Goal: Task Accomplishment & Management: Use online tool/utility

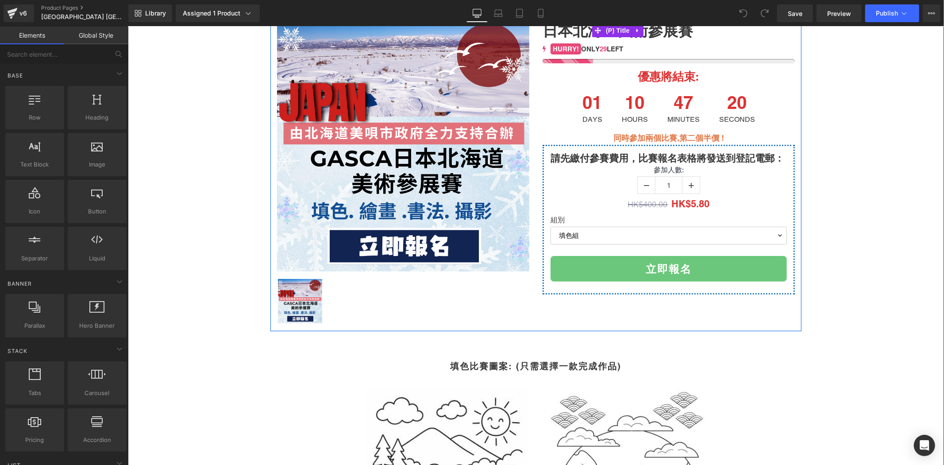
scroll to position [114, 0]
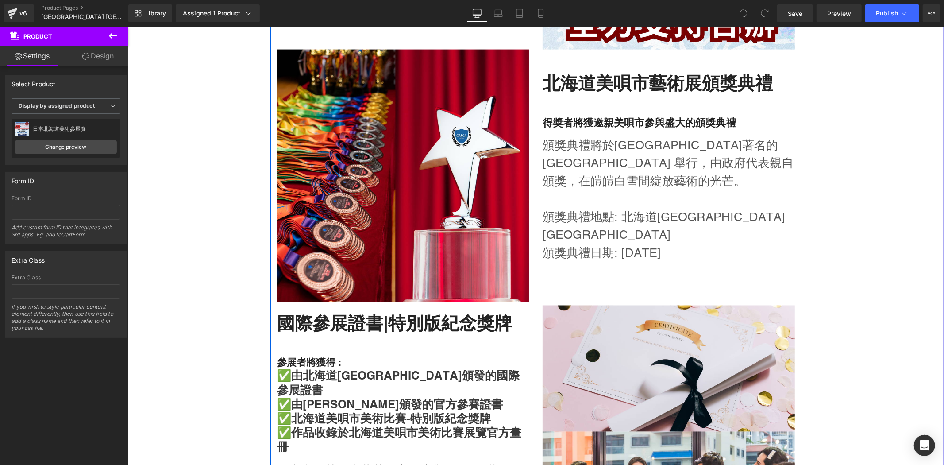
scroll to position [1377, 0]
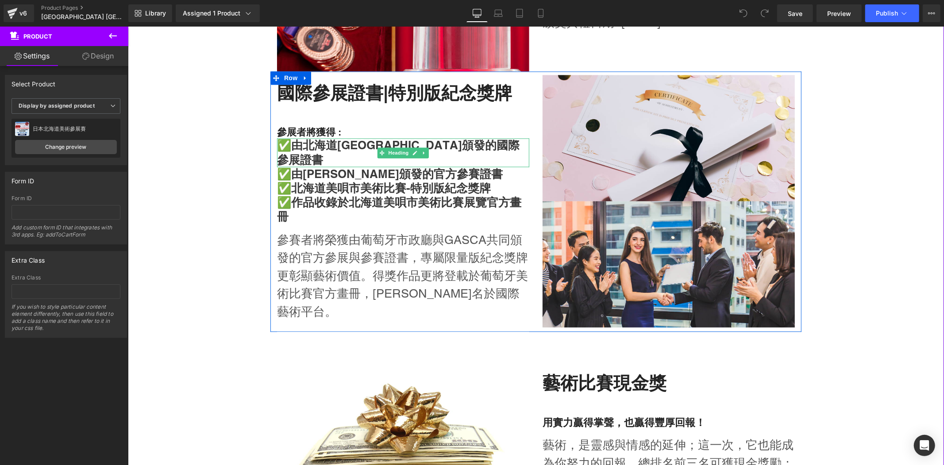
click at [335, 164] on strong "✅由北海道[GEOGRAPHIC_DATA]頒發的國際參展證書" at bounding box center [398, 152] width 243 height 28
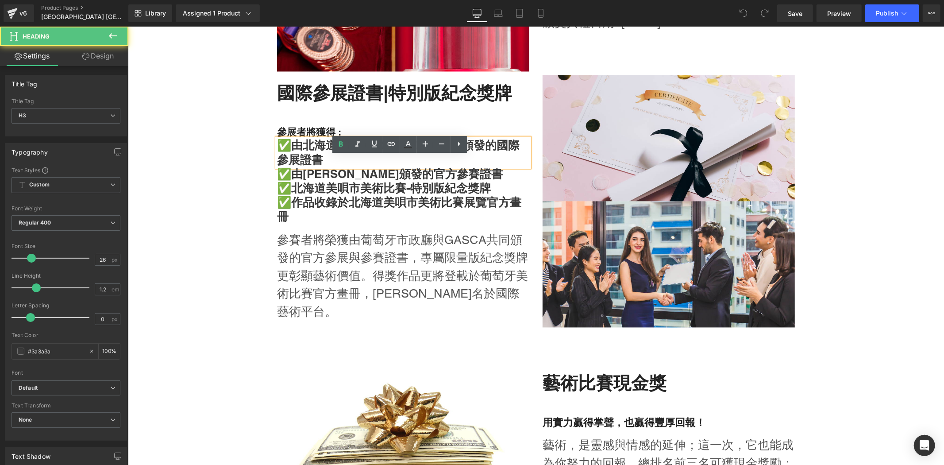
click at [301, 161] on strong "✅由北海道[GEOGRAPHIC_DATA]頒發的國際參展證書" at bounding box center [398, 152] width 243 height 28
click at [331, 159] on strong "✅由北海道[GEOGRAPHIC_DATA]頒發的國際參展證書" at bounding box center [398, 152] width 243 height 28
click at [353, 165] on strong "✅由北海道[GEOGRAPHIC_DATA]頒發的國際參展證書" at bounding box center [398, 152] width 243 height 28
click at [299, 161] on strong "✅由北海道[GEOGRAPHIC_DATA]頒發的國際參展證書" at bounding box center [398, 152] width 243 height 28
drag, startPoint x: 466, startPoint y: 178, endPoint x: 339, endPoint y: 157, distance: 128.4
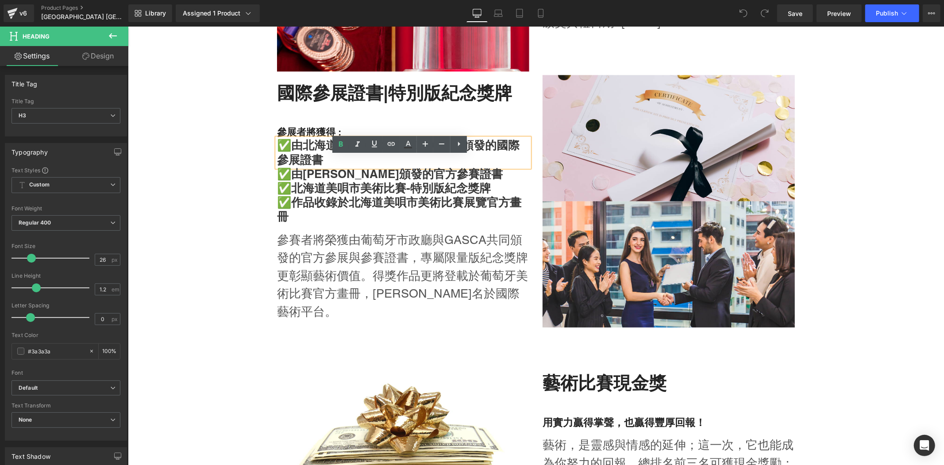
click at [340, 157] on strong "✅由北海道[GEOGRAPHIC_DATA]頒發的國際參展證書" at bounding box center [398, 152] width 243 height 28
click at [348, 162] on strong "✅由北海道[GEOGRAPHIC_DATA]頒發的國際參展證書" at bounding box center [398, 152] width 243 height 28
click at [369, 162] on strong "✅由北海道[GEOGRAPHIC_DATA]頒發的國際參展證書" at bounding box center [398, 152] width 243 height 28
paste div
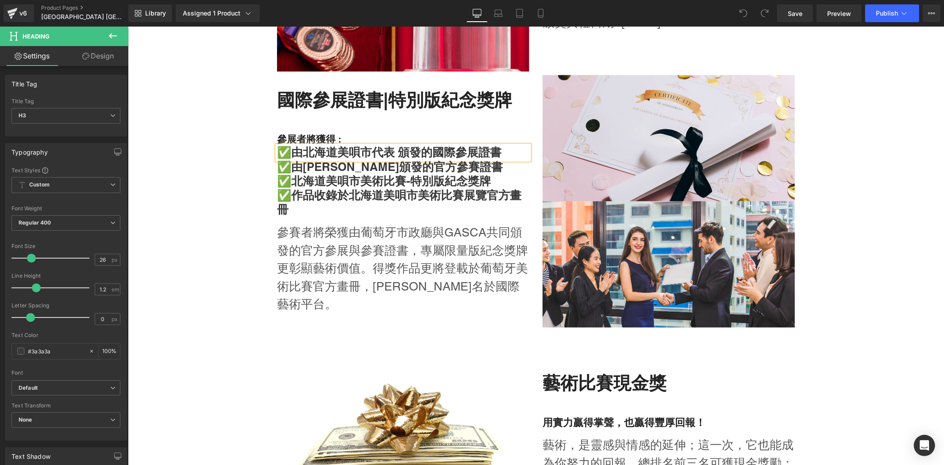
click at [366, 159] on strong "✅由北海道美唄市代表 頒發的國際參展證書" at bounding box center [389, 152] width 224 height 14
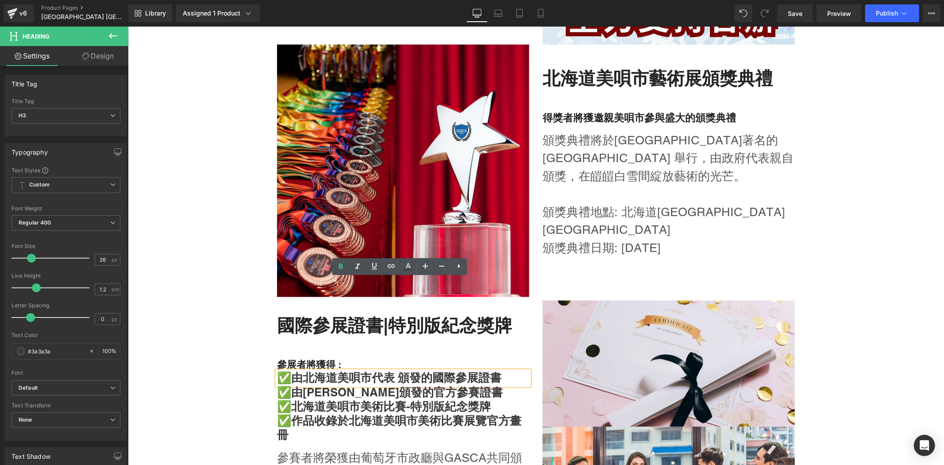
scroll to position [1147, 0]
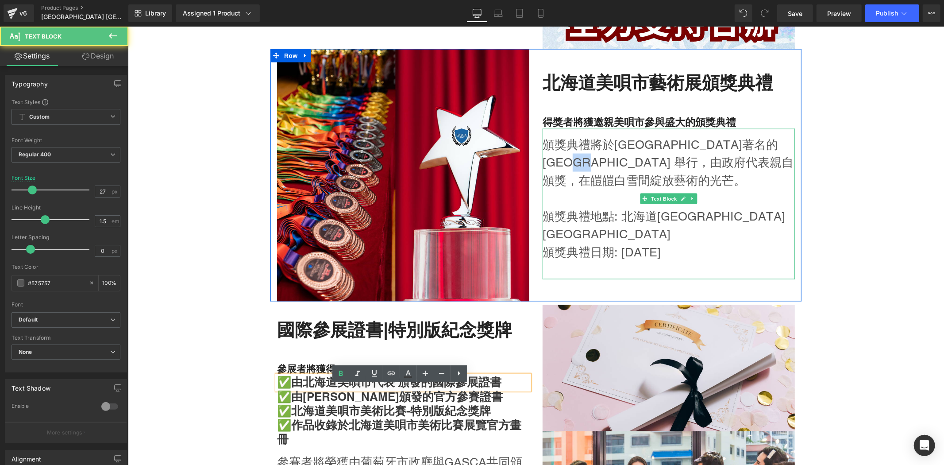
click at [606, 173] on p "頒獎典禮將於[GEOGRAPHIC_DATA]著名的[GEOGRAPHIC_DATA] 舉行，由政府代表親自頒獎，在皚皚白雪間綻放藝術的光芒。" at bounding box center [668, 162] width 252 height 54
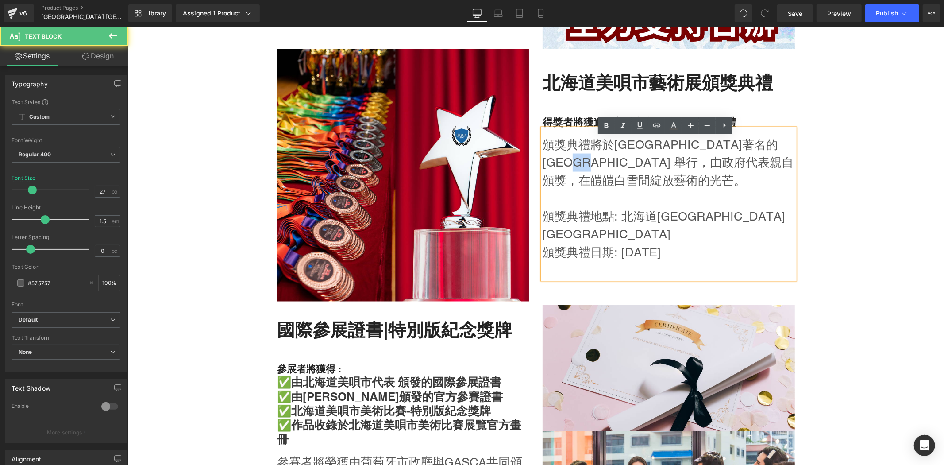
copy p "政府"
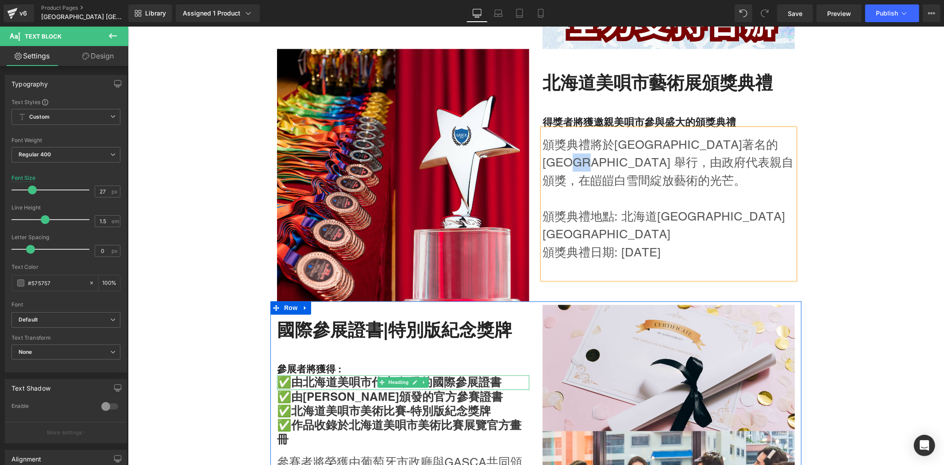
click at [359, 389] on strong "✅由北海道美唄市代表 頒發的國際參展證書" at bounding box center [389, 382] width 224 height 14
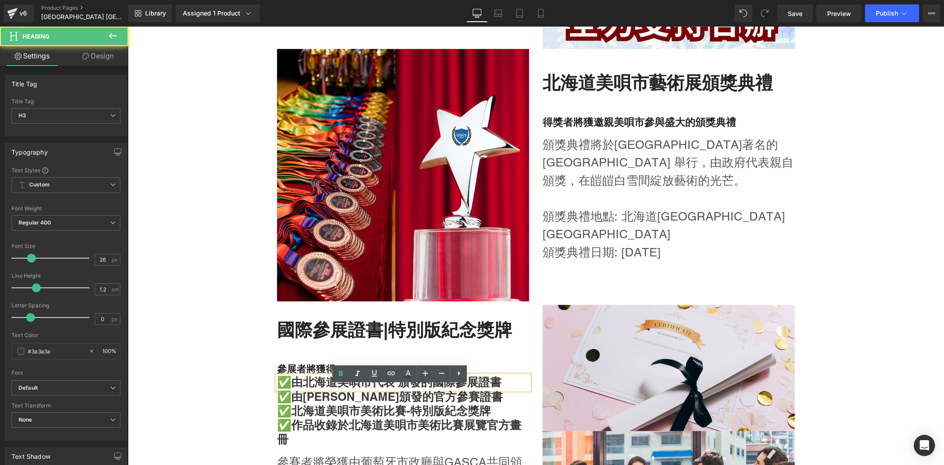
click at [370, 389] on strong "✅由北海道美唄市代表 頒發的國際參展證書" at bounding box center [389, 382] width 224 height 14
drag, startPoint x: 370, startPoint y: 393, endPoint x: 361, endPoint y: 393, distance: 8.5
click at [361, 389] on strong "✅由北海道美唄市代表 頒發的國際參展證書" at bounding box center [389, 382] width 224 height 14
click at [370, 389] on strong "✅由北海道美唄市代表 頒發的國際參展證書" at bounding box center [389, 382] width 224 height 14
drag, startPoint x: 409, startPoint y: 395, endPoint x: 423, endPoint y: 396, distance: 13.3
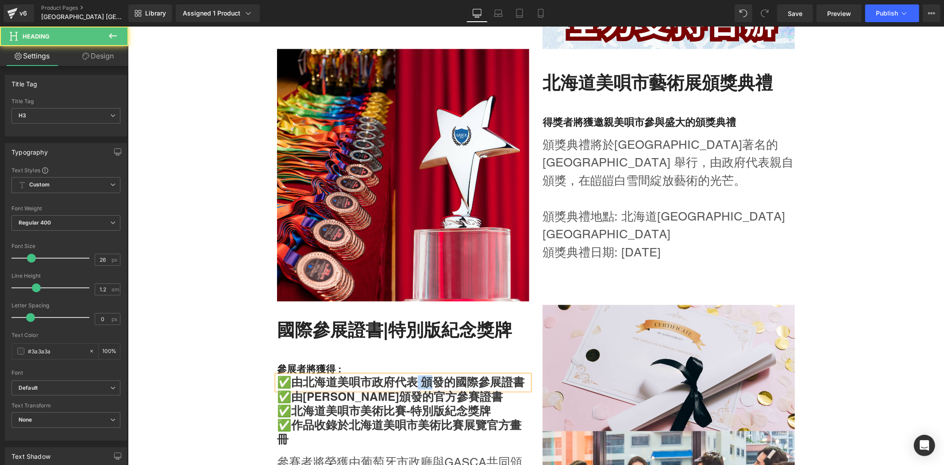
click at [424, 389] on strong "✅由北海道美唄市政府代表 頒發的國際參展證書" at bounding box center [400, 382] width 247 height 14
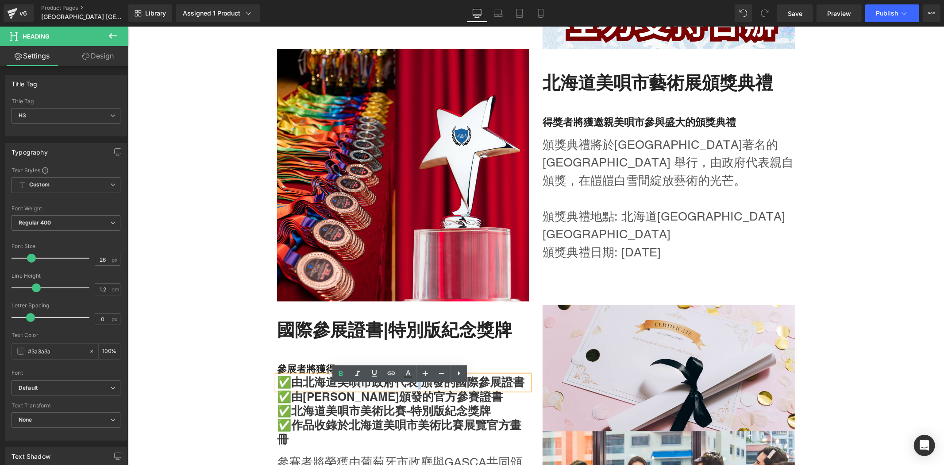
click at [421, 389] on strong "✅由北海道美唄市政府代表 頒發的國際參展證書" at bounding box center [400, 382] width 247 height 14
drag, startPoint x: 423, startPoint y: 392, endPoint x: 431, endPoint y: 393, distance: 7.5
click at [431, 389] on strong "✅由北海道美唄市政府代表 頒發的國際參展證書" at bounding box center [400, 382] width 247 height 14
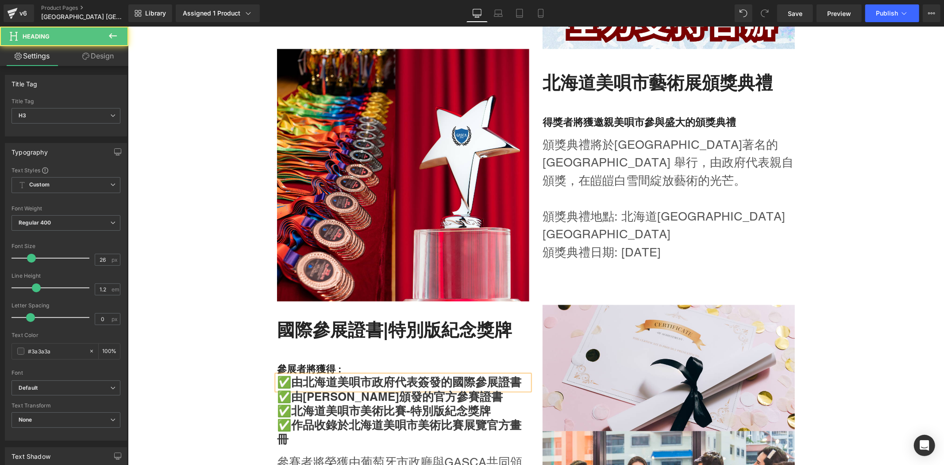
click at [464, 389] on strong "✅由北海道美唄市政府代表簽發的國際參展證書" at bounding box center [399, 382] width 244 height 14
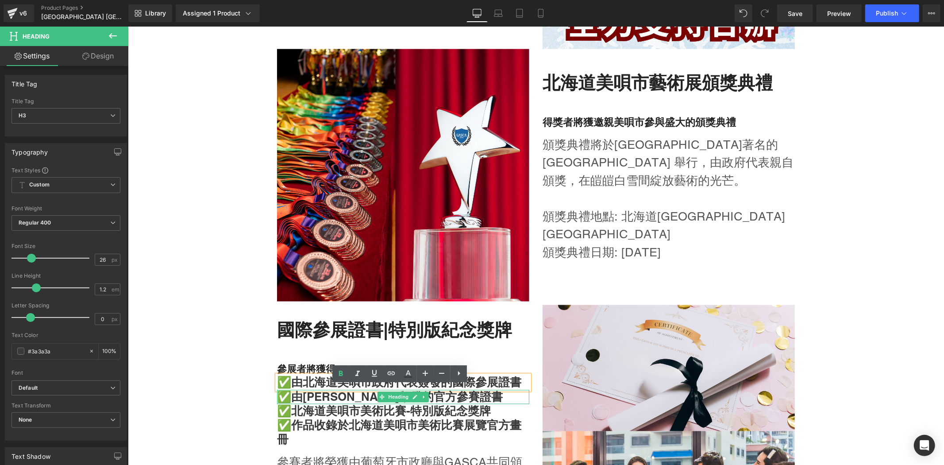
click at [474, 402] on h3 "✅由[PERSON_NAME]頒發的官方參賽證書" at bounding box center [403, 397] width 252 height 14
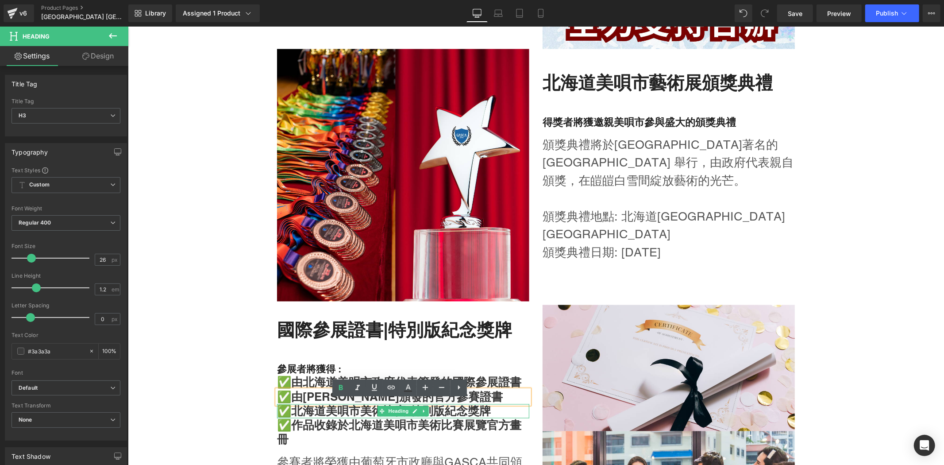
click at [459, 417] on strong "✅北海道美唄市美術比賽-特別版紀念獎牌" at bounding box center [384, 411] width 214 height 14
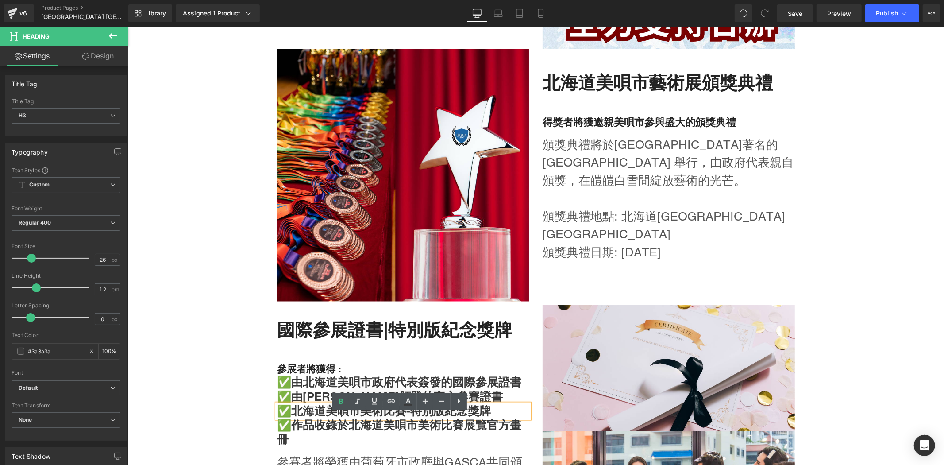
click at [409, 417] on strong "✅北海道美唄市美術比賽-特別版紀念獎牌" at bounding box center [384, 411] width 214 height 14
click at [358, 414] on strong "✅北海道美唄市美術比賽-特別版紀念獎牌" at bounding box center [384, 411] width 214 height 14
click at [415, 417] on strong "✅北海道美唄市美術比賽-特別版紀念獎牌" at bounding box center [384, 411] width 214 height 14
click at [339, 446] on h3 "✅作品收錄於北海道美唄市美術比賽展覽官方畫冊" at bounding box center [403, 432] width 252 height 28
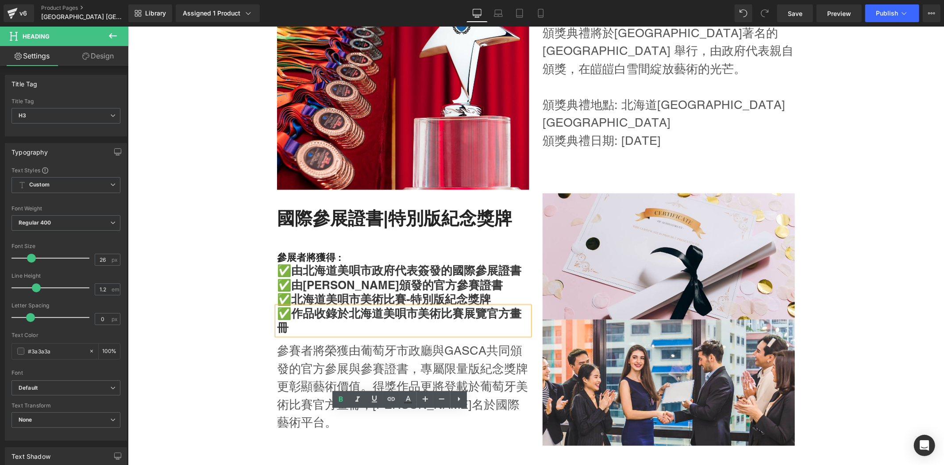
scroll to position [1262, 0]
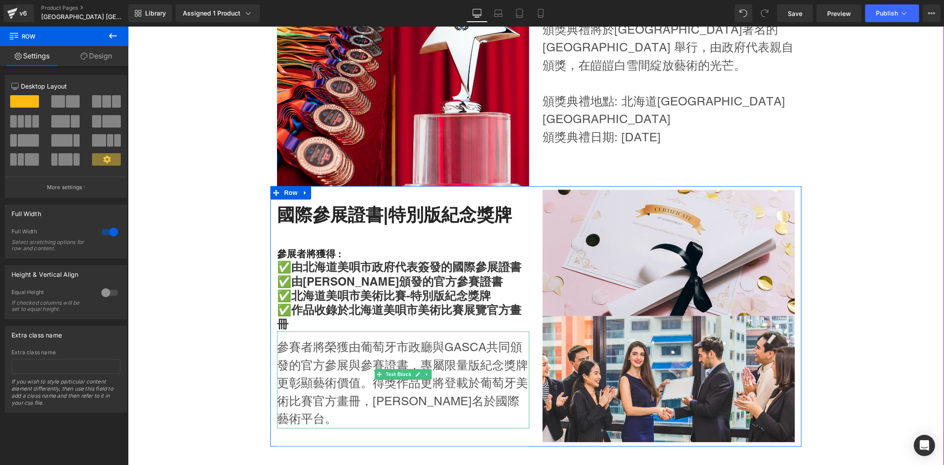
click at [299, 358] on span "參賽者將榮獲由葡萄牙市政廳與GASCA共同頒發的官方參展與參賽證書，專屬限量版紀念獎牌更彰顯藝術價值。得獎作品更將登載於葡萄牙美術比賽官方畫冊，[PERSON…" at bounding box center [402, 382] width 251 height 85
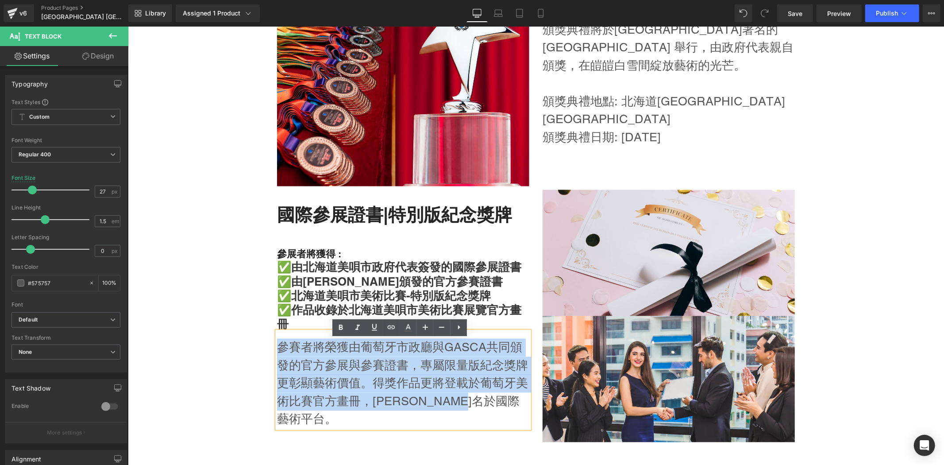
drag, startPoint x: 275, startPoint y: 356, endPoint x: 525, endPoint y: 421, distance: 258.1
click at [525, 421] on div "國際參展證書|特別版紀念獎牌 Heading 參展者將獲得 : Heading ✅由北海道美唄市政府代表簽發的國際參展證書 Heading ✅由GASCA頒發…" at bounding box center [403, 315] width 266 height 252
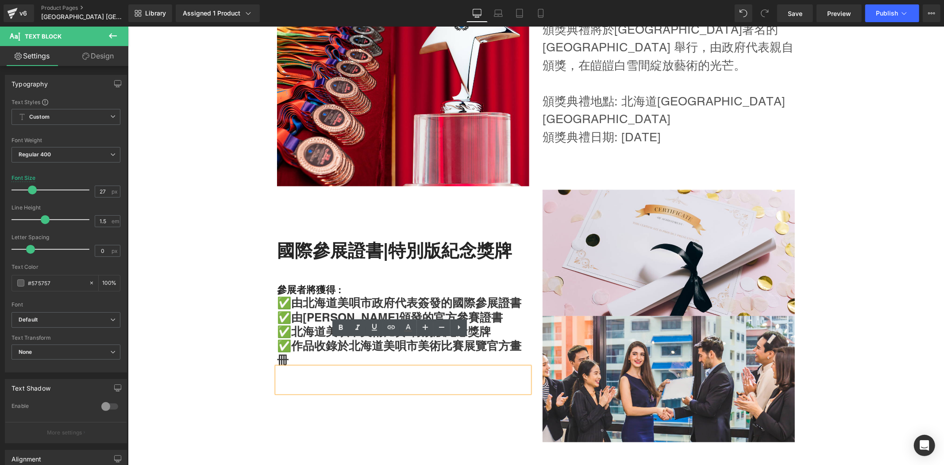
scroll to position [1289, 0]
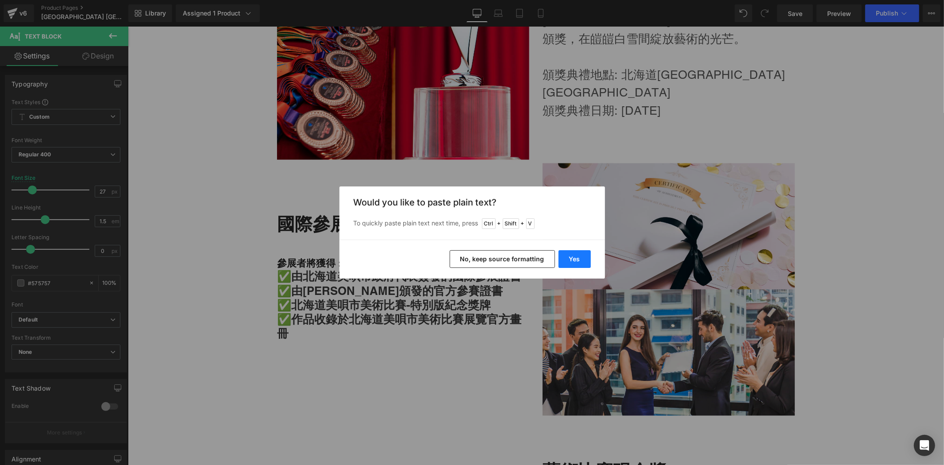
click at [583, 262] on button "Yes" at bounding box center [575, 259] width 32 height 18
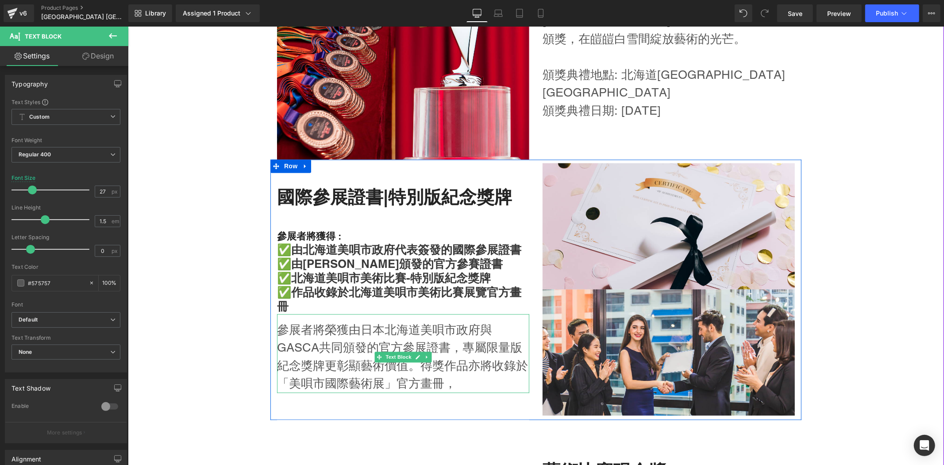
click at [461, 378] on p "參展者將榮獲由日本北海道美唄市政府與GASCA共同頒發的官方參展證書，專屬限量版紀念獎牌更彰顯藝術價值。得獎作品亦將收錄於「美唄市國際藝術展」官方畫冊，" at bounding box center [403, 357] width 252 height 72
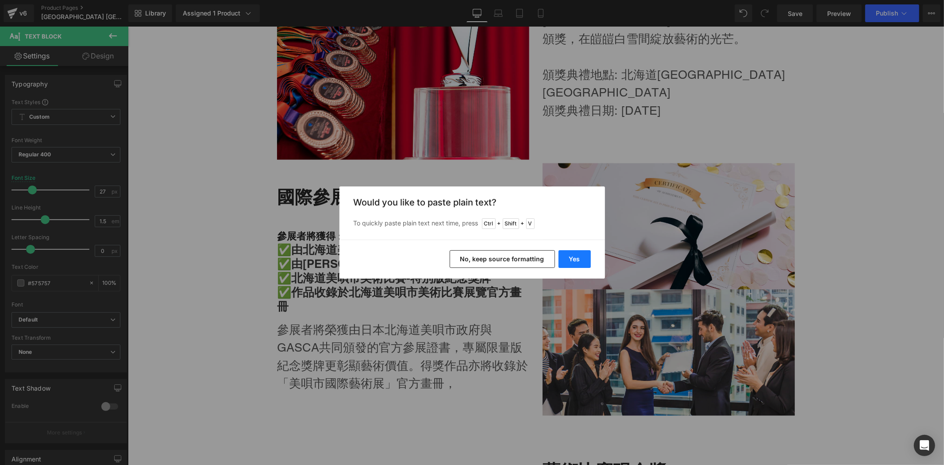
click at [578, 257] on button "Yes" at bounding box center [575, 259] width 32 height 18
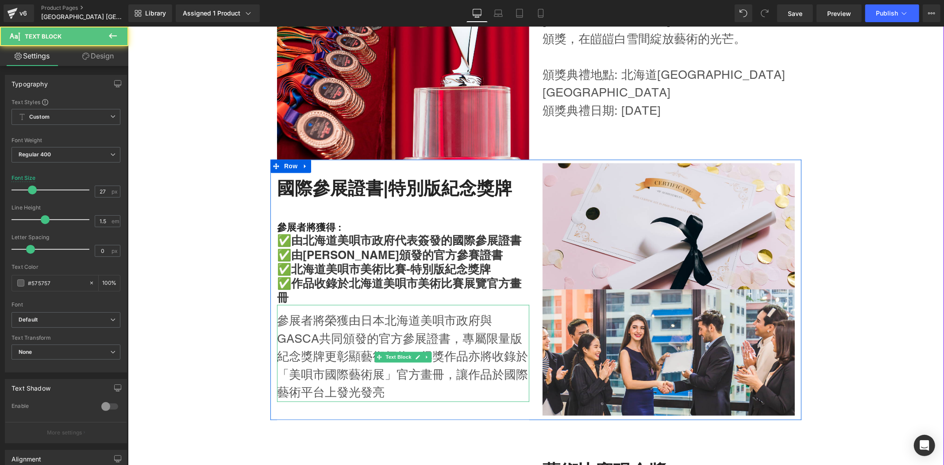
click at [386, 394] on p "參展者將榮獲由日本北海道美唄市政府與GASCA共同頒發的官方參展證書，專屬限量版紀念獎牌更彰顯藝術價值。得獎作品亦將收錄於「美唄市國際藝術展」官方畫冊，讓作品…" at bounding box center [403, 357] width 252 height 90
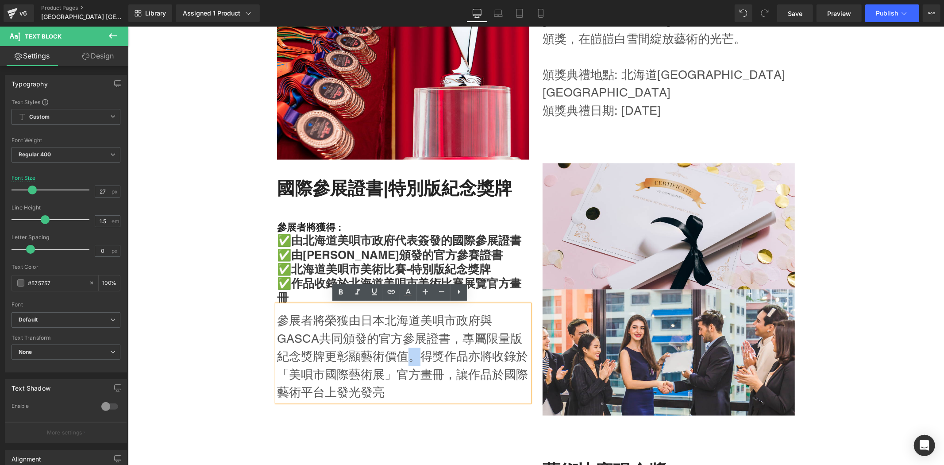
drag, startPoint x: 403, startPoint y: 364, endPoint x: 414, endPoint y: 361, distance: 11.5
click at [414, 361] on p "參展者將榮獲由日本北海道美唄市政府與GASCA共同頒發的官方參展證書，專屬限量版紀念獎牌更彰顯藝術價值。得獎作品亦將收錄於「美唄市國際藝術展」官方畫冊，讓作品…" at bounding box center [403, 357] width 252 height 90
copy p "。"
click at [392, 388] on p "參展者將榮獲由日本北海道美唄市政府與GASCA共同頒發的官方參展證書，專屬限量版紀念獎牌更彰顯藝術價值。得獎作品亦將收錄於「美唄市國際藝術展」官方畫冊，讓作品…" at bounding box center [403, 357] width 252 height 90
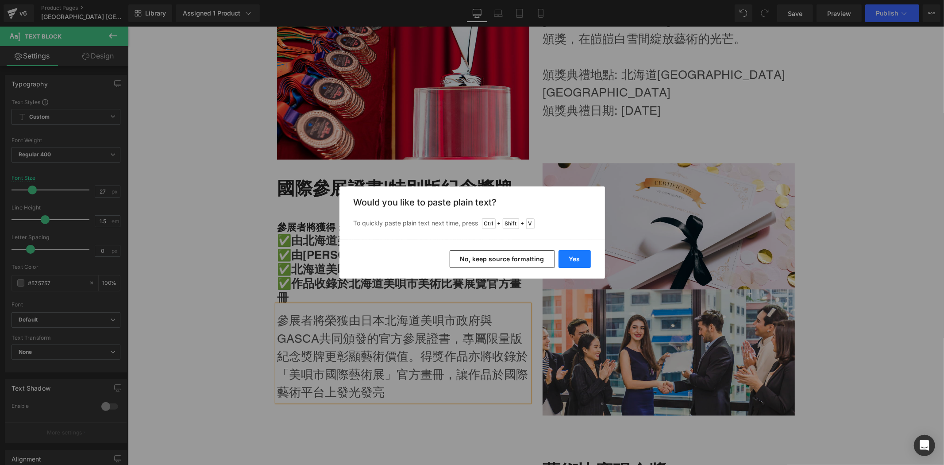
drag, startPoint x: 443, startPoint y: 235, endPoint x: 583, endPoint y: 253, distance: 141.4
click at [583, 253] on button "Yes" at bounding box center [575, 259] width 32 height 18
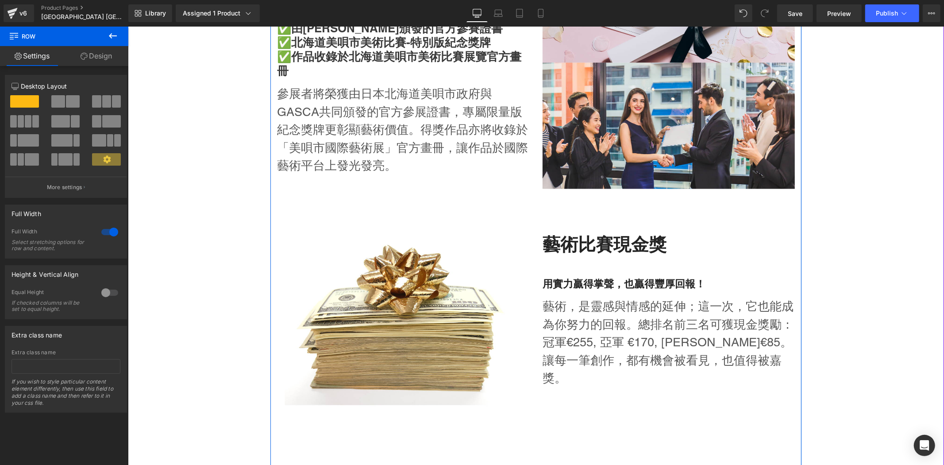
scroll to position [1518, 0]
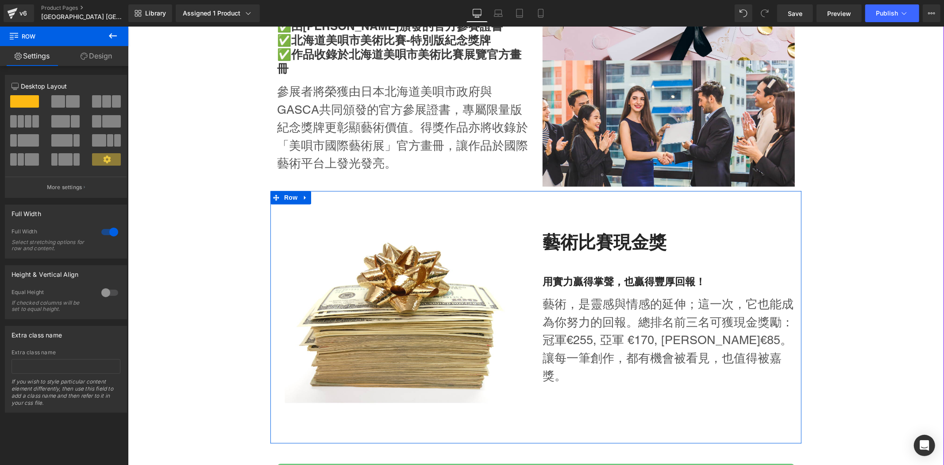
click at [618, 316] on p "藝術，是靈感與情感的延伸；這一次，它也能成為你努力的回報。總排名前三名可獲現金獎勵：" at bounding box center [668, 313] width 252 height 36
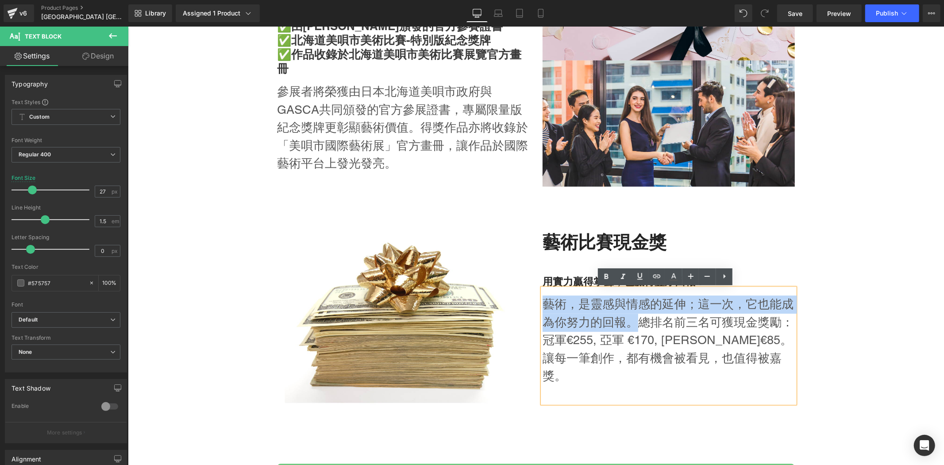
drag, startPoint x: 632, startPoint y: 328, endPoint x: 538, endPoint y: 311, distance: 95.1
click at [542, 311] on p "藝術，是靈感與情感的延伸；這一次，它也能成為你努力的回報。總排名前三名可獲現金獎勵：" at bounding box center [668, 313] width 252 height 36
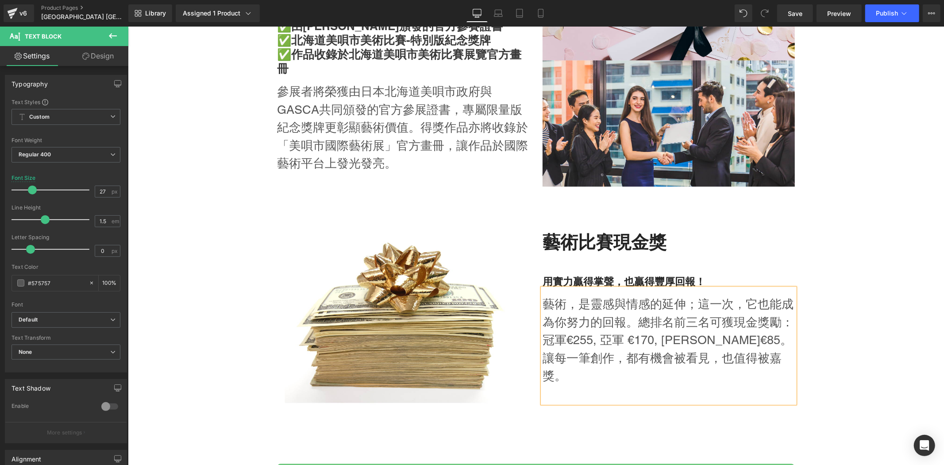
scroll to position [1527, 0]
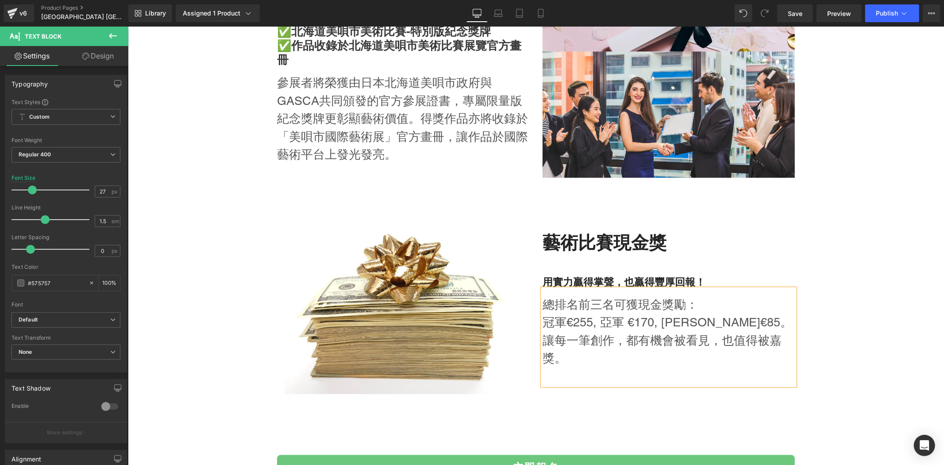
click at [621, 340] on p "讓每一筆創作，都有機會被看見，也值得被嘉獎。" at bounding box center [668, 349] width 252 height 36
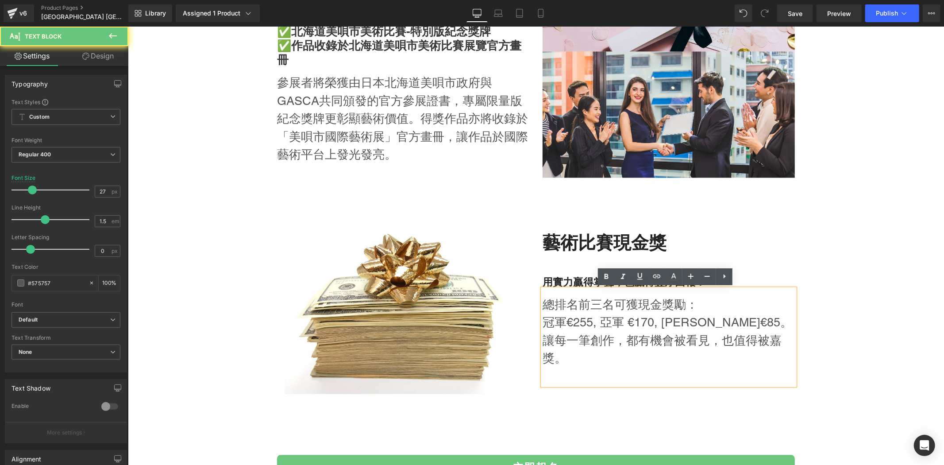
click at [591, 332] on p "讓每一筆創作，都有機會被看見，也值得被嘉獎。" at bounding box center [668, 349] width 252 height 36
click at [639, 320] on p "冠軍€255, 亞軍 €170, [PERSON_NAME]€85。" at bounding box center [668, 322] width 252 height 18
drag, startPoint x: 604, startPoint y: 334, endPoint x: 584, endPoint y: 333, distance: 19.5
click at [605, 333] on p "讓每一筆創作，都有機會被看見，也值得被嘉獎。" at bounding box center [668, 349] width 252 height 36
drag, startPoint x: 543, startPoint y: 321, endPoint x: 557, endPoint y: 325, distance: 14.7
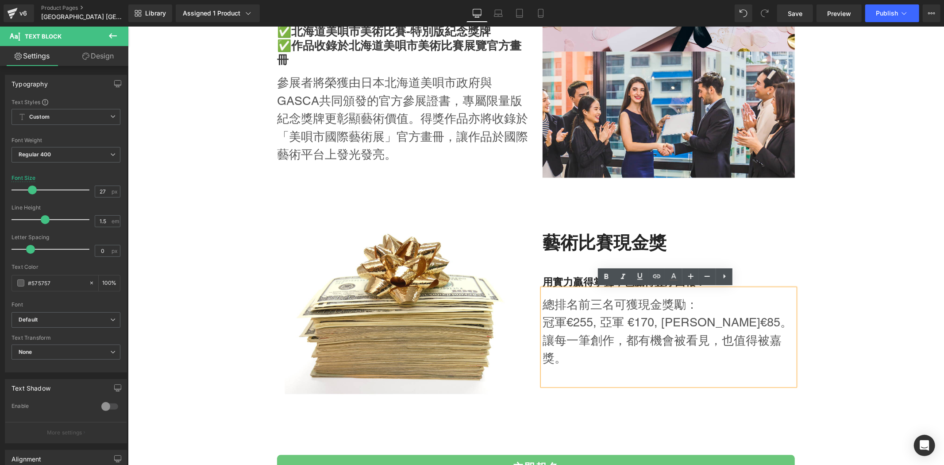
click at [544, 321] on p "冠軍€255, 亞軍 €170, [PERSON_NAME]€85。" at bounding box center [668, 322] width 252 height 18
click at [565, 323] on p "冠軍€255, 亞軍 €170, [PERSON_NAME]€85。" at bounding box center [668, 322] width 252 height 18
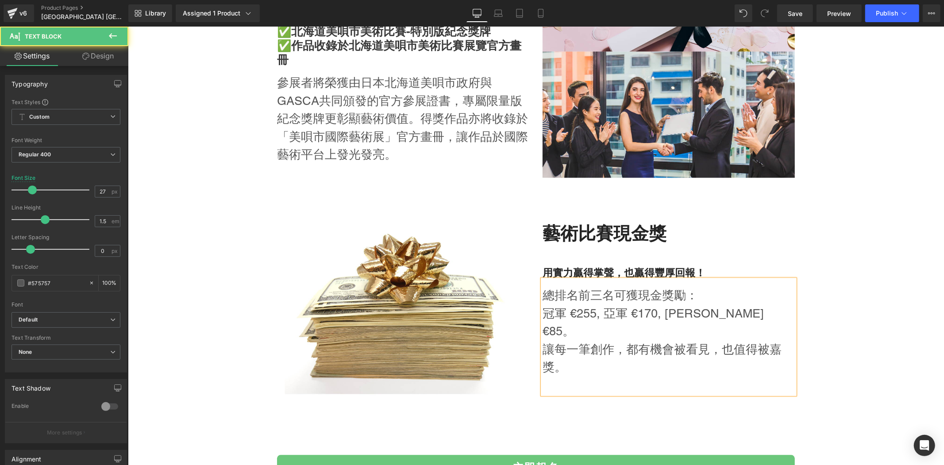
click at [561, 304] on p "總排名前三名可獲現金獎勵：" at bounding box center [668, 295] width 252 height 18
click at [600, 304] on p "總排名前三名可獲現金獎勵：" at bounding box center [668, 295] width 252 height 18
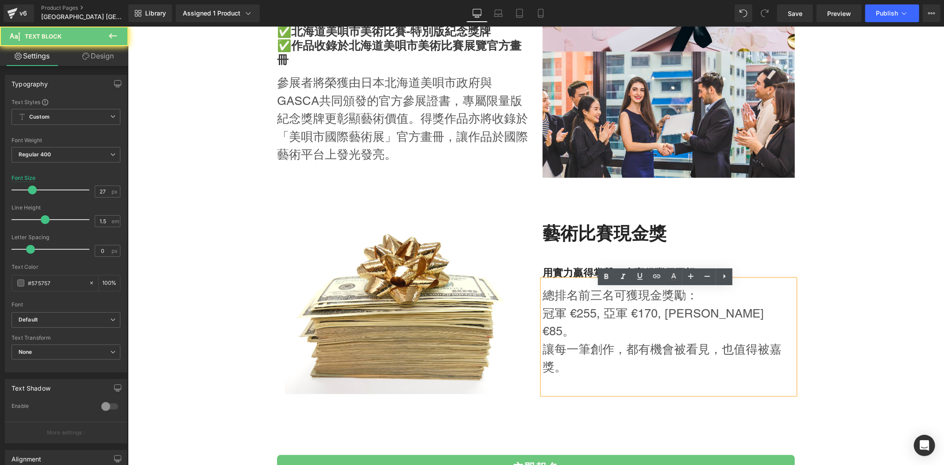
click at [656, 302] on p "總排名前三名可獲現金獎勵：" at bounding box center [668, 295] width 252 height 18
click at [694, 297] on p "總排名前三名可獲現金獎勵：" at bounding box center [668, 295] width 252 height 18
drag, startPoint x: 673, startPoint y: 300, endPoint x: 680, endPoint y: 299, distance: 7.1
click at [680, 299] on p "總排名前三名可獲現金獎勵：" at bounding box center [668, 295] width 252 height 18
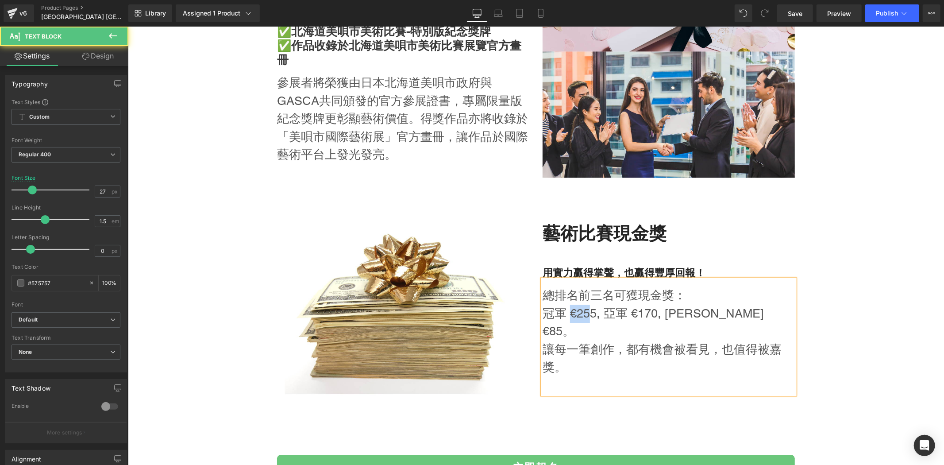
drag, startPoint x: 567, startPoint y: 322, endPoint x: 586, endPoint y: 322, distance: 19.0
click at [586, 322] on p "冠軍 €255, 亞軍 €170, [PERSON_NAME]€85。" at bounding box center [668, 322] width 252 height 36
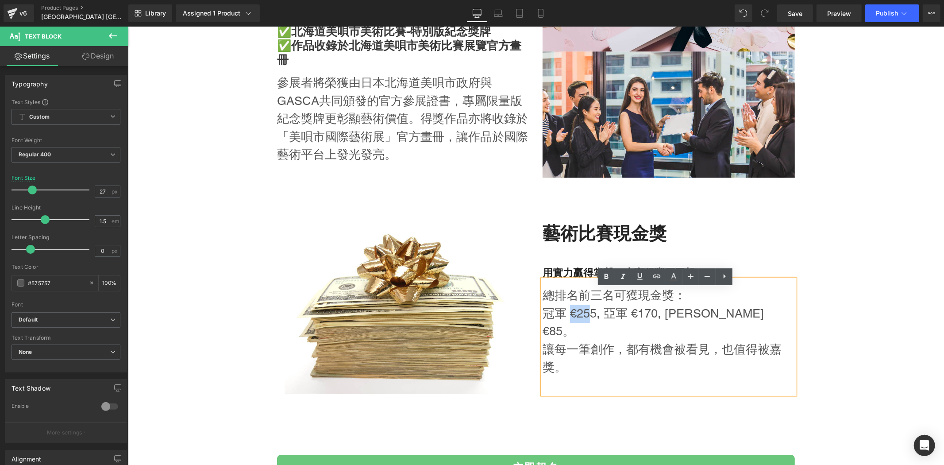
click at [569, 324] on p "冠軍 €255, 亞軍 €170, [PERSON_NAME]€85。" at bounding box center [668, 322] width 252 height 36
drag, startPoint x: 561, startPoint y: 324, endPoint x: 573, endPoint y: 324, distance: 12.4
click at [573, 324] on p "冠軍 €255, 亞軍 €170, [PERSON_NAME]€85。" at bounding box center [668, 322] width 252 height 36
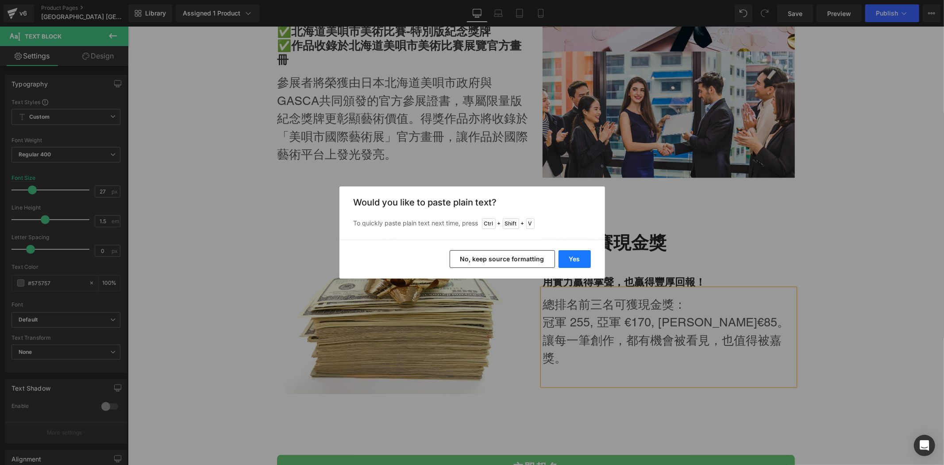
drag, startPoint x: 568, startPoint y: 257, endPoint x: 450, endPoint y: 264, distance: 118.4
click at [568, 257] on button "Yes" at bounding box center [575, 259] width 32 height 18
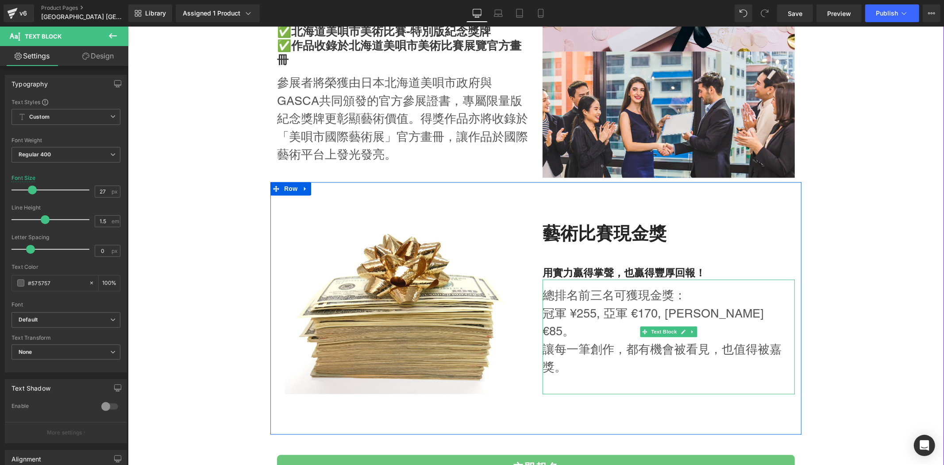
click at [571, 324] on p "冠軍 ¥255, 亞軍 €170, [PERSON_NAME]€85。" at bounding box center [668, 322] width 252 height 36
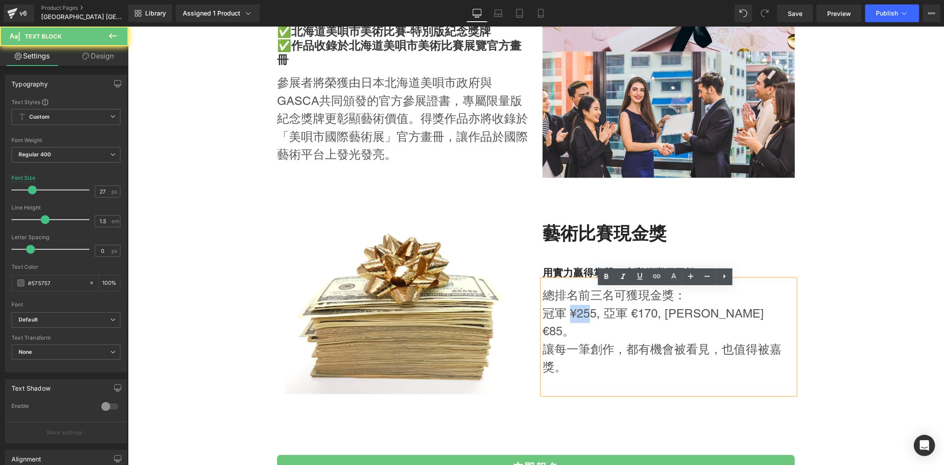
click at [584, 320] on p "冠軍 ¥255, 亞軍 €170, [PERSON_NAME]€85。" at bounding box center [668, 322] width 252 height 36
click at [585, 320] on p "冠軍 ¥255, 亞軍 €170, [PERSON_NAME]€85。" at bounding box center [668, 322] width 252 height 36
drag, startPoint x: 589, startPoint y: 320, endPoint x: 557, endPoint y: 322, distance: 31.9
click at [576, 320] on p "冠軍 ¥255, 亞軍 €170, [PERSON_NAME]€85。" at bounding box center [668, 322] width 252 height 36
click at [558, 322] on p "冠軍 ¥255, 亞軍 €170, [PERSON_NAME]€85。" at bounding box center [668, 322] width 252 height 36
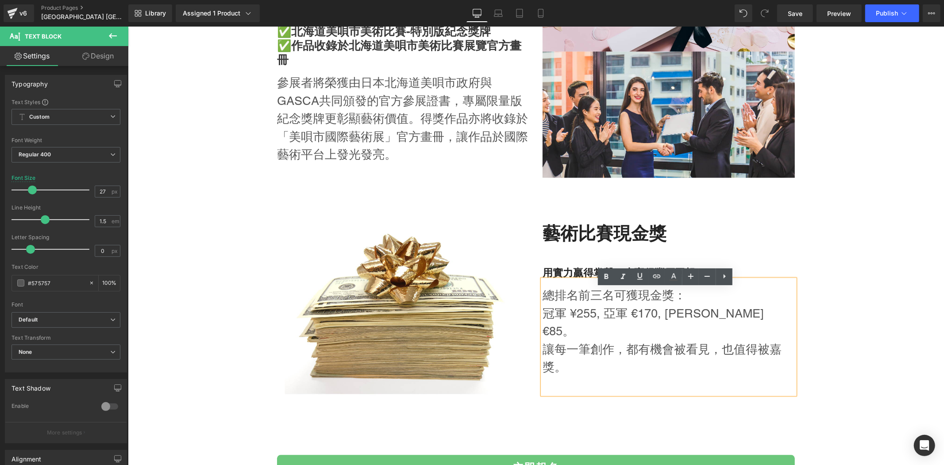
click at [566, 322] on p "冠軍 ¥255, 亞軍 €170, [PERSON_NAME]€85。" at bounding box center [668, 322] width 252 height 36
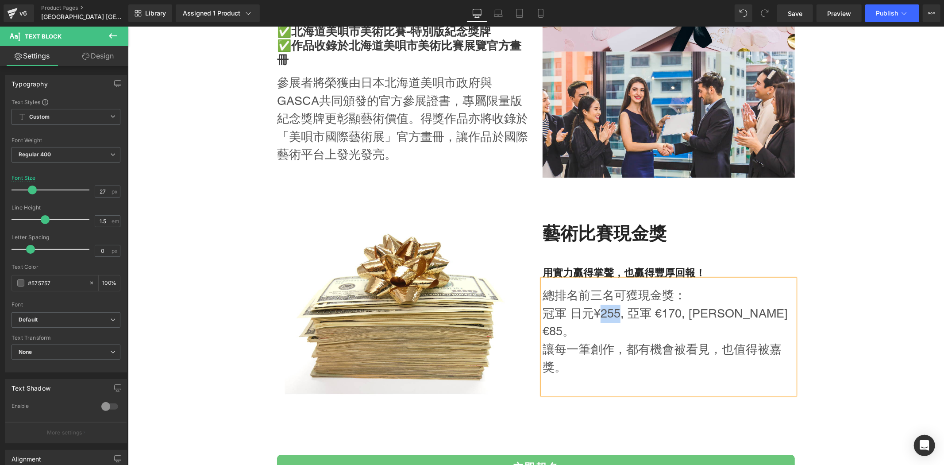
drag, startPoint x: 594, startPoint y: 324, endPoint x: 615, endPoint y: 317, distance: 22.0
click at [615, 317] on p "冠軍 日元¥255, 亞軍 €170, [PERSON_NAME]€85。" at bounding box center [668, 322] width 252 height 36
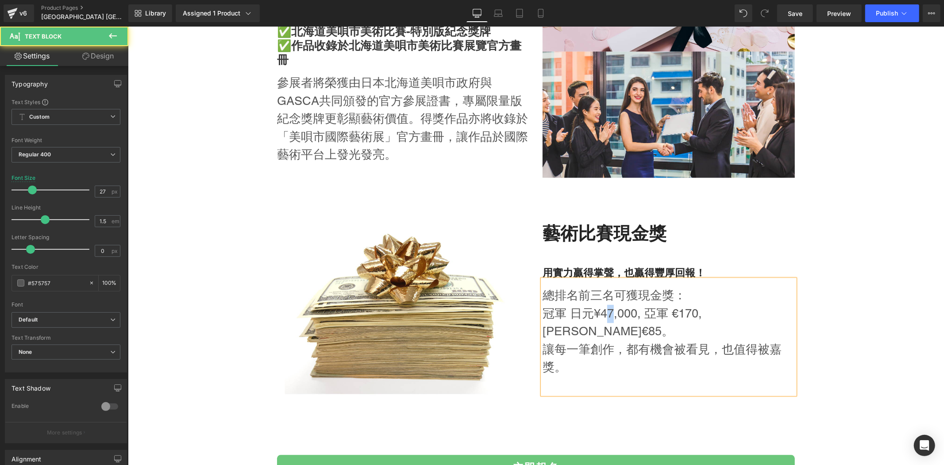
click at [606, 322] on p "冠軍 日元¥47,000, 亞軍 €170, [PERSON_NAME]€85。" at bounding box center [668, 322] width 252 height 36
drag, startPoint x: 634, startPoint y: 326, endPoint x: 566, endPoint y: 319, distance: 69.0
click at [566, 319] on p "冠軍 日元¥45,000, 亞軍 €170, [PERSON_NAME]€85。" at bounding box center [668, 322] width 252 height 36
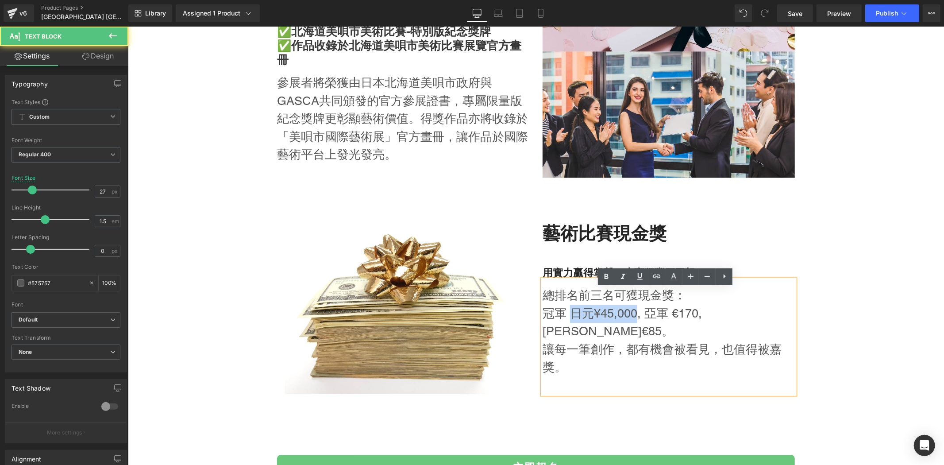
copy p "日元¥45,000"
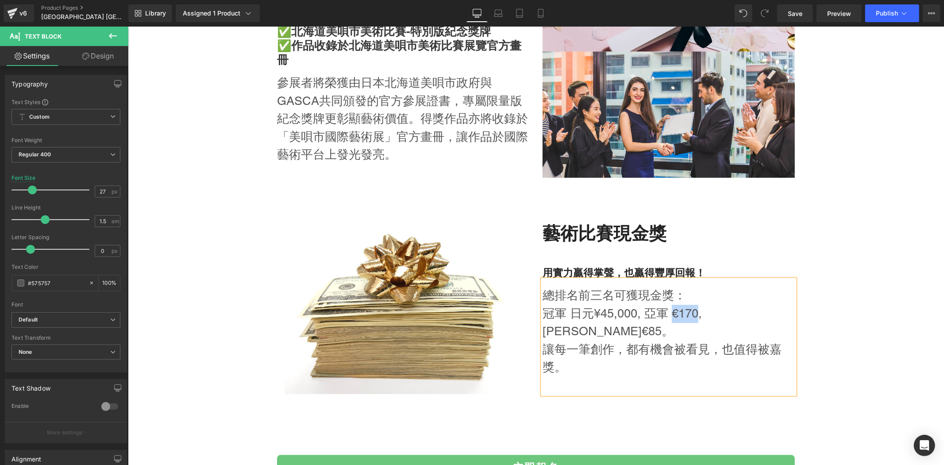
drag, startPoint x: 668, startPoint y: 317, endPoint x: 694, endPoint y: 319, distance: 26.1
click at [694, 319] on p "冠軍 日元¥45,000, 亞軍 €170, [PERSON_NAME]€85。" at bounding box center [668, 322] width 252 height 36
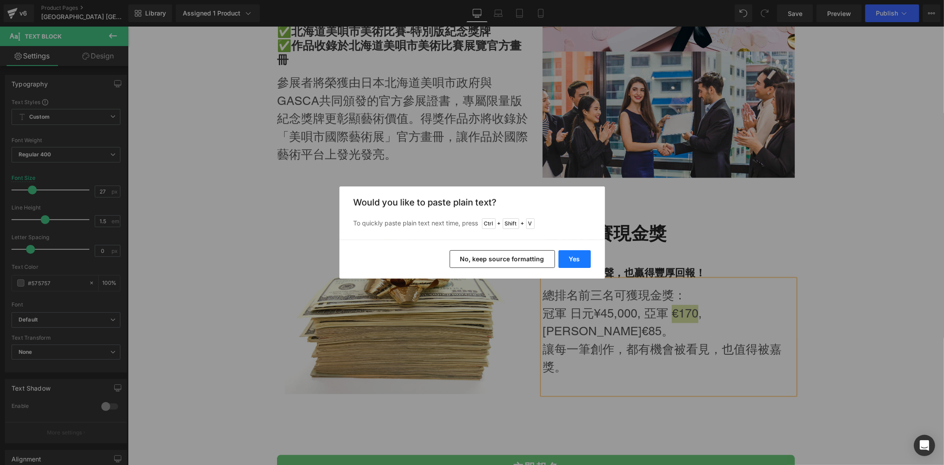
click at [583, 262] on button "Yes" at bounding box center [575, 259] width 32 height 18
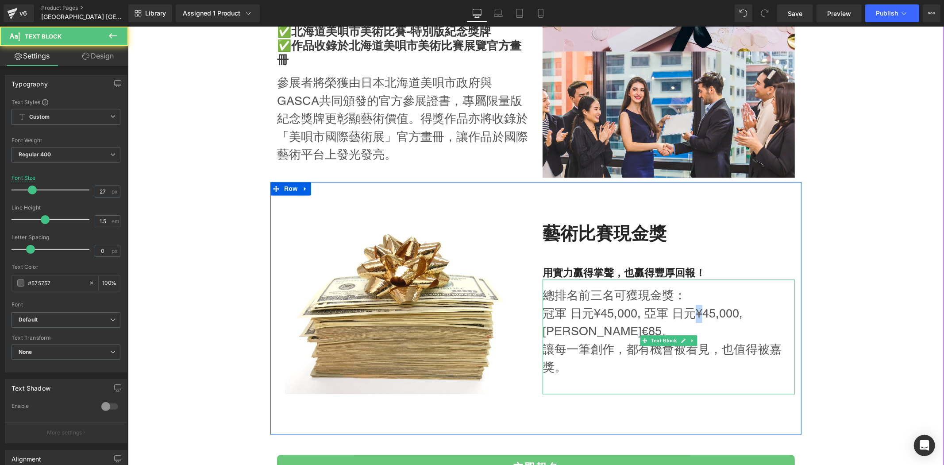
drag, startPoint x: 691, startPoint y: 312, endPoint x: 697, endPoint y: 311, distance: 6.3
click at [697, 311] on p "冠軍 日元¥45,000, 亞軍 日元¥45,000, [PERSON_NAME]€85。" at bounding box center [668, 322] width 252 height 36
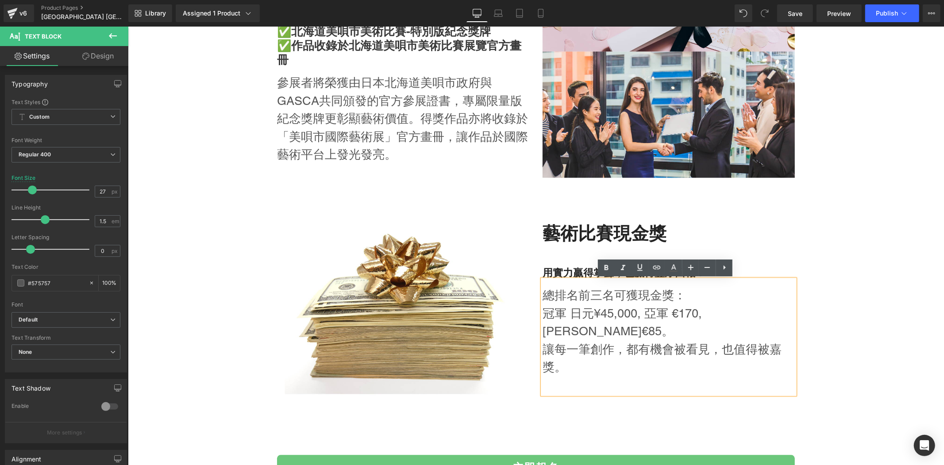
scroll to position [1536, 0]
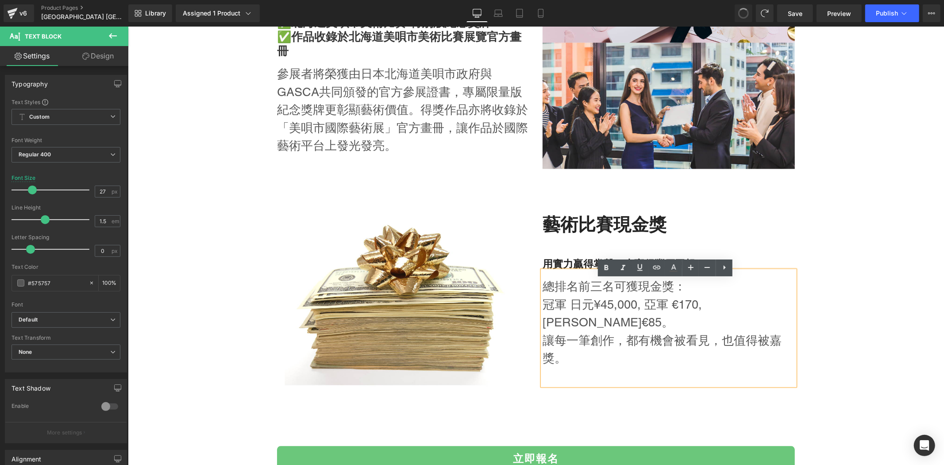
click at [708, 310] on p "冠軍 日元¥45,000, 亞軍 €170, [PERSON_NAME]€85。" at bounding box center [668, 313] width 252 height 36
click at [671, 317] on p "冠軍 日元¥45,000, 亞軍 €170, [PERSON_NAME]€85。" at bounding box center [668, 313] width 252 height 36
drag, startPoint x: 666, startPoint y: 317, endPoint x: 691, endPoint y: 312, distance: 24.8
click at [691, 312] on p "冠軍 日元¥45,000, 亞軍 €170, [PERSON_NAME]€85。" at bounding box center [668, 313] width 252 height 36
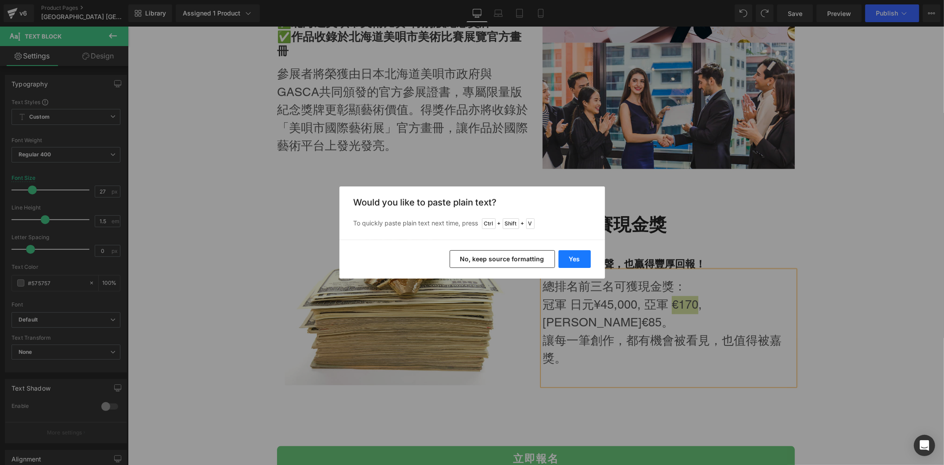
click at [576, 267] on button "Yes" at bounding box center [575, 259] width 32 height 18
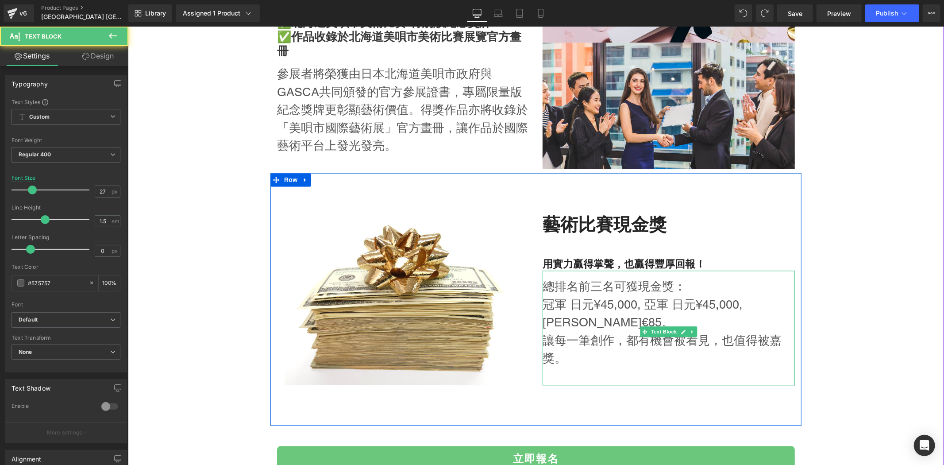
click at [694, 303] on p "冠軍 日元¥45,000, 亞軍 日元¥45,000, [PERSON_NAME]€85。" at bounding box center [668, 313] width 252 height 36
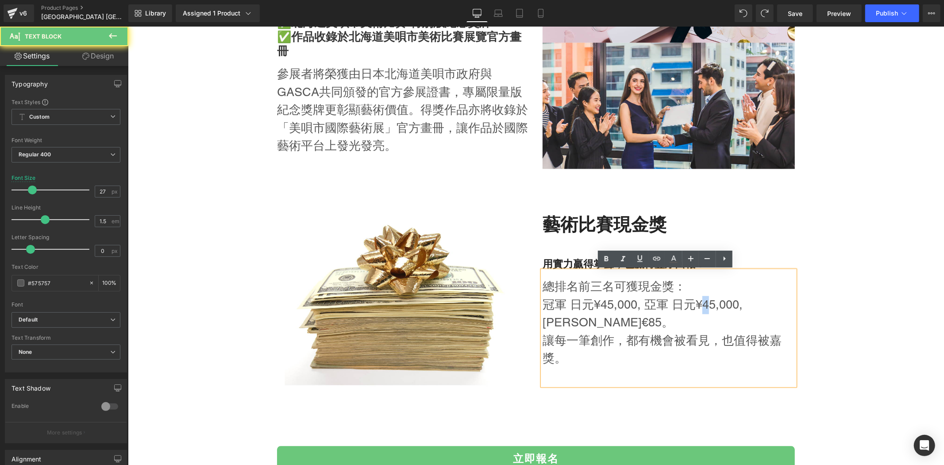
drag, startPoint x: 698, startPoint y: 303, endPoint x: 706, endPoint y: 302, distance: 8.0
click at [706, 302] on p "冠軍 日元¥45,000, 亞軍 日元¥45,000, [PERSON_NAME]€85。" at bounding box center [668, 313] width 252 height 36
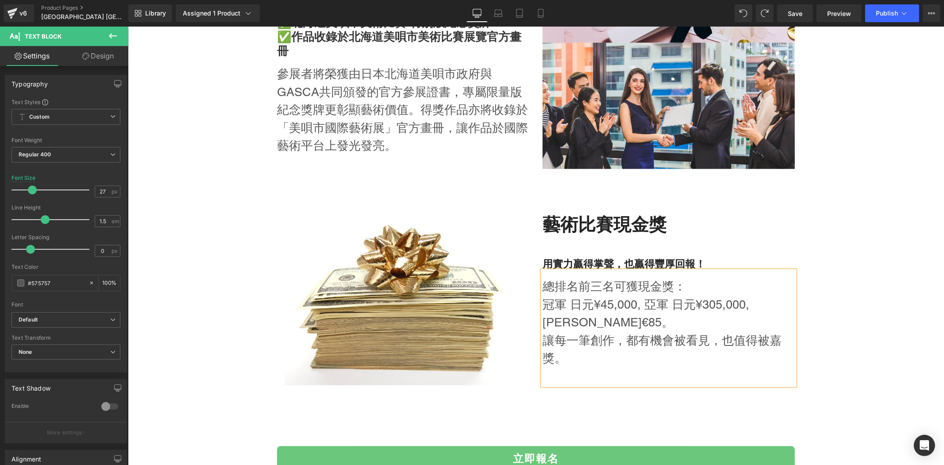
drag, startPoint x: 653, startPoint y: 311, endPoint x: 667, endPoint y: 308, distance: 14.4
click at [656, 309] on p "冠軍 日元¥45,000, 亞軍 日元¥305,000, [PERSON_NAME]€85。" at bounding box center [668, 313] width 252 height 36
drag, startPoint x: 716, startPoint y: 300, endPoint x: 712, endPoint y: 301, distance: 4.6
click at [712, 301] on p "冠軍 日元¥45,000, 亞軍 日元¥305,000, [PERSON_NAME]€85。" at bounding box center [668, 313] width 252 height 36
click at [696, 311] on p "冠軍 日元¥45,000, 亞軍 日元¥30,000, [PERSON_NAME]€85。" at bounding box center [668, 313] width 252 height 36
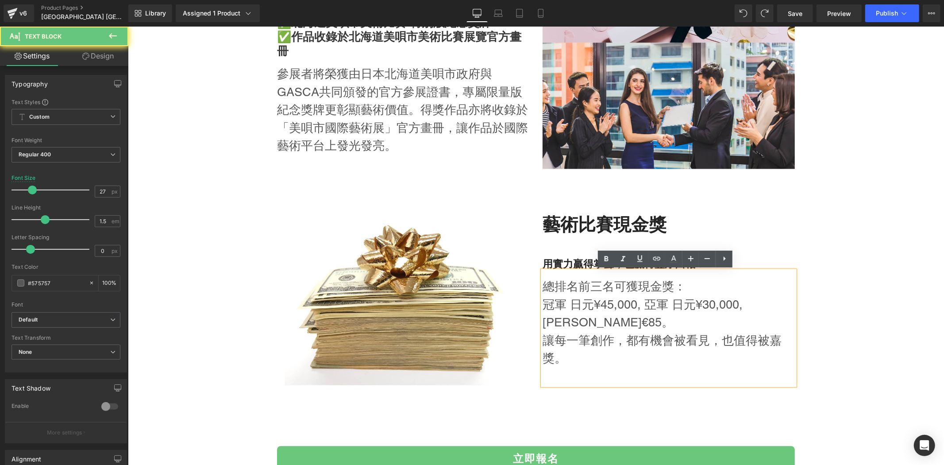
click at [590, 323] on p "冠軍 日元¥45,000, 亞軍 日元¥30,000, [PERSON_NAME]€85。" at bounding box center [668, 313] width 252 height 36
drag, startPoint x: 569, startPoint y: 304, endPoint x: 624, endPoint y: 307, distance: 55.0
click at [632, 306] on p "冠軍 日元¥45,000, 亞軍 日元¥30,000, [PERSON_NAME]€85。" at bounding box center [668, 313] width 252 height 36
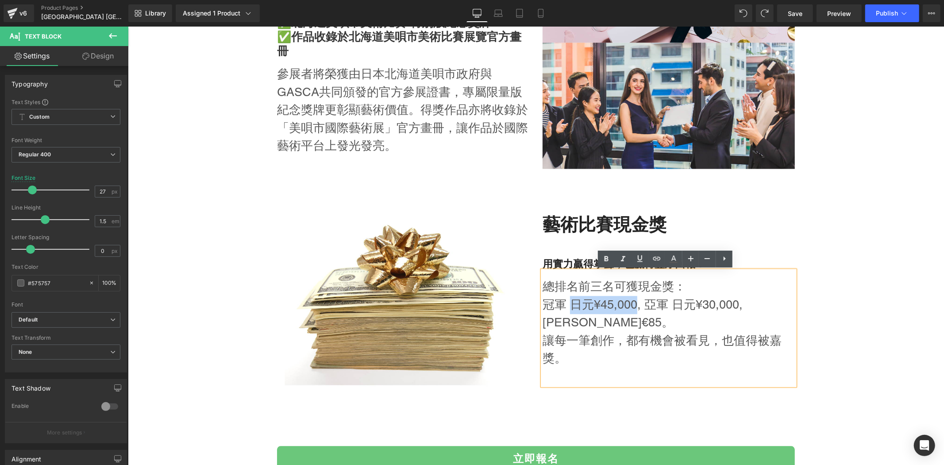
copy p "日元¥45,000"
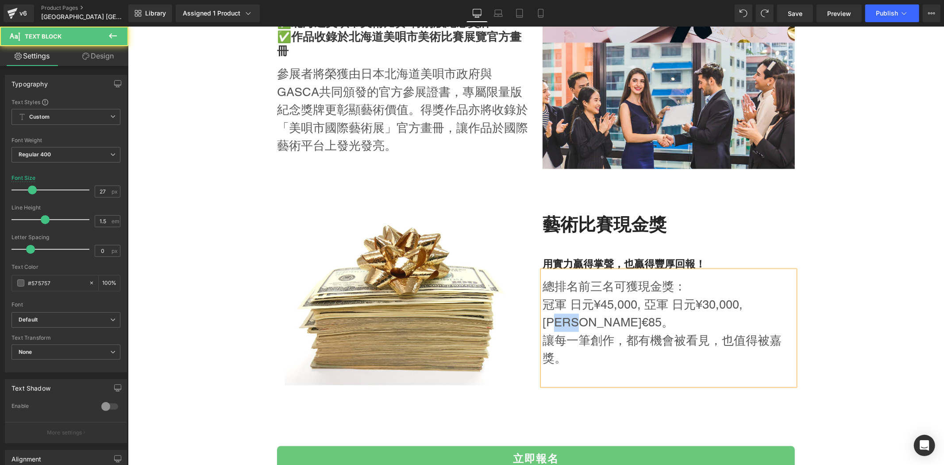
drag, startPoint x: 559, startPoint y: 316, endPoint x: 534, endPoint y: 317, distance: 25.3
click at [536, 317] on div "藝術比賽現金獎 Heading 用實力贏得掌聲，也贏得豐厚回報！ Heading 總排名前三名可獲現金獎： 冠軍 日元¥45,000, 亞軍 日元¥30,00…" at bounding box center [669, 299] width 266 height 252
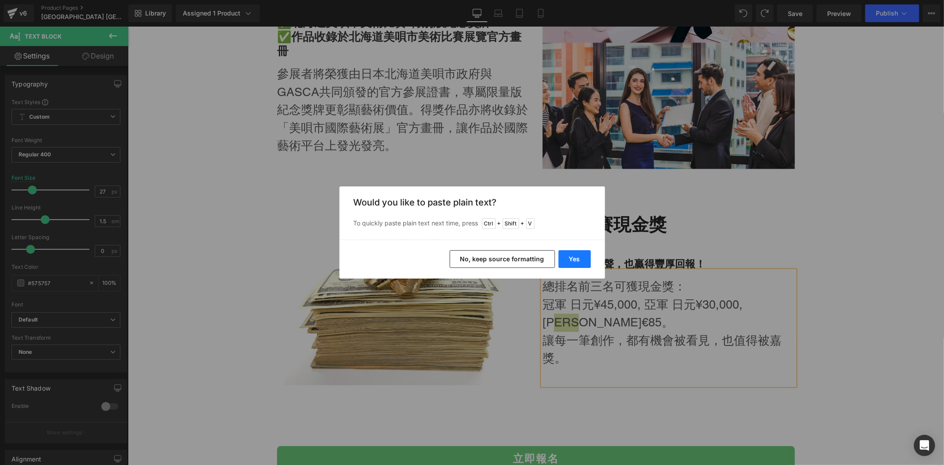
click at [576, 255] on button "Yes" at bounding box center [575, 259] width 32 height 18
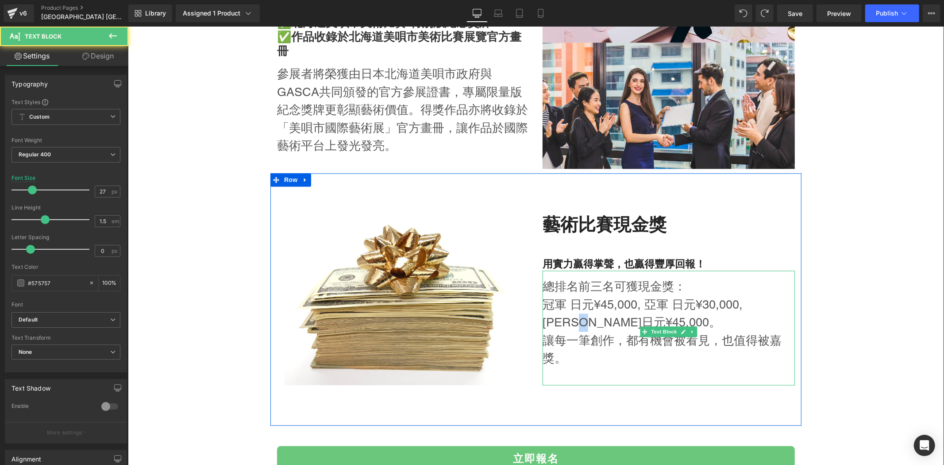
drag, startPoint x: 547, startPoint y: 320, endPoint x: 555, endPoint y: 320, distance: 8.4
click at [555, 320] on p "冠軍 日元¥45,000, 亞軍 日元¥30,000, [PERSON_NAME]日元¥45,000。" at bounding box center [668, 313] width 252 height 36
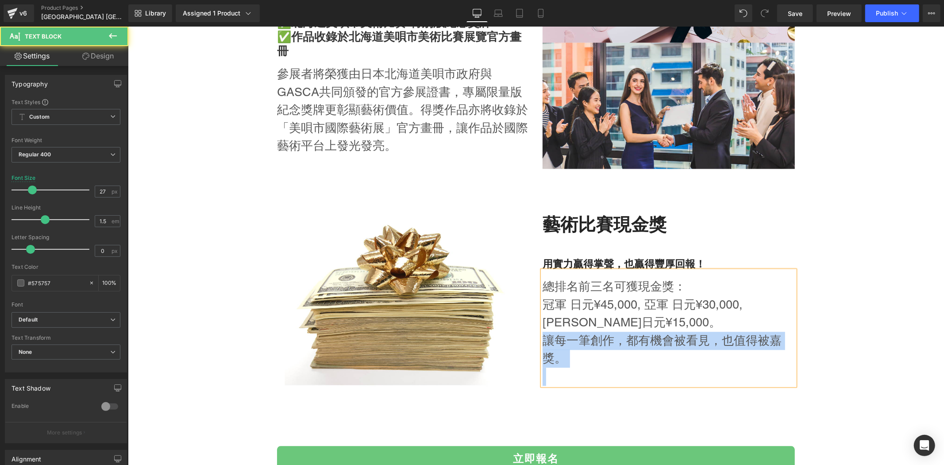
drag, startPoint x: 579, startPoint y: 372, endPoint x: 540, endPoint y: 346, distance: 46.2
click at [542, 346] on div "總排名前三名可獲現金獎： 冠軍 日元¥45,000, 亞軍 日元¥30,000, [PERSON_NAME]日元¥15,000。 讓每一筆創作，都有機會被看見…" at bounding box center [668, 327] width 252 height 115
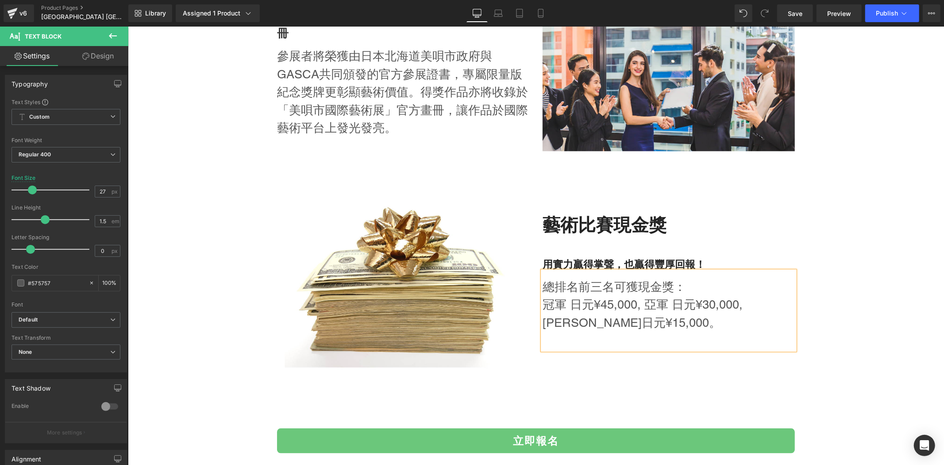
scroll to position [1562, 0]
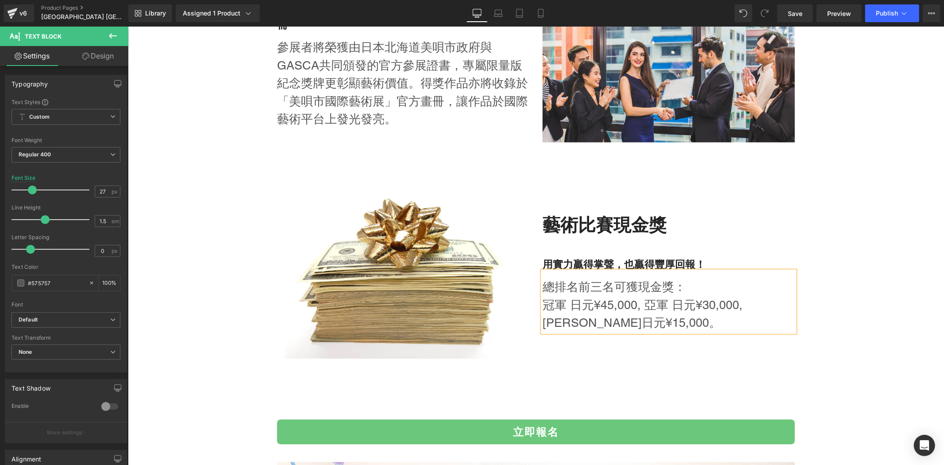
click at [558, 368] on div "藝術比賽現金獎 Heading 用實力贏得掌聲，也贏得豐厚回報！ Heading 總排名前三名可獲現金獎： 冠軍 日元¥45,000, 亞軍 日元¥30,00…" at bounding box center [669, 272] width 266 height 252
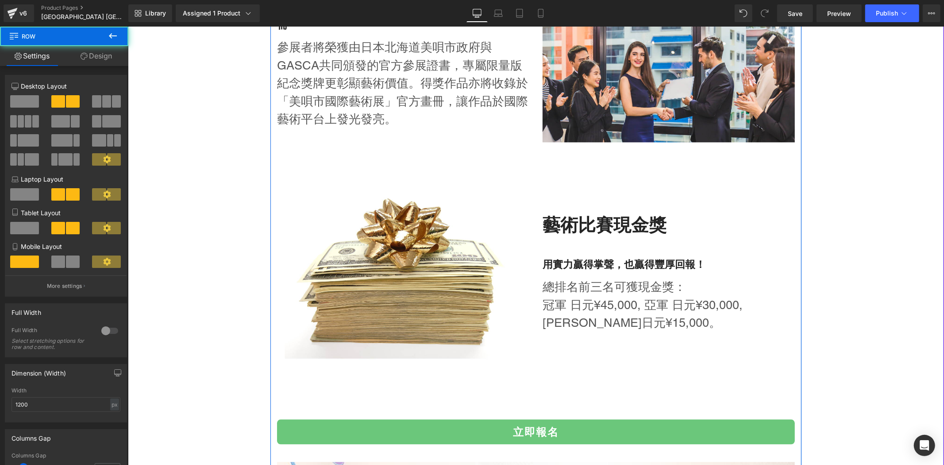
click at [821, 235] on div "由北海道美唄市政府全力支持合辦 Heading 由日本北海道美唄市政府全力支持合辦，本次比賽入選作品將獲邀參與由GASCA及 日本北海道美唄市政府 聯合主辦之…" at bounding box center [535, 286] width 816 height 1825
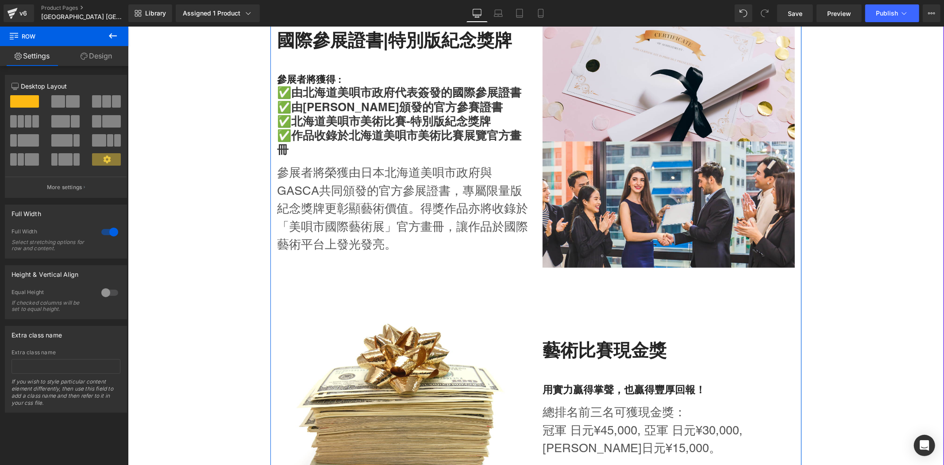
scroll to position [1103, 0]
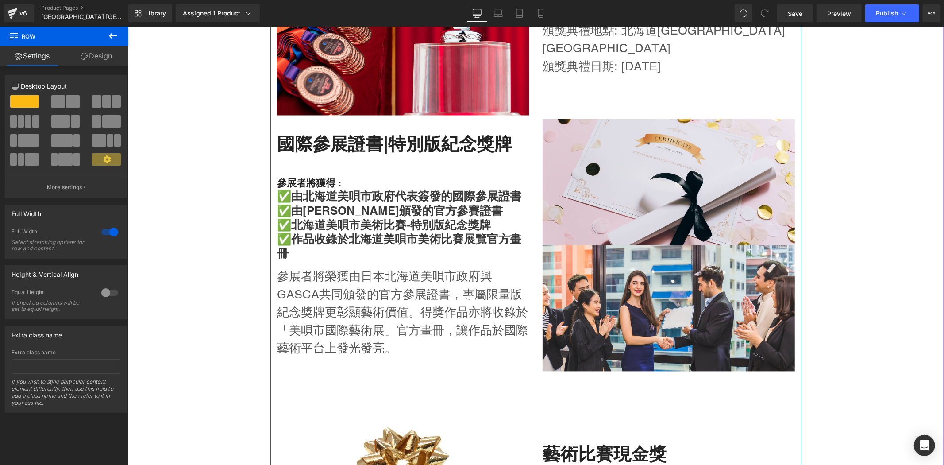
drag, startPoint x: 837, startPoint y: 281, endPoint x: 840, endPoint y: 288, distance: 8.0
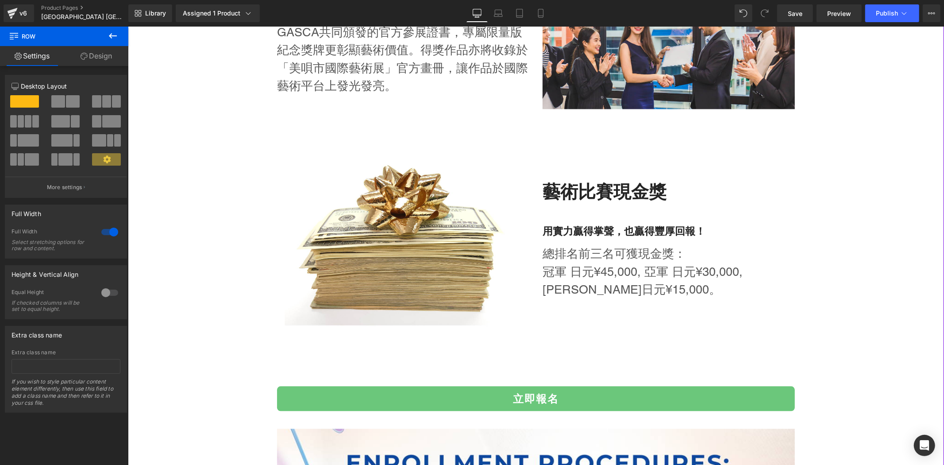
scroll to position [1678, 0]
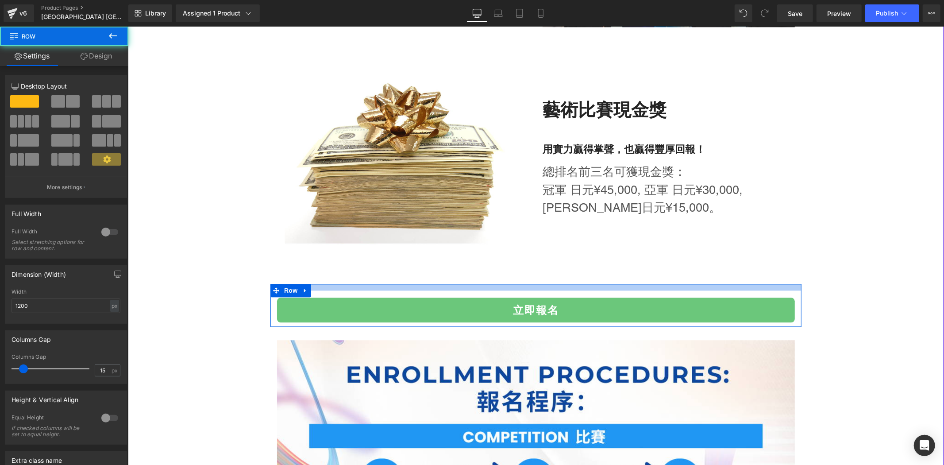
drag, startPoint x: 673, startPoint y: 293, endPoint x: 694, endPoint y: 281, distance: 24.6
click at [684, 284] on div at bounding box center [535, 286] width 531 height 7
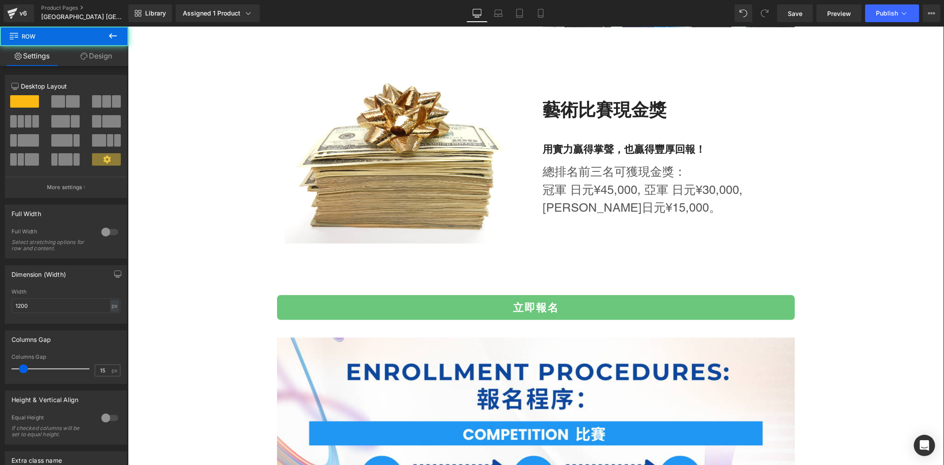
click at [865, 270] on div "由北海道美唄市政府全力支持合辦 Heading 由日本北海道美唄市政府全力支持合辦，本次比賽入選作品將獲邀參與由GASCA及 日本北海道美唄市政府 聯合主辦之…" at bounding box center [535, 166] width 816 height 1815
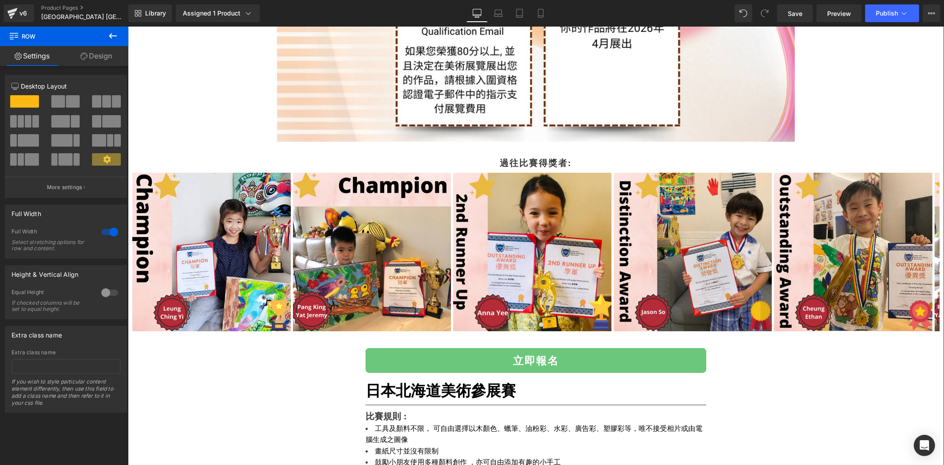
scroll to position [2595, 0]
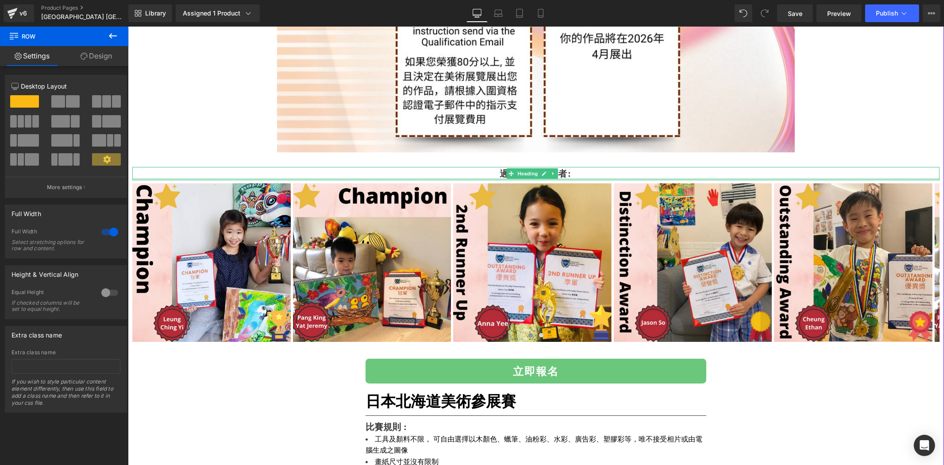
click at [489, 177] on div at bounding box center [535, 178] width 807 height 2
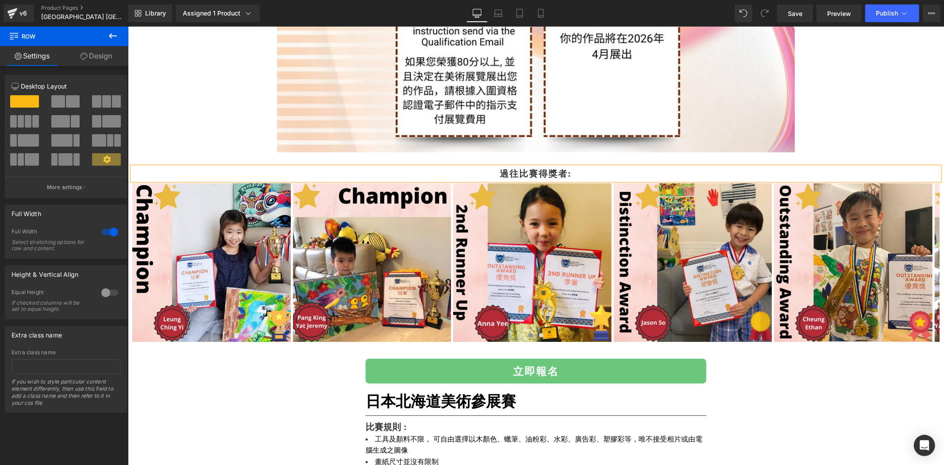
click at [489, 177] on h2 "過往比賽得獎者:" at bounding box center [535, 172] width 807 height 13
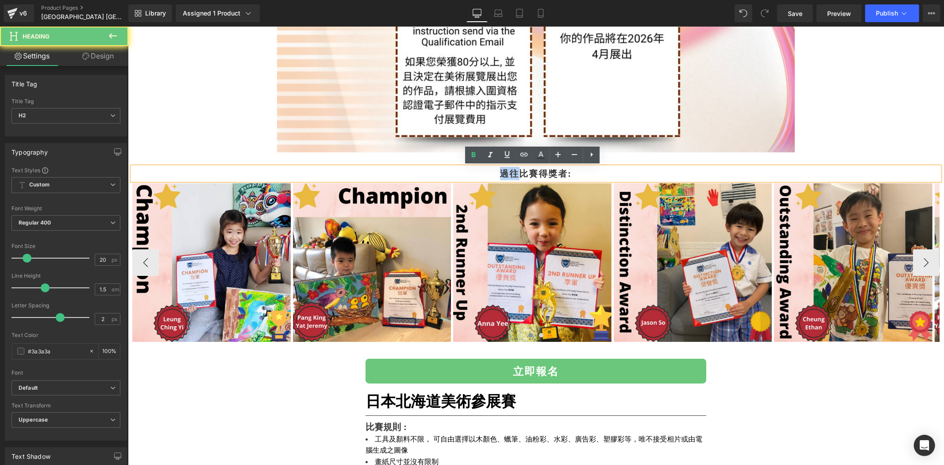
click at [525, 181] on div "Image Image Image Image Image" at bounding box center [535, 261] width 807 height 162
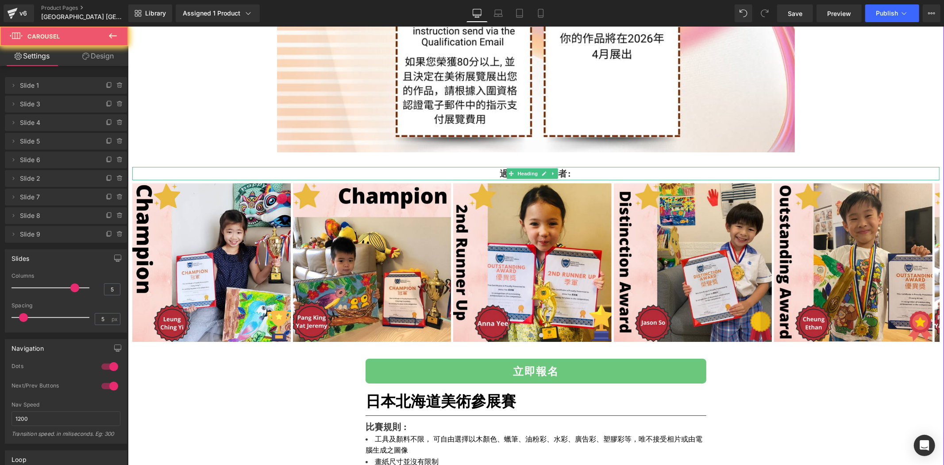
drag, startPoint x: 524, startPoint y: 171, endPoint x: 501, endPoint y: 170, distance: 23.0
click at [524, 171] on span "Heading" at bounding box center [528, 173] width 24 height 11
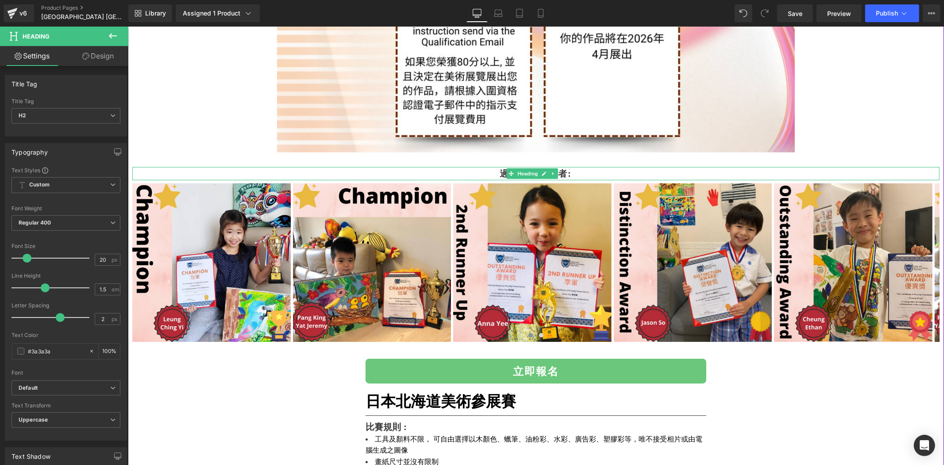
click at [481, 169] on h2 "過往比賽得獎者:" at bounding box center [535, 172] width 807 height 13
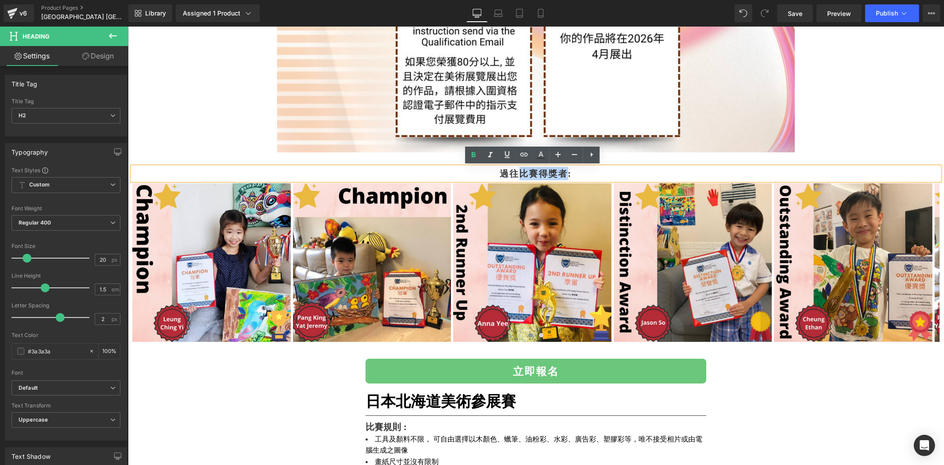
drag, startPoint x: 519, startPoint y: 174, endPoint x: 565, endPoint y: 171, distance: 46.1
click at [565, 171] on h2 "過往比賽得獎者:" at bounding box center [535, 172] width 807 height 13
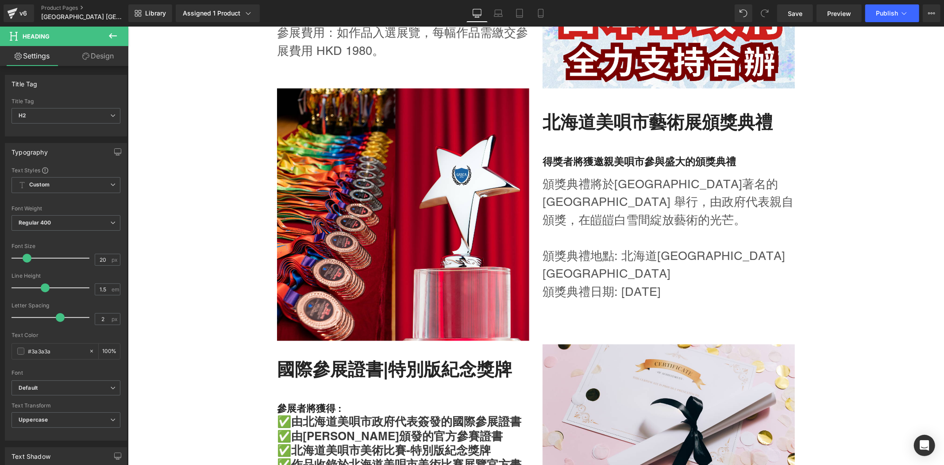
scroll to position [1103, 0]
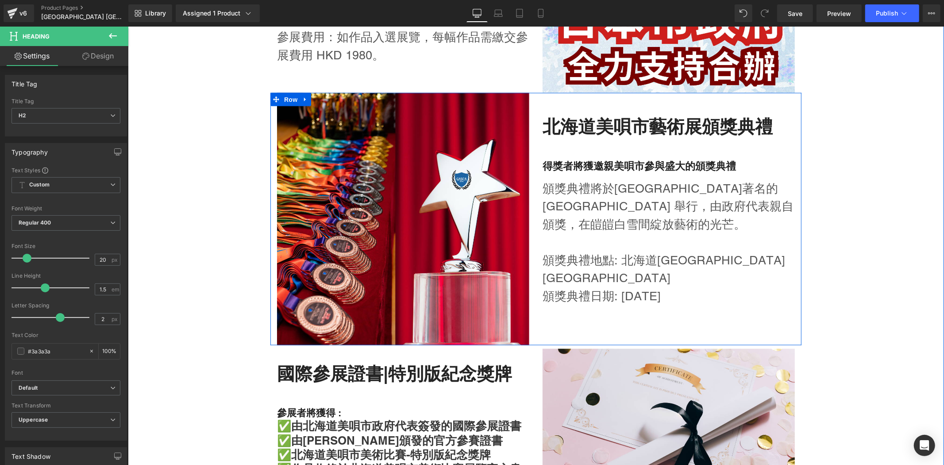
click at [719, 125] on div "北海道美唄市藝術展頒獎典禮 Heading" at bounding box center [668, 126] width 252 height 23
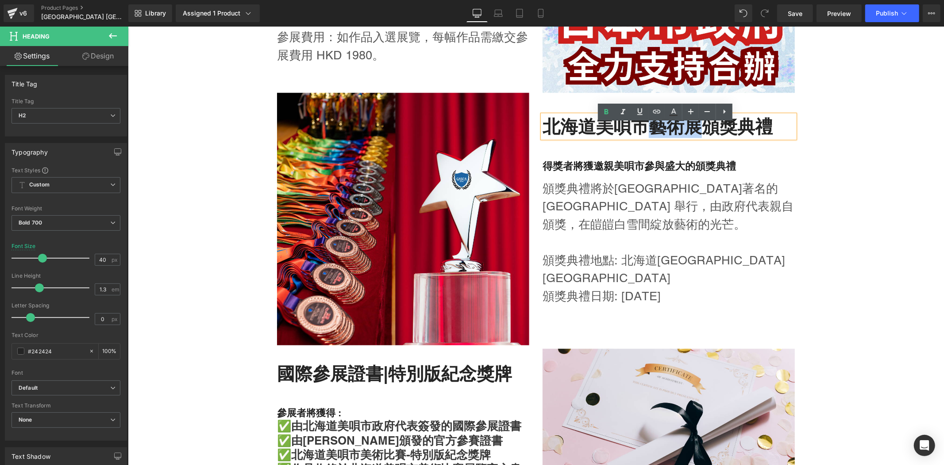
drag, startPoint x: 636, startPoint y: 140, endPoint x: 693, endPoint y: 135, distance: 57.4
click at [693, 135] on h2 "北海道美唄市藝術展頒獎典禮" at bounding box center [668, 126] width 252 height 23
copy h2 "藝術展"
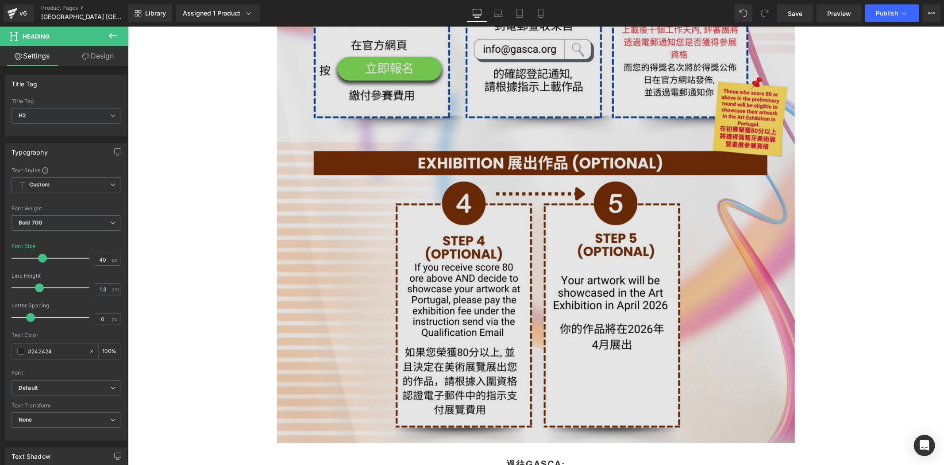
scroll to position [2481, 0]
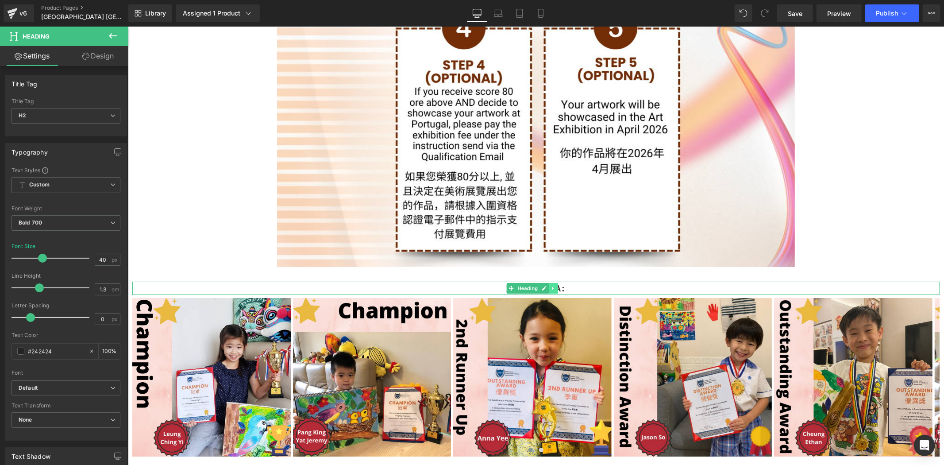
click at [552, 286] on icon at bounding box center [552, 287] width 1 height 3
click at [567, 286] on icon at bounding box center [567, 287] width 1 height 3
click at [593, 290] on h2 "過往GASCA:" at bounding box center [535, 287] width 807 height 13
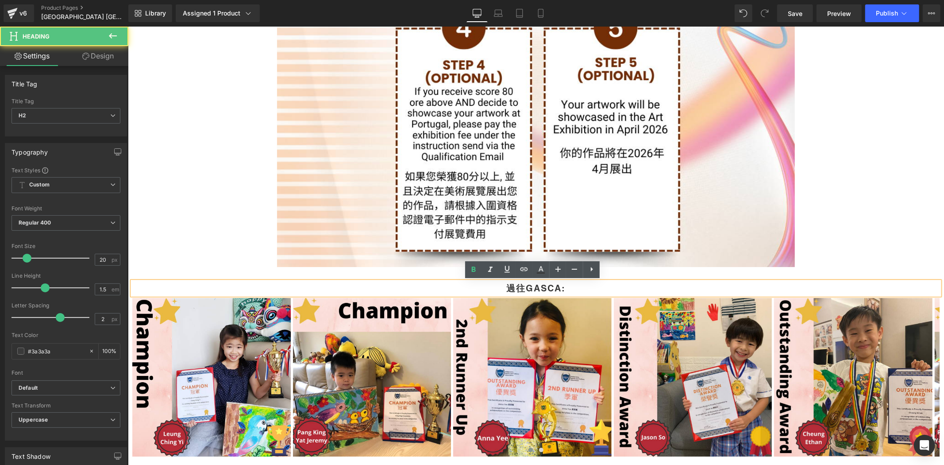
click at [556, 288] on h2 "過往GASCA:" at bounding box center [535, 287] width 807 height 13
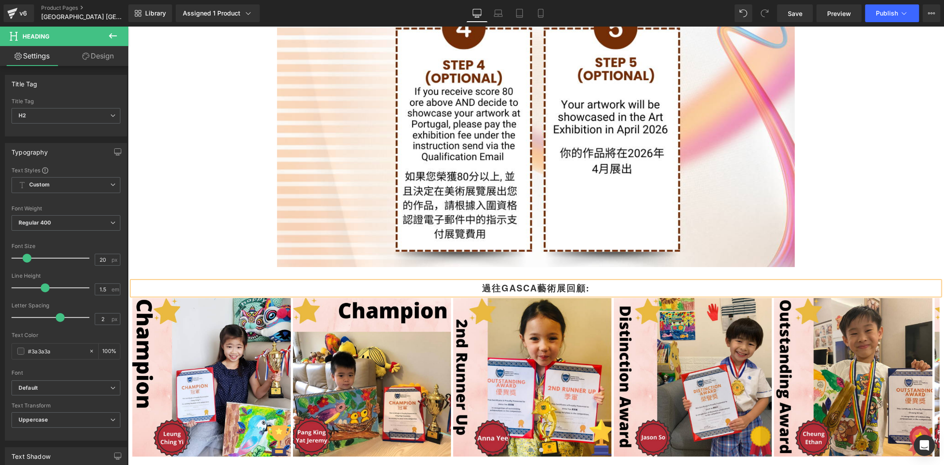
click at [657, 285] on h2 "過往GASCA藝術展回顧:" at bounding box center [535, 287] width 807 height 13
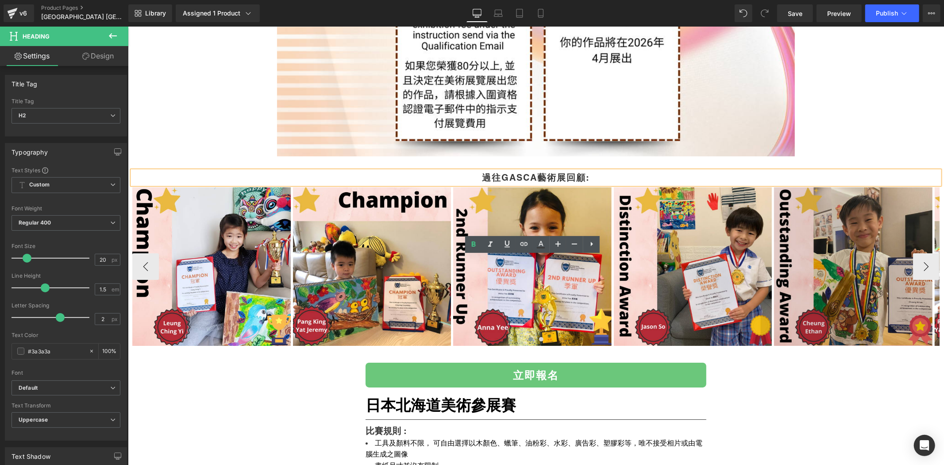
scroll to position [2595, 0]
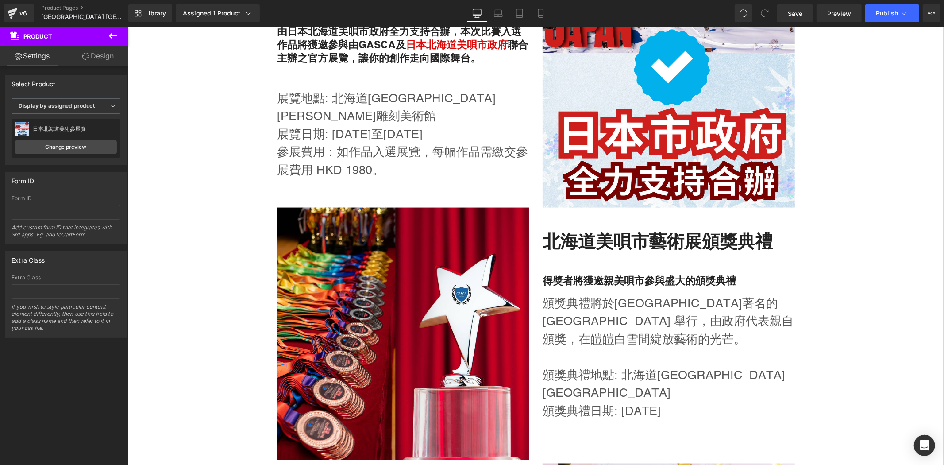
scroll to position [644, 0]
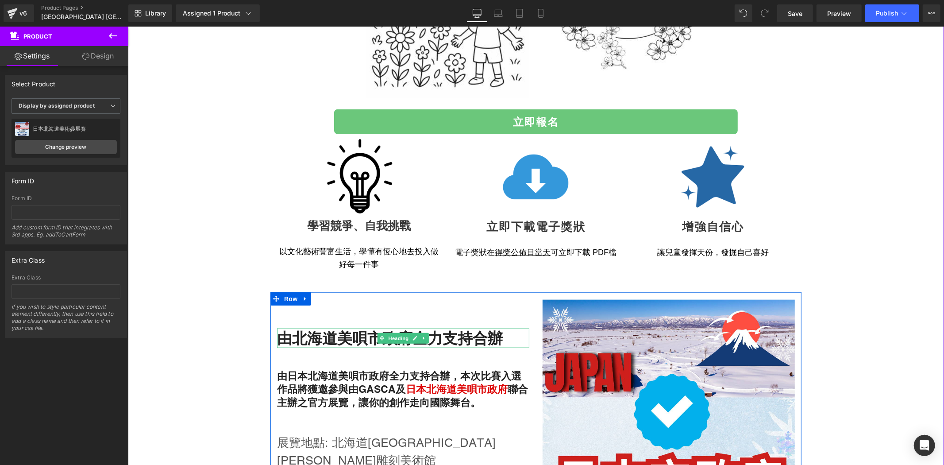
click at [343, 343] on h2 "由北海道美唄市政府全力支持合辦" at bounding box center [403, 337] width 252 height 19
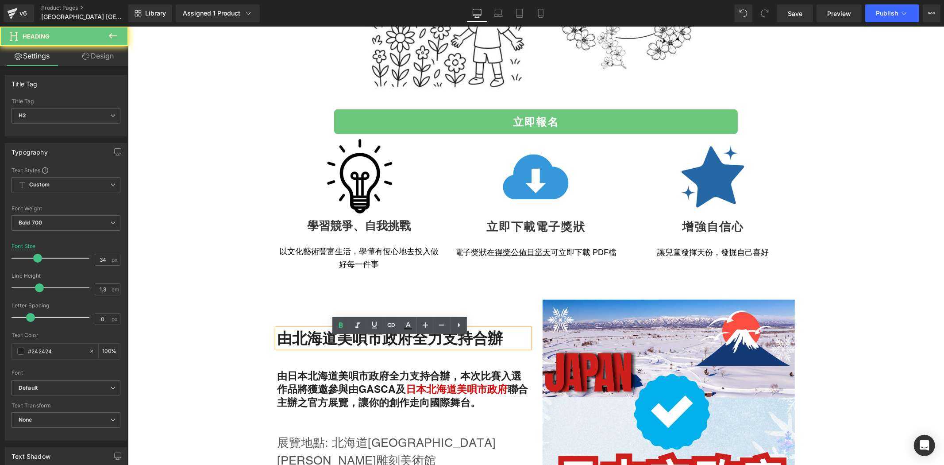
click at [343, 343] on h2 "由北海道美唄市政府全力支持合辦" at bounding box center [403, 337] width 252 height 19
copy h2 "由北海道美唄市政府全力支持合辦"
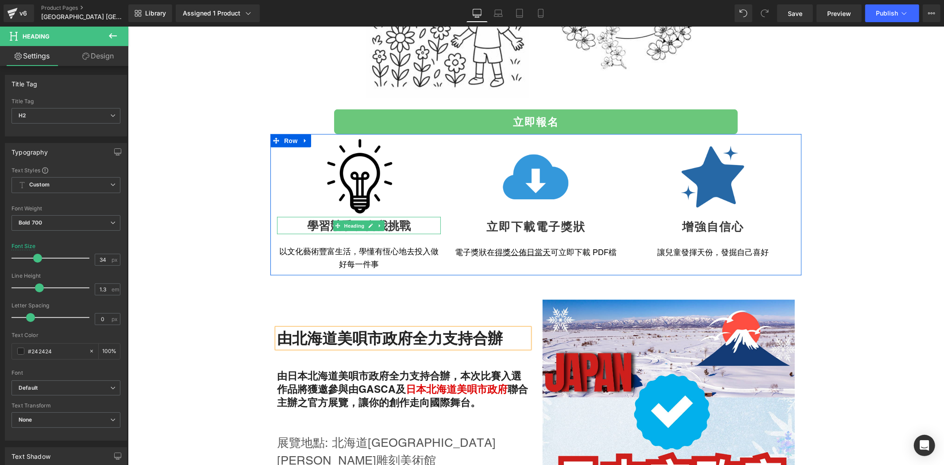
click at [322, 224] on h1 "學習競爭、自我挑戰" at bounding box center [359, 224] width 164 height 17
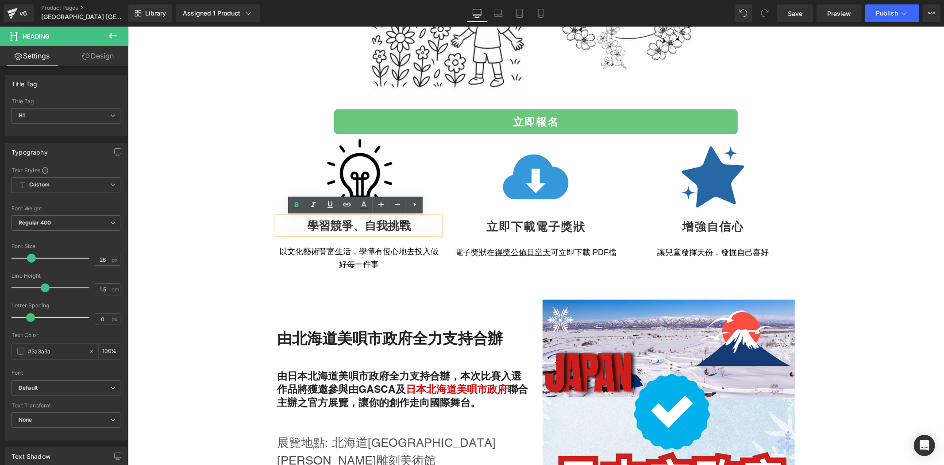
click at [312, 224] on h1 "學習競爭、自我挑戰" at bounding box center [359, 224] width 164 height 17
click at [310, 226] on h1 "學習競爭、自我挑戰" at bounding box center [359, 224] width 164 height 17
click at [330, 228] on h1 "學習競爭、自我挑戰" at bounding box center [359, 224] width 164 height 17
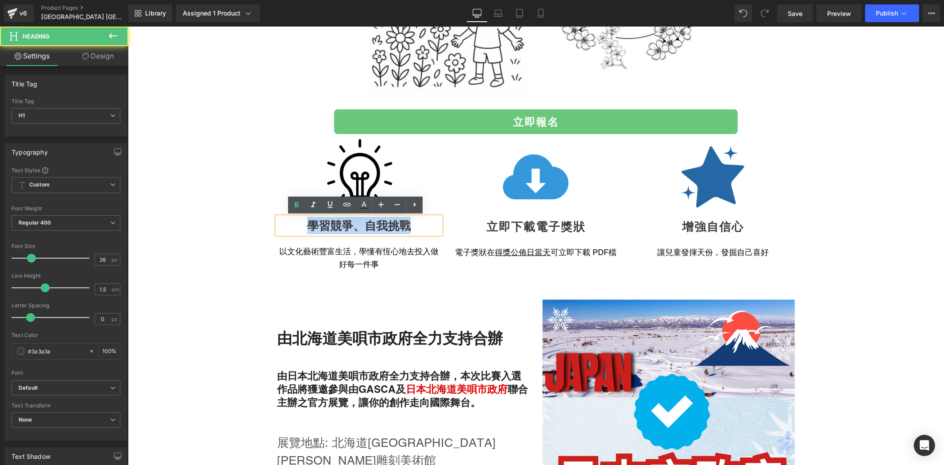
click at [331, 228] on h1 "學習競爭、自我挑戰" at bounding box center [359, 224] width 164 height 17
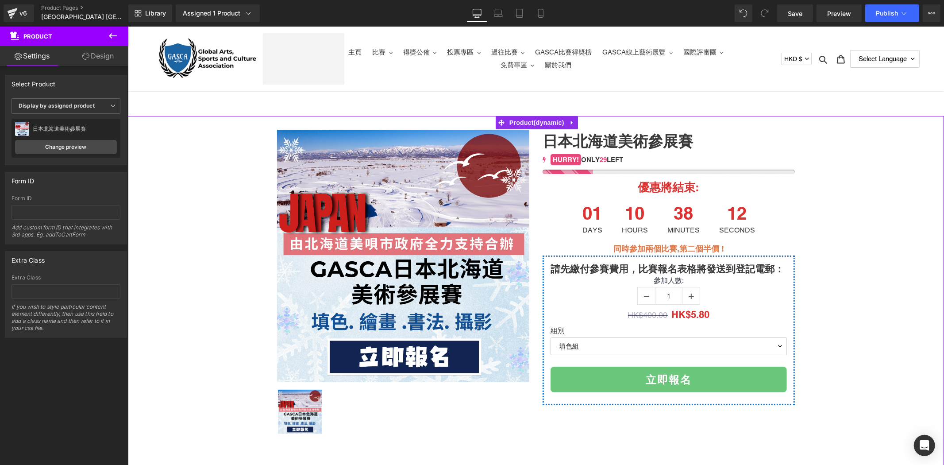
scroll to position [344, 0]
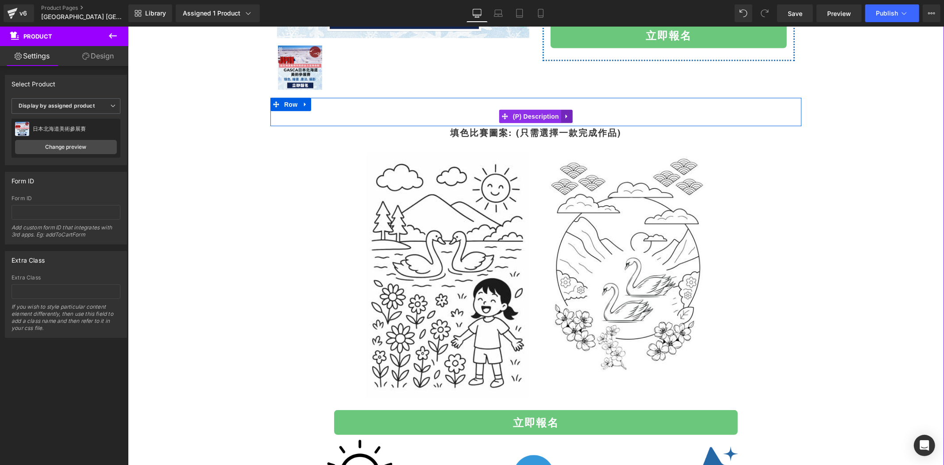
click at [565, 112] on link at bounding box center [567, 115] width 12 height 13
drag, startPoint x: 563, startPoint y: 116, endPoint x: 556, endPoint y: 120, distance: 8.5
click at [567, 116] on link at bounding box center [573, 115] width 12 height 13
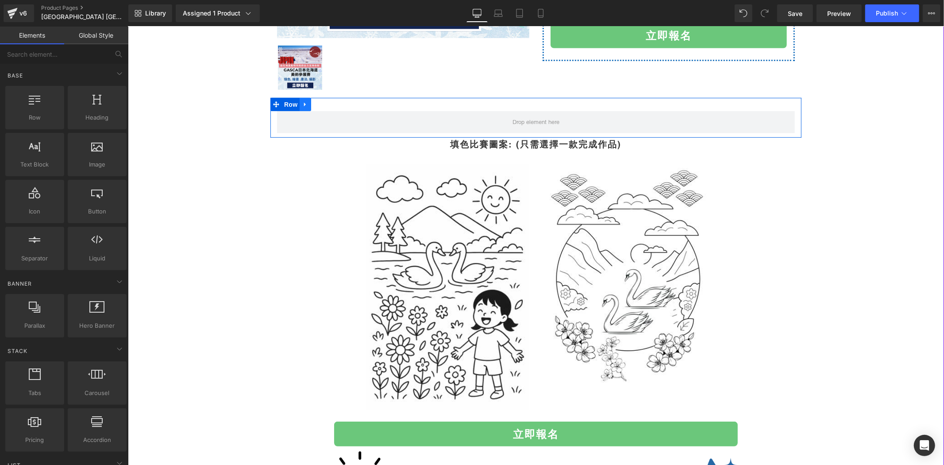
click at [299, 101] on link at bounding box center [305, 103] width 12 height 13
click at [325, 103] on icon at bounding box center [328, 104] width 6 height 6
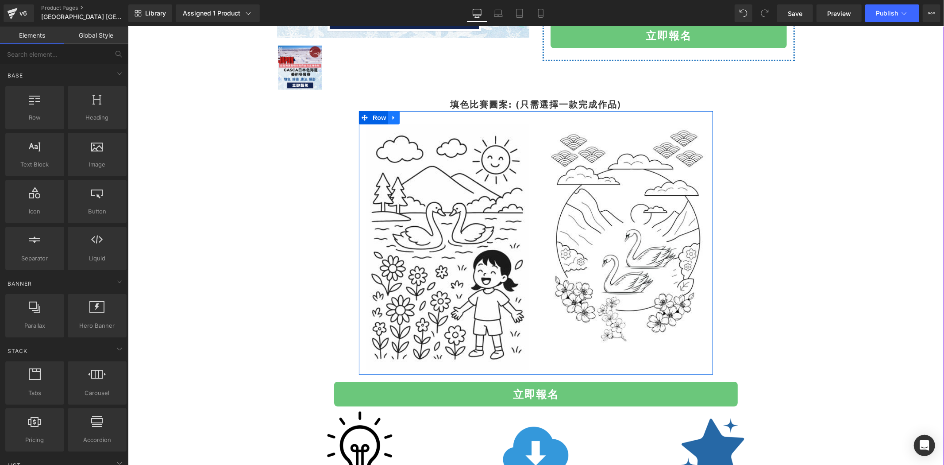
click at [390, 119] on icon at bounding box center [393, 117] width 6 height 7
click at [414, 118] on icon at bounding box center [416, 117] width 6 height 6
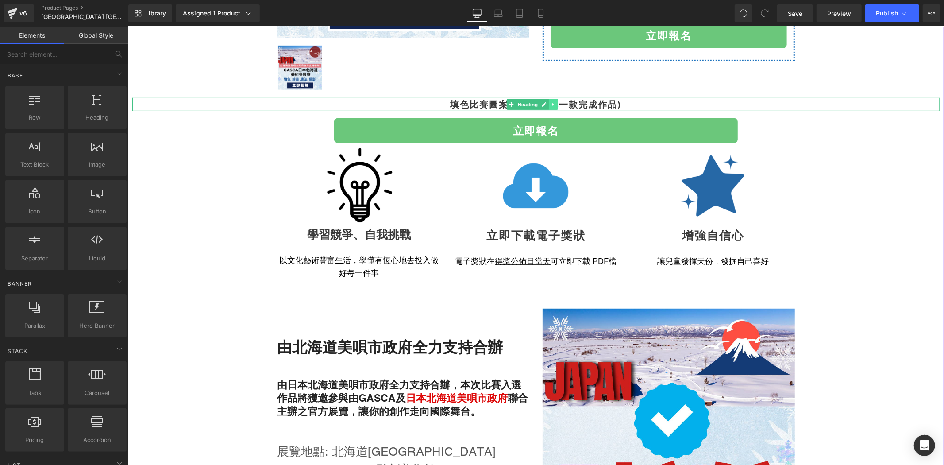
click at [549, 104] on link at bounding box center [552, 104] width 9 height 11
click at [553, 103] on link at bounding box center [557, 104] width 9 height 11
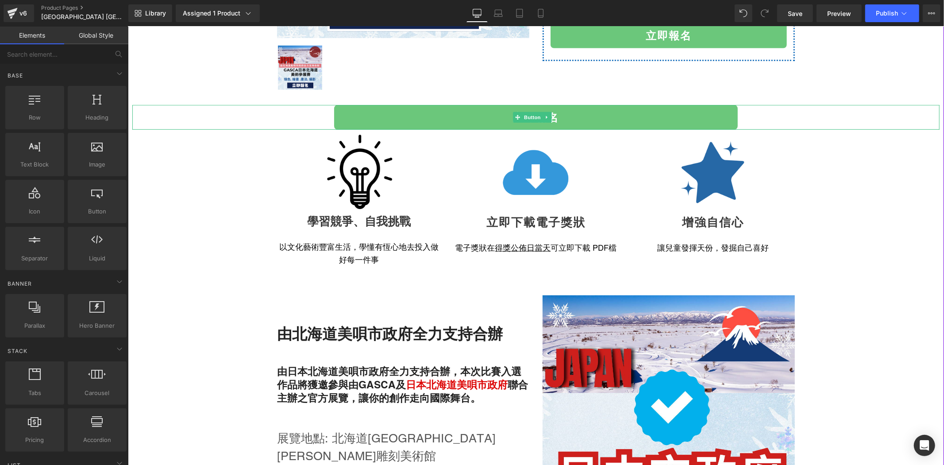
click at [547, 123] on link "立即報名" at bounding box center [536, 116] width 404 height 25
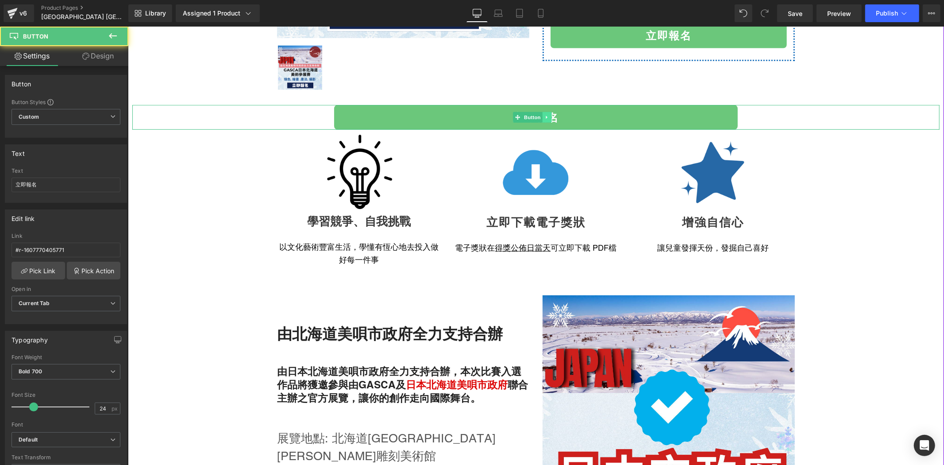
click at [545, 117] on icon at bounding box center [545, 116] width 1 height 3
click at [552, 117] on icon at bounding box center [551, 116] width 5 height 5
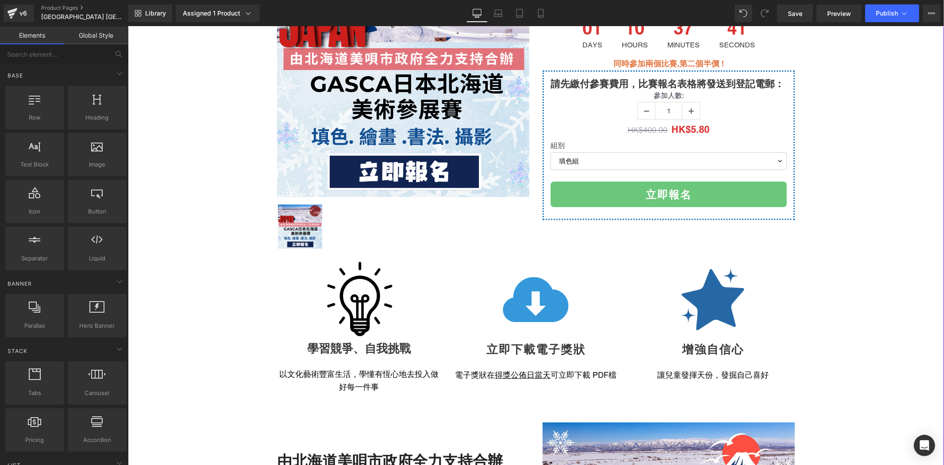
scroll to position [114, 0]
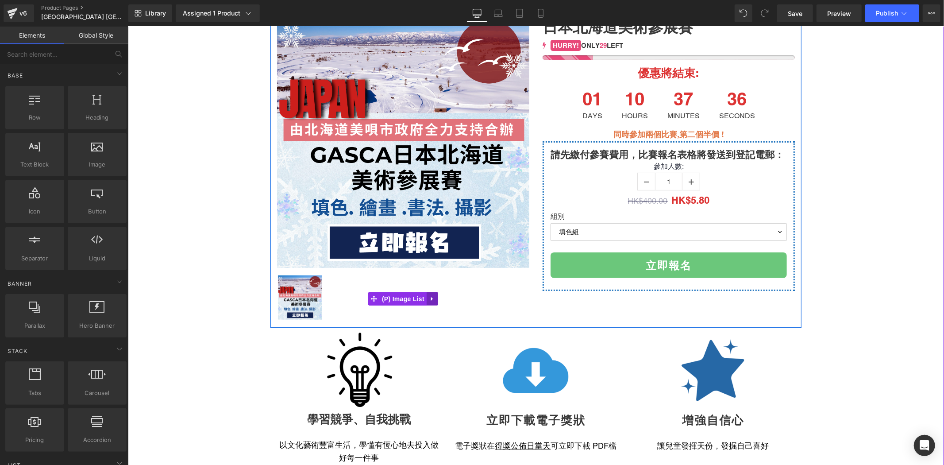
click at [428, 292] on link at bounding box center [432, 298] width 12 height 13
click at [432, 292] on link at bounding box center [438, 298] width 12 height 13
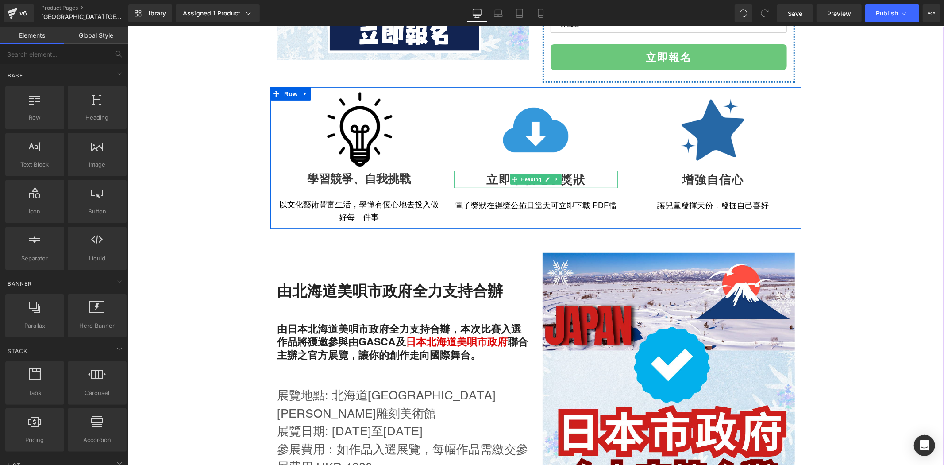
scroll to position [459, 0]
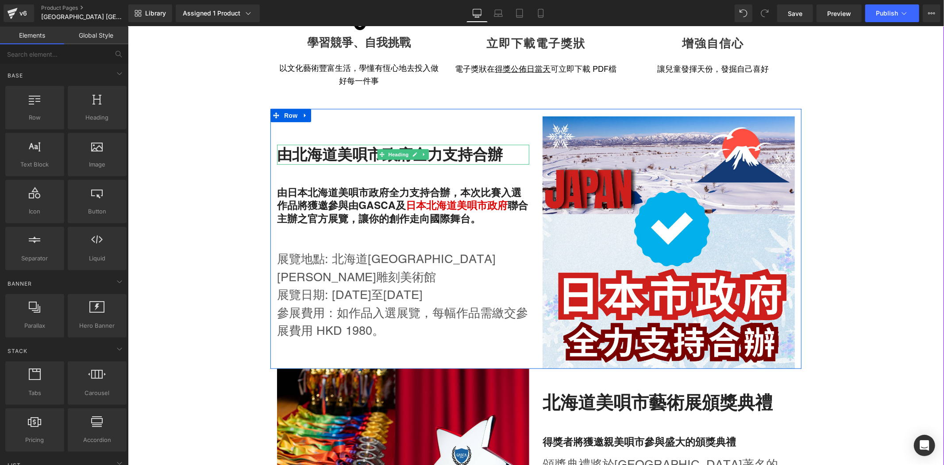
click at [475, 163] on h2 "由北海道美唄市政府全力支持合辦" at bounding box center [403, 153] width 252 height 19
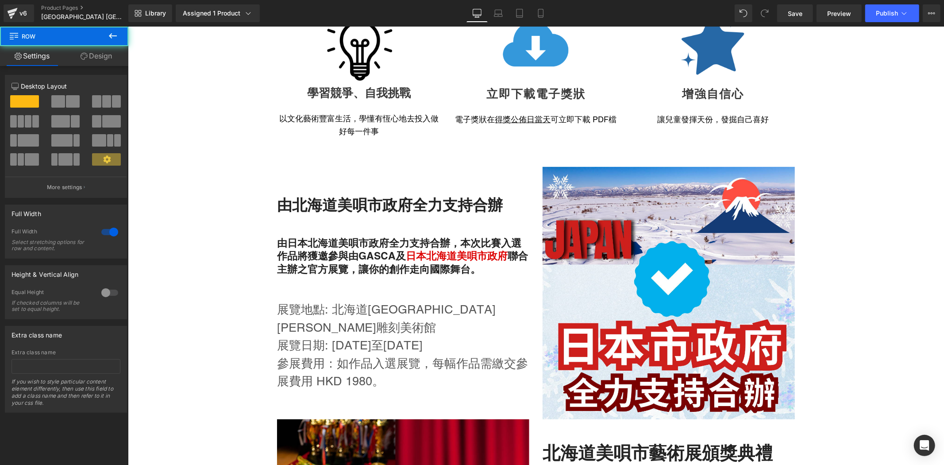
scroll to position [344, 0]
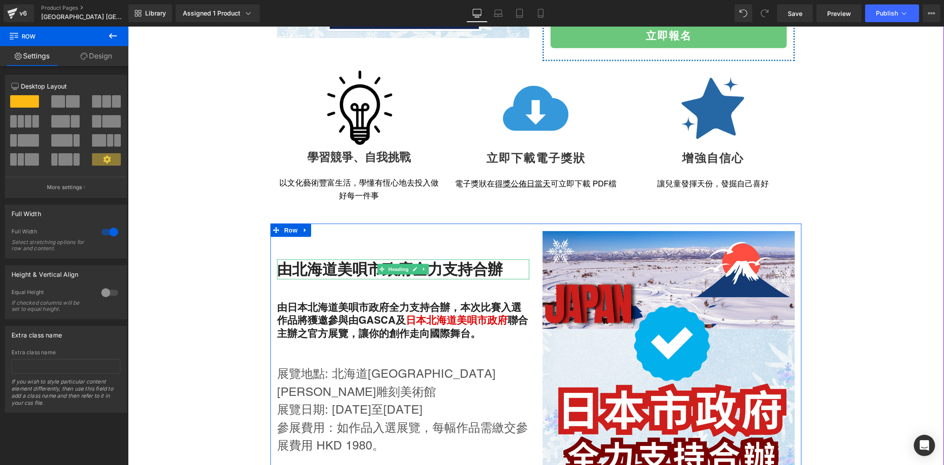
click at [352, 278] on h2 "由北海道美唄市政府全力支持合辦" at bounding box center [403, 268] width 252 height 19
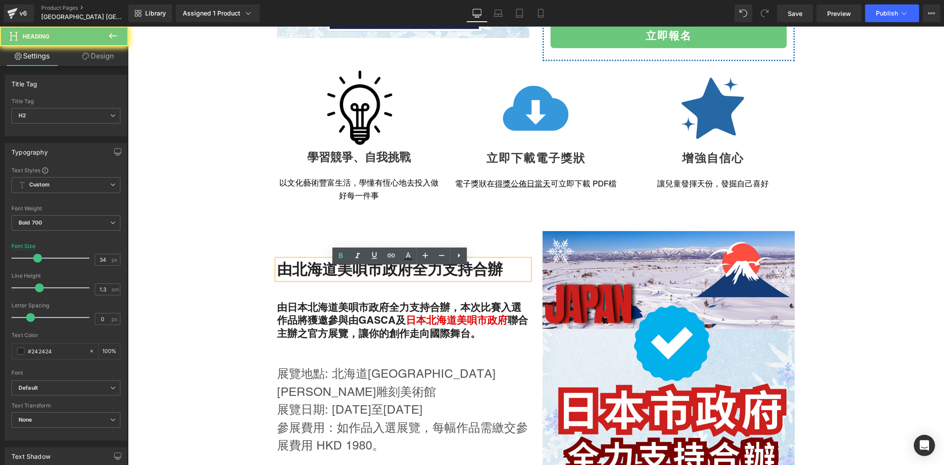
click at [352, 278] on h2 "由北海道美唄市政府全力支持合辦" at bounding box center [403, 268] width 252 height 19
copy h2 "由北海道美唄市政府全力支持合辦"
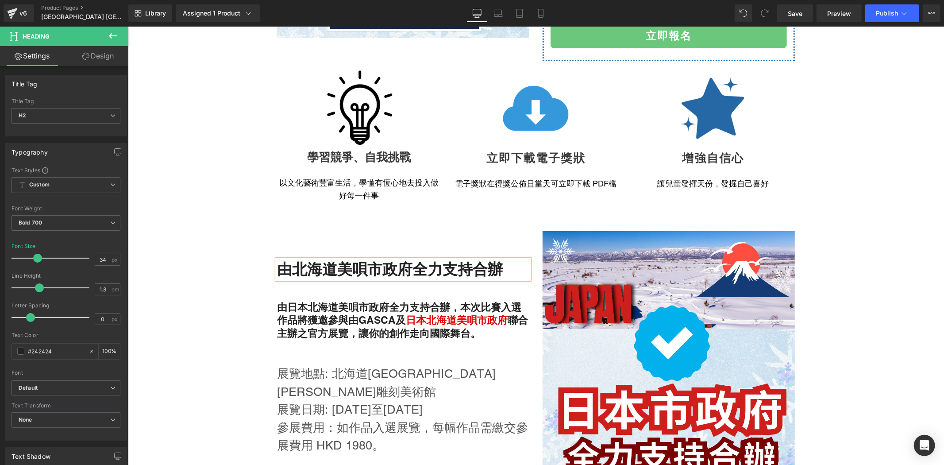
click at [367, 233] on div "由北海道美唄市政府全力支持合辦 Heading 由日本北海道美唄市政府全力支持合辦，本次比賽入選作品將獲邀參與由GASCA及 日本北海道美唄市政府 聯合主辦之…" at bounding box center [403, 357] width 266 height 252
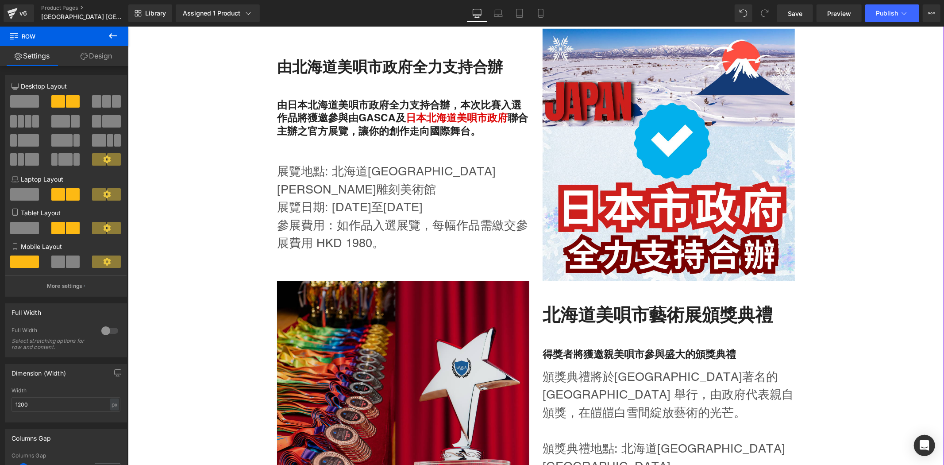
scroll to position [574, 0]
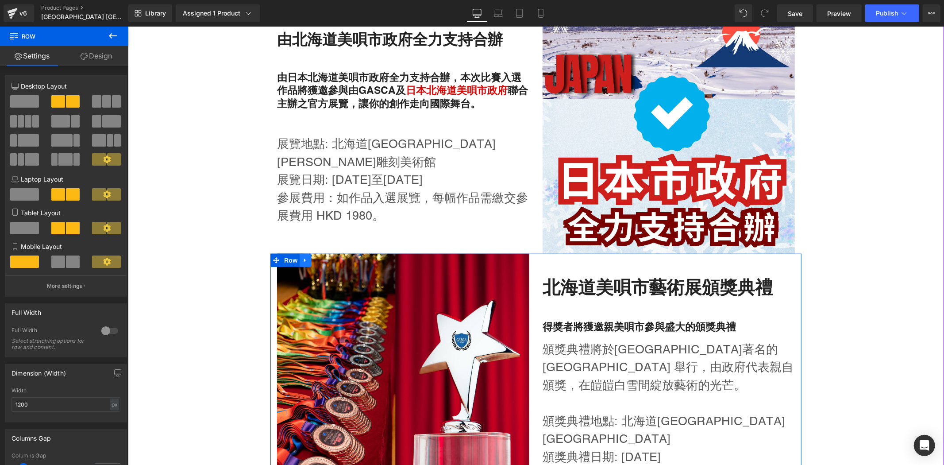
click at [299, 254] on link at bounding box center [305, 259] width 12 height 13
click at [311, 255] on link at bounding box center [317, 259] width 12 height 13
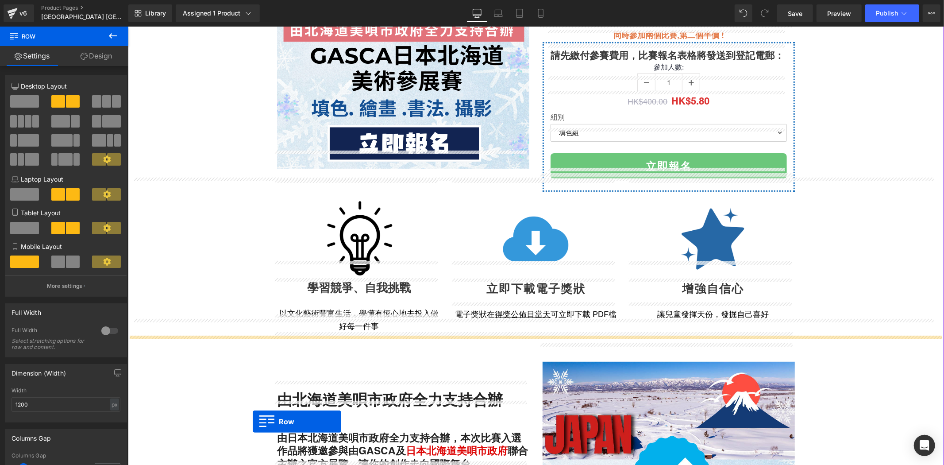
scroll to position [240, 0]
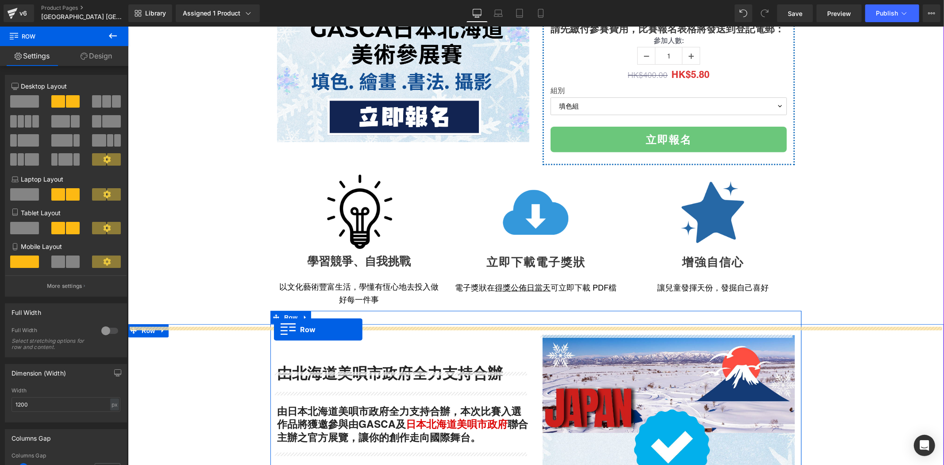
drag, startPoint x: 270, startPoint y: 68, endPoint x: 274, endPoint y: 329, distance: 260.7
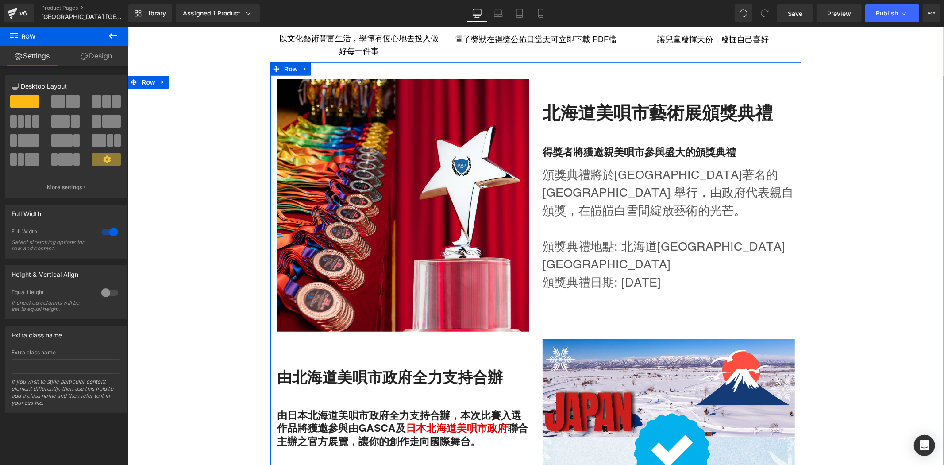
scroll to position [470, 0]
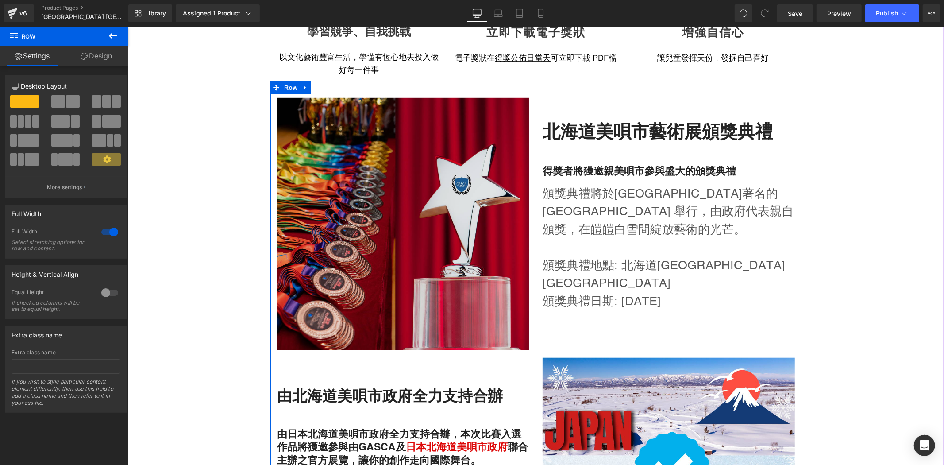
drag, startPoint x: 359, startPoint y: 268, endPoint x: 354, endPoint y: 268, distance: 4.4
click at [359, 268] on img at bounding box center [403, 223] width 252 height 252
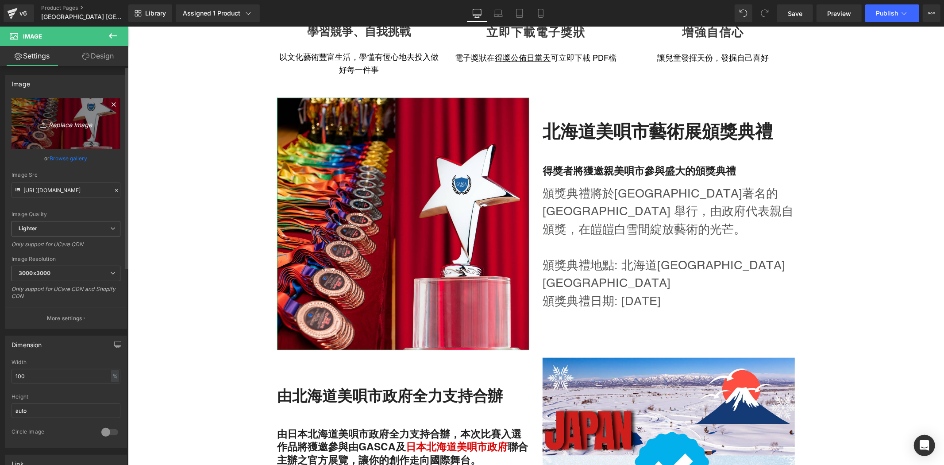
click at [81, 122] on icon "Replace Image" at bounding box center [66, 123] width 71 height 11
type input "C:\fakepath\Bibai Art Gallery Mock up.png"
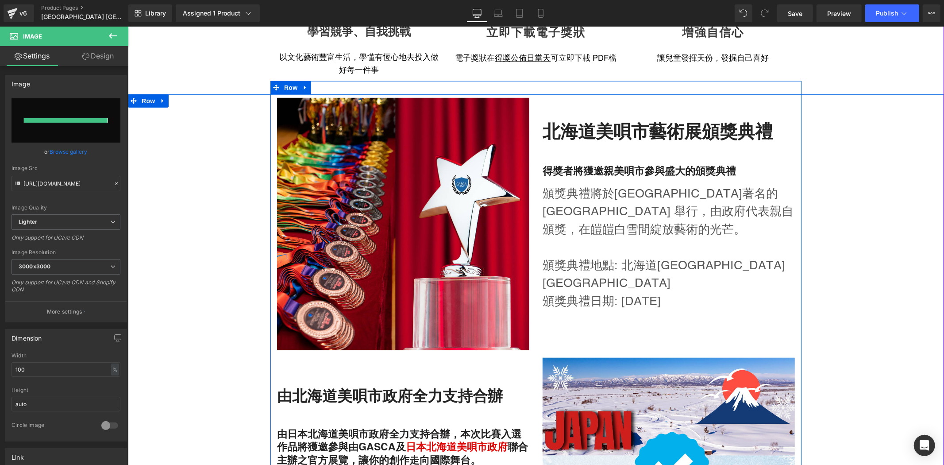
type input "[URL][DOMAIN_NAME]"
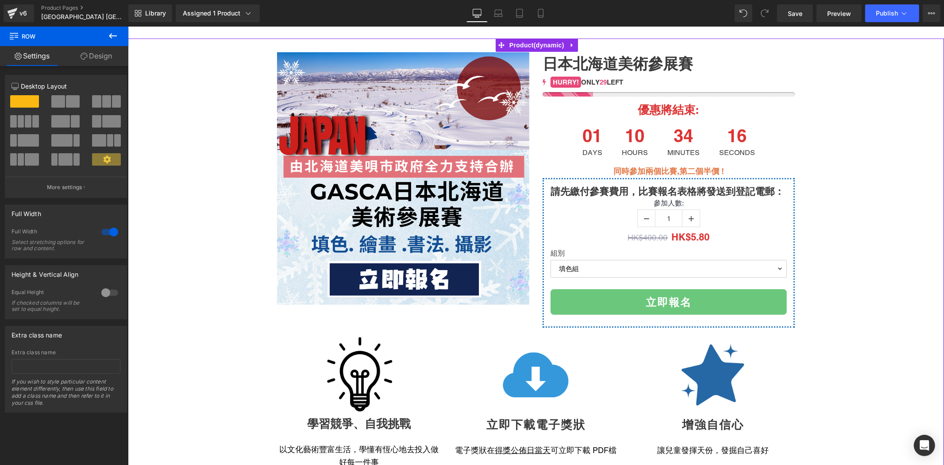
scroll to position [0, 0]
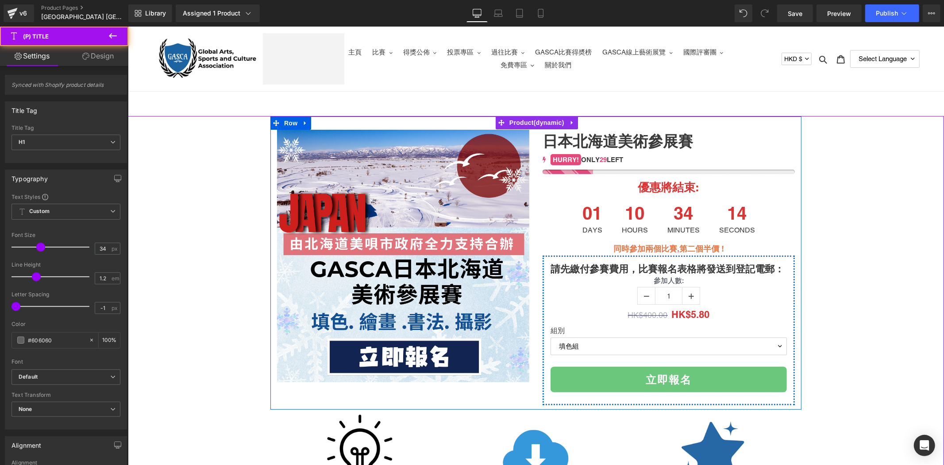
drag, startPoint x: 725, startPoint y: 137, endPoint x: 529, endPoint y: 135, distance: 197.0
click at [529, 135] on div "(P) Image 日本北海道美術參展賽 (P) Title 29 32 38 42 HURRY! ONLY 29 LEFT (P) Stock Counte…" at bounding box center [535, 262] width 531 height 293
copy div "(P) Image 日本北海道美術參展賽"
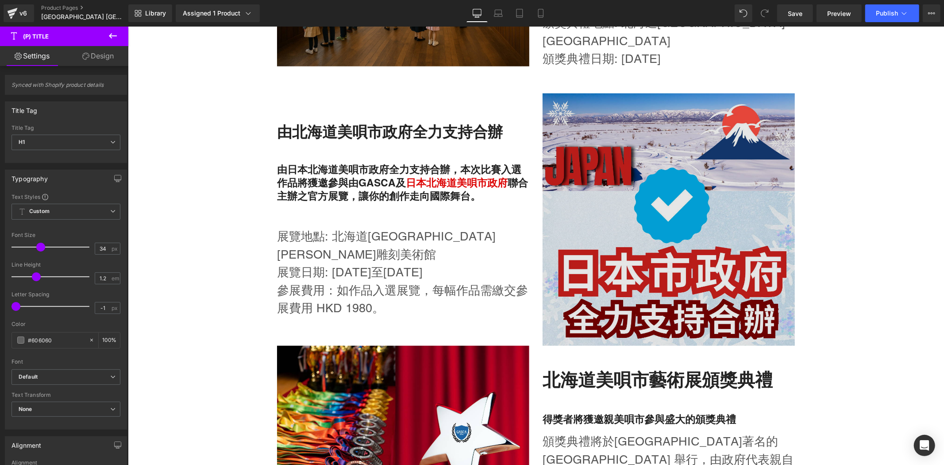
scroll to position [688, 0]
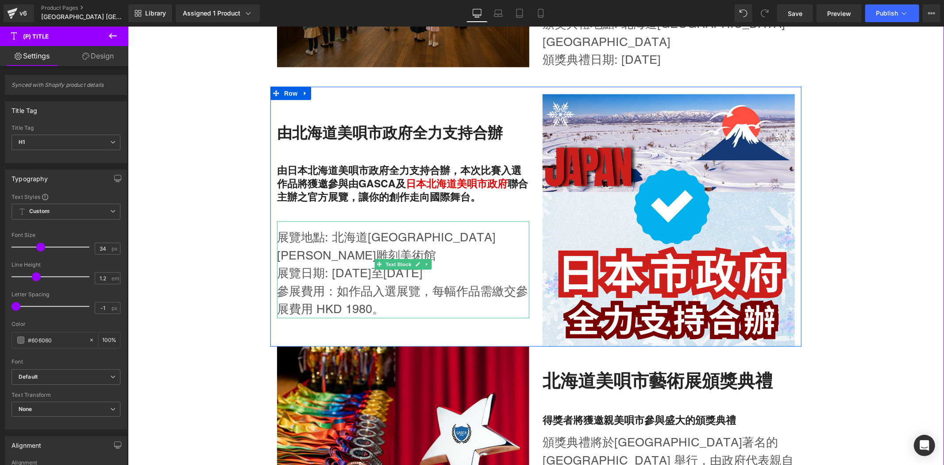
click at [434, 221] on div "展覽地點: [GEOGRAPHIC_DATA][PERSON_NAME]雕刻美術館 展覽日期: [DATE]至[DATE] 參展費用：如作品入選展覽，每幅作品…" at bounding box center [403, 269] width 252 height 97
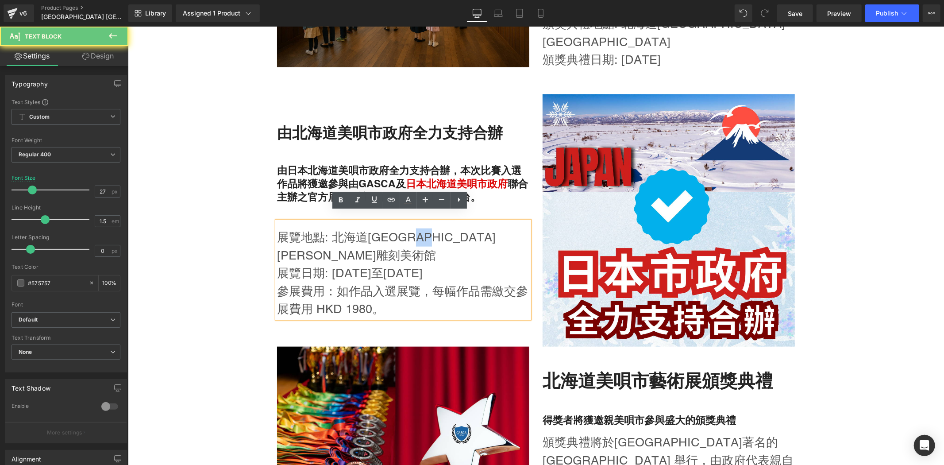
click at [463, 228] on p "展覽地點: 北海道[GEOGRAPHIC_DATA][PERSON_NAME]雕刻美術館" at bounding box center [403, 246] width 252 height 36
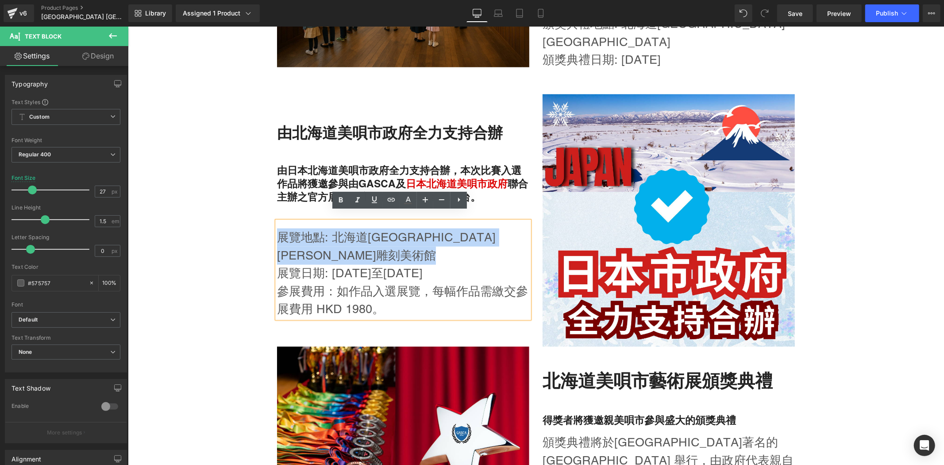
click at [463, 228] on p "展覽地點: 北海道[GEOGRAPHIC_DATA][PERSON_NAME]雕刻美術館" at bounding box center [403, 246] width 252 height 36
copy p "展覽地點: 北海道[GEOGRAPHIC_DATA][PERSON_NAME]雕刻美術館"
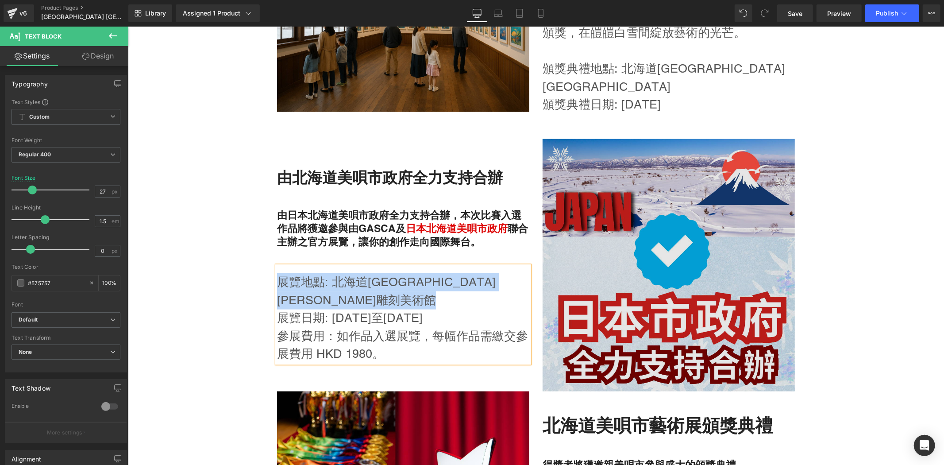
scroll to position [459, 0]
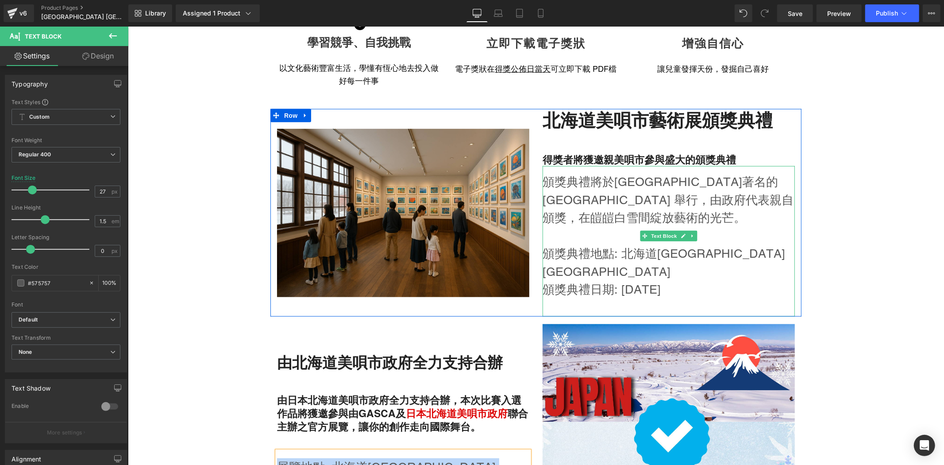
click at [594, 178] on p "頒獎典禮將於[GEOGRAPHIC_DATA]著名的[GEOGRAPHIC_DATA] 舉行，由政府代表親自頒獎，在皚皚白雪間綻放藝術的光芒。" at bounding box center [668, 200] width 252 height 54
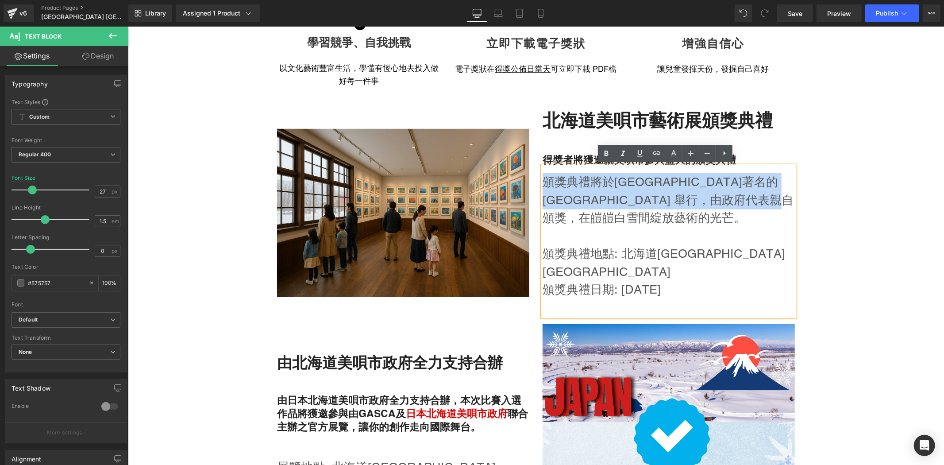
drag, startPoint x: 616, startPoint y: 217, endPoint x: 540, endPoint y: 188, distance: 81.4
click at [542, 188] on p "頒獎典禮將於[GEOGRAPHIC_DATA]著名的[GEOGRAPHIC_DATA] 舉行，由政府代表親自頒獎，在皚皚白雪間綻放藝術的光芒。" at bounding box center [668, 200] width 252 height 54
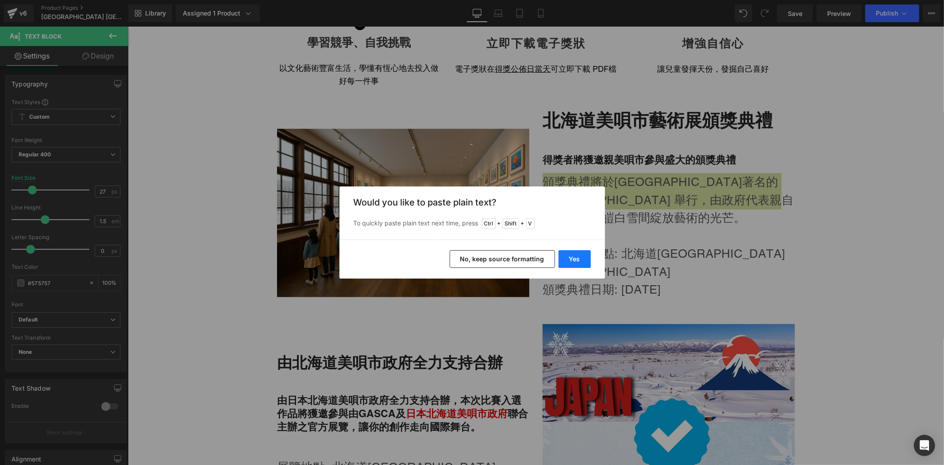
click at [569, 253] on button "Yes" at bounding box center [575, 259] width 32 height 18
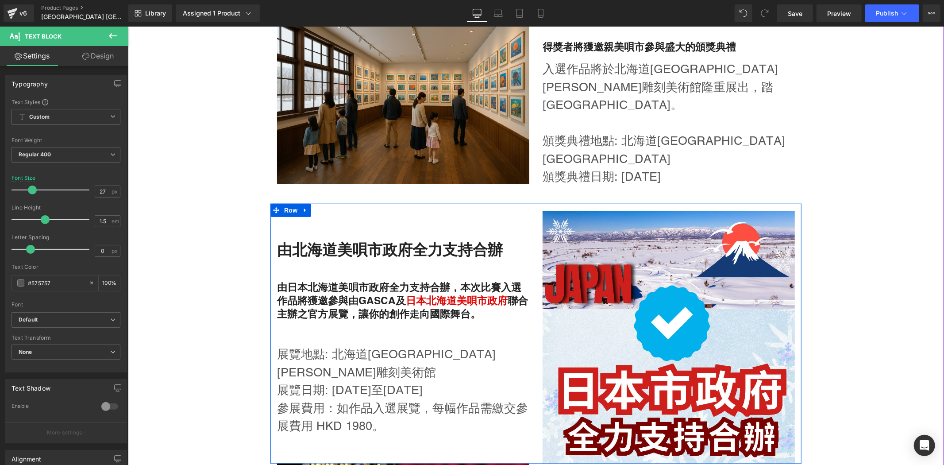
scroll to position [574, 0]
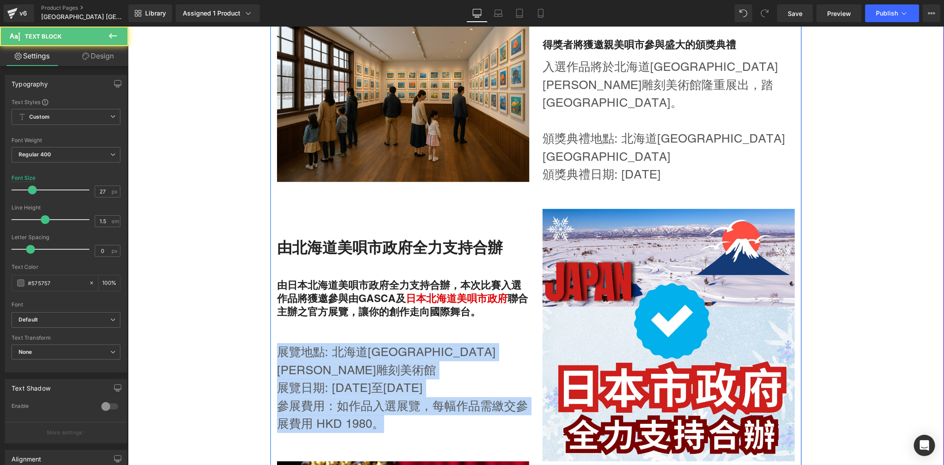
drag, startPoint x: 419, startPoint y: 374, endPoint x: 415, endPoint y: 297, distance: 77.1
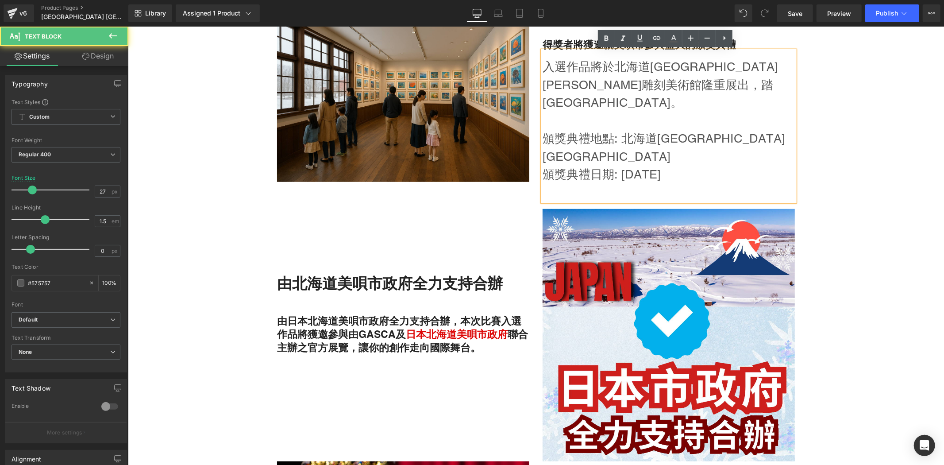
scroll to position [601, 0]
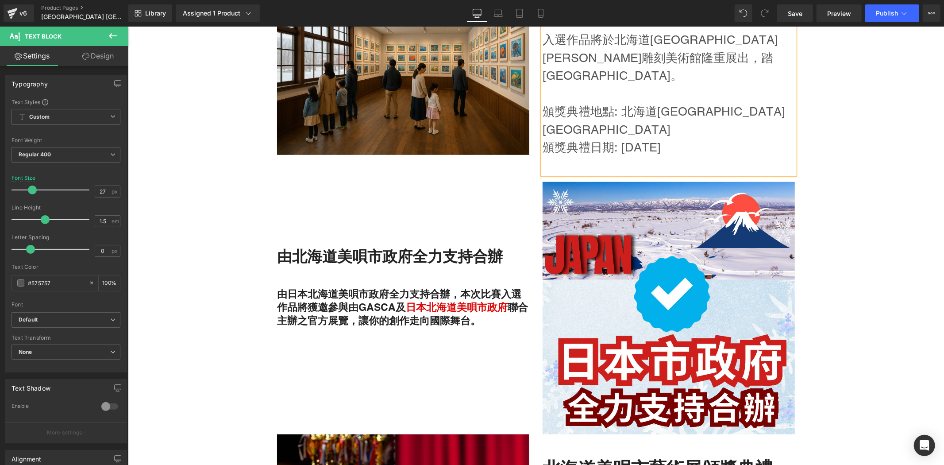
click at [651, 102] on p "頒獎典禮地點: 北海道[GEOGRAPHIC_DATA] [GEOGRAPHIC_DATA]" at bounding box center [668, 120] width 252 height 36
drag, startPoint x: 705, startPoint y: 104, endPoint x: 543, endPoint y: 97, distance: 162.6
click at [543, 97] on div "入選作品將於北海道[GEOGRAPHIC_DATA][PERSON_NAME]雕刻美術館隆重展出，踏[GEOGRAPHIC_DATA]。 頒獎典禮地點: 北海…" at bounding box center [668, 98] width 252 height 150
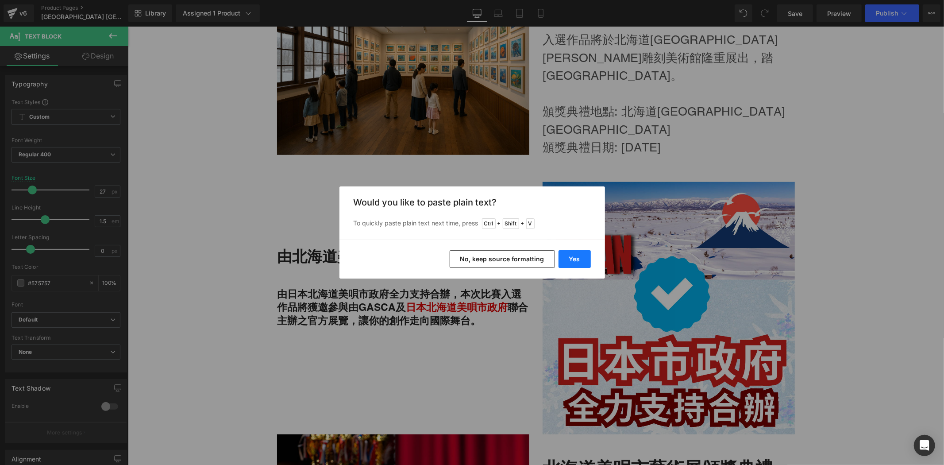
click at [568, 255] on button "Yes" at bounding box center [575, 259] width 32 height 18
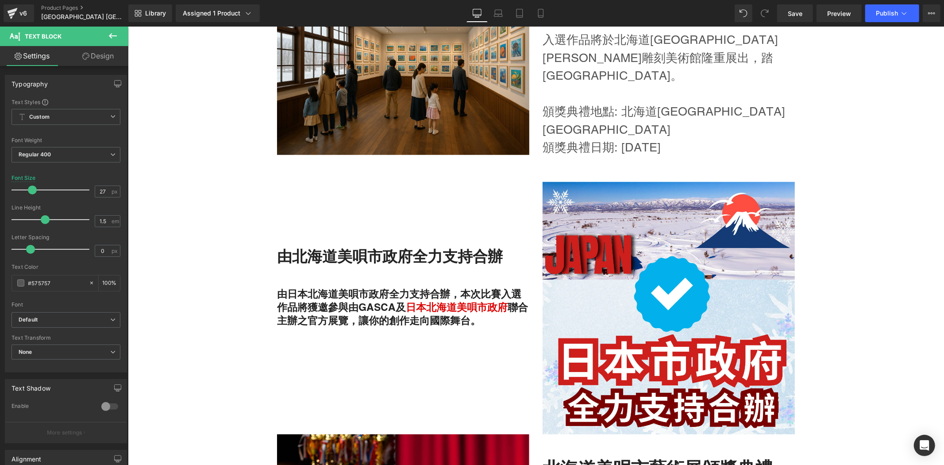
scroll to position [618, 0]
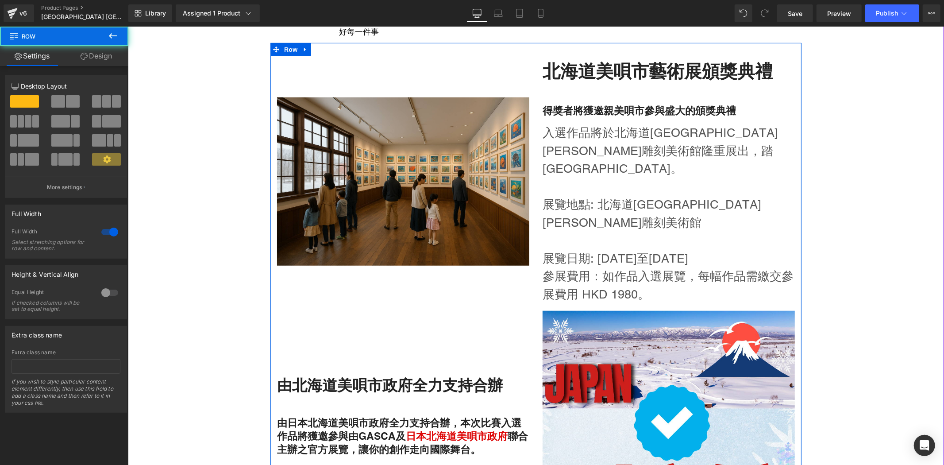
scroll to position [503, 0]
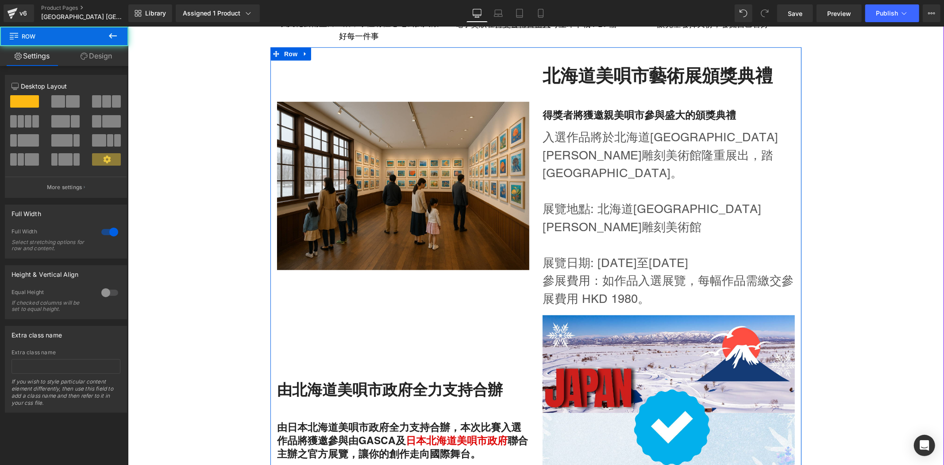
drag, startPoint x: 724, startPoint y: 246, endPoint x: 744, endPoint y: 236, distance: 21.6
click at [725, 271] on p "參展費用：如作品入選展覽，每幅作品需繳交參展費用 HKD 1980。" at bounding box center [668, 289] width 252 height 36
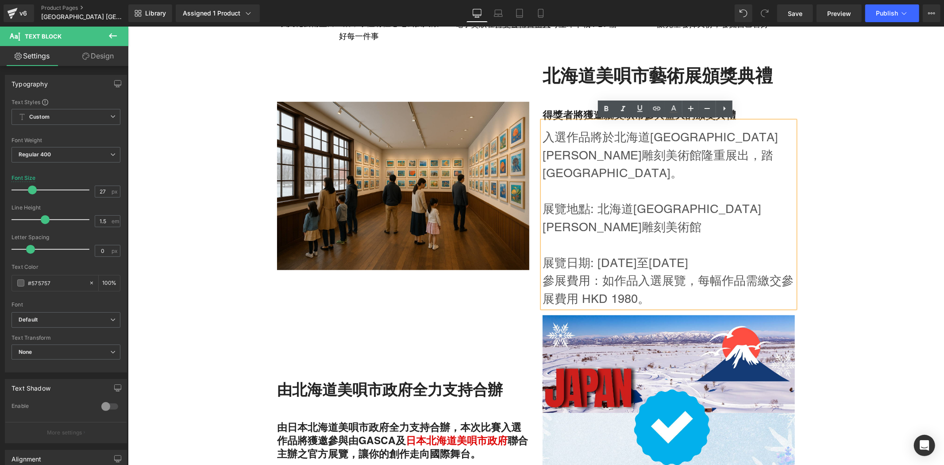
click at [663, 271] on p "參展費用：如作品入選展覽，每幅作品需繳交參展費用 HKD 1980。" at bounding box center [668, 289] width 252 height 36
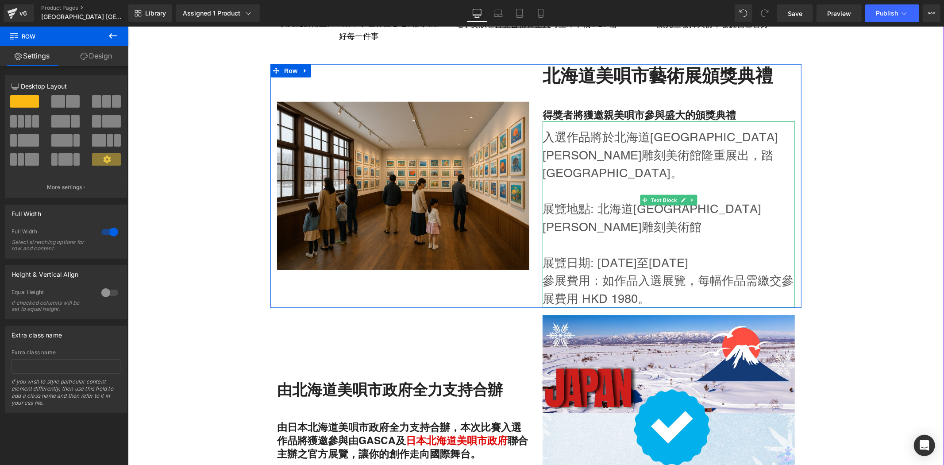
click at [643, 235] on p at bounding box center [668, 244] width 252 height 18
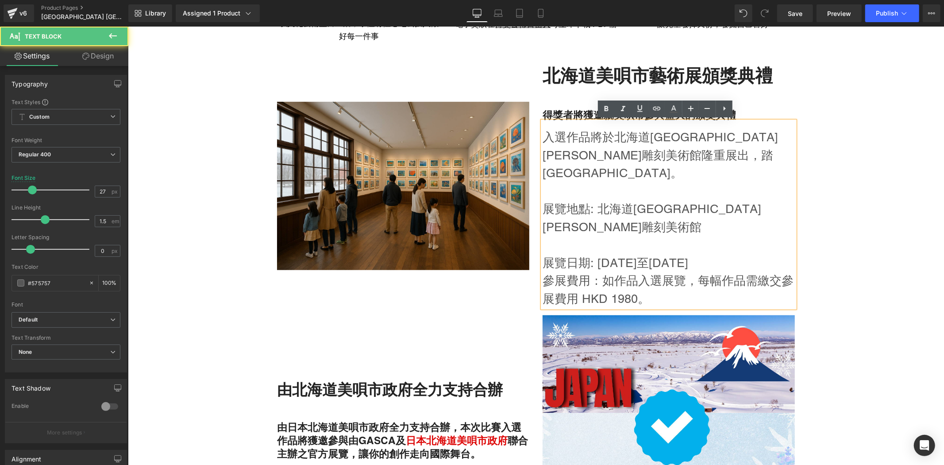
click at [583, 254] on p "展覽日期: [DATE]至[DATE]" at bounding box center [668, 263] width 252 height 18
click at [597, 235] on p at bounding box center [668, 244] width 252 height 18
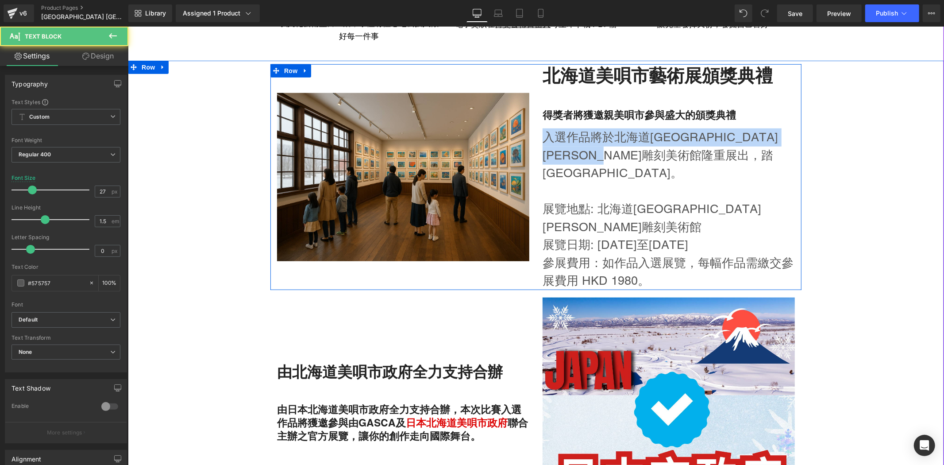
drag, startPoint x: 557, startPoint y: 132, endPoint x: 537, endPoint y: 132, distance: 19.5
click at [537, 132] on div "北海道美唄市藝術展頒獎典禮 Heading 得獎者將獲邀親美唄市參與盛大的頒獎典禮 Heading 入選作品將於北海道[GEOGRAPHIC_DATA][PE…" at bounding box center [669, 177] width 266 height 226
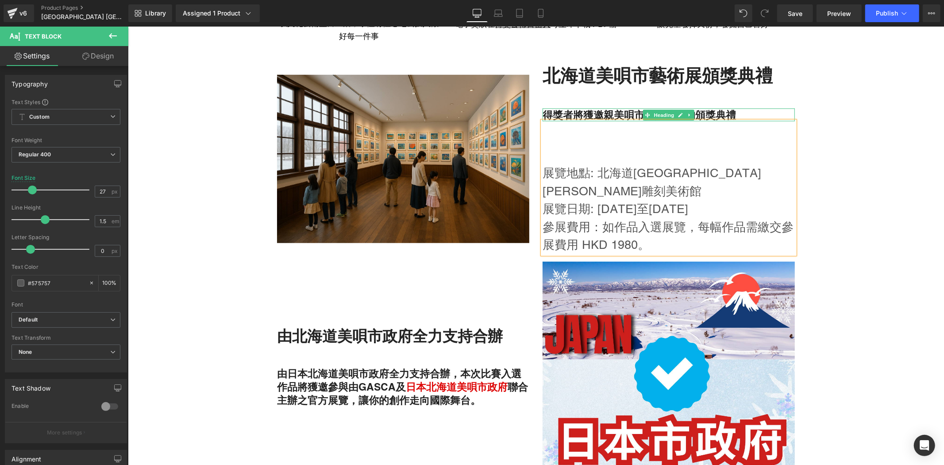
click at [565, 112] on h4 "得獎者將獲邀親美唄市參與盛大的頒獎典禮" at bounding box center [668, 114] width 252 height 13
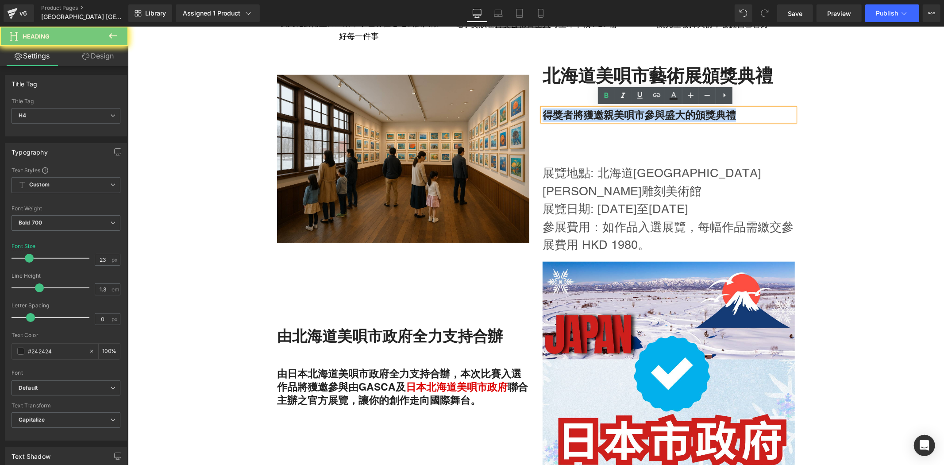
paste div
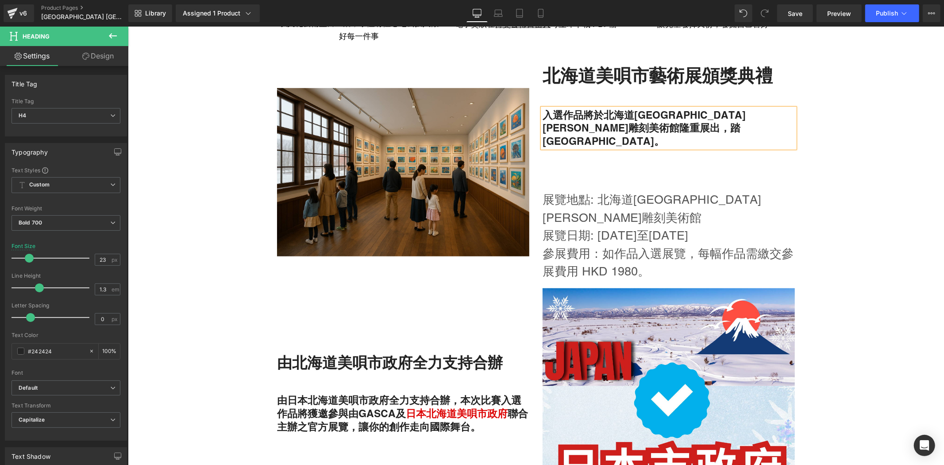
click at [596, 154] on p at bounding box center [668, 163] width 252 height 18
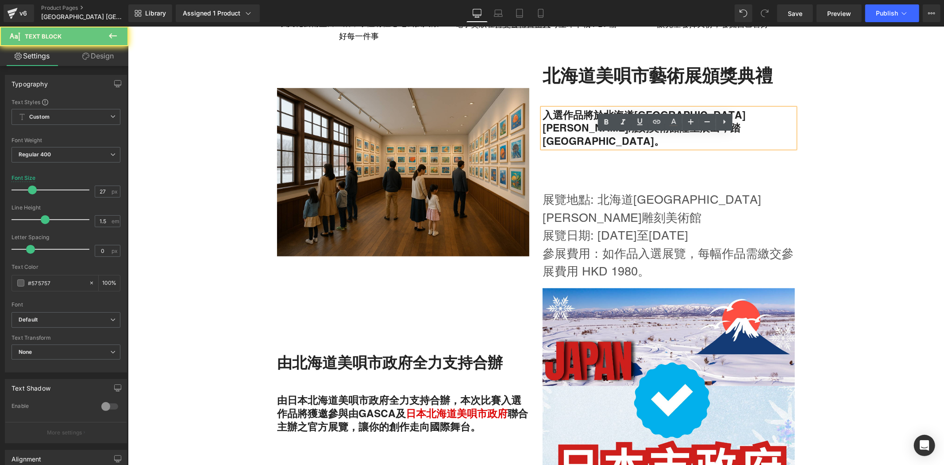
click at [586, 190] on p "展覽地點: 北海道[GEOGRAPHIC_DATA][PERSON_NAME]雕刻美術館" at bounding box center [668, 208] width 252 height 36
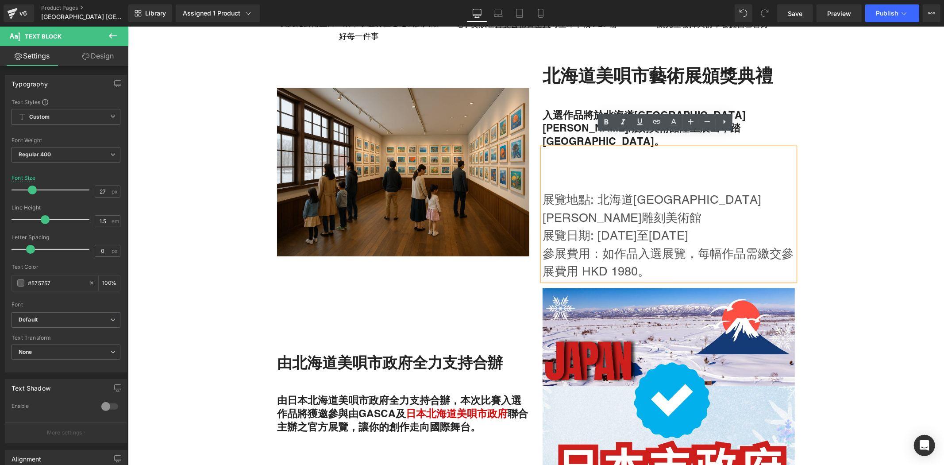
click at [544, 190] on p "展覽地點: 北海道[GEOGRAPHIC_DATA][PERSON_NAME]雕刻美術館" at bounding box center [668, 208] width 252 height 36
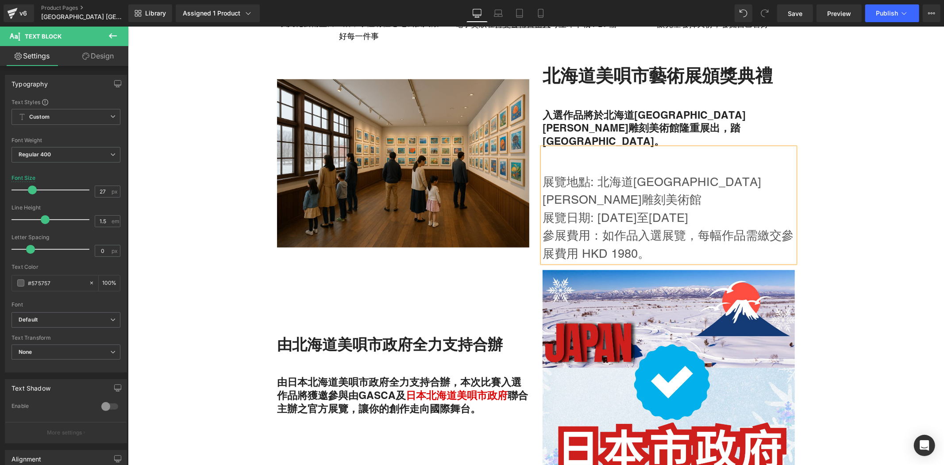
scroll to position [513, 0]
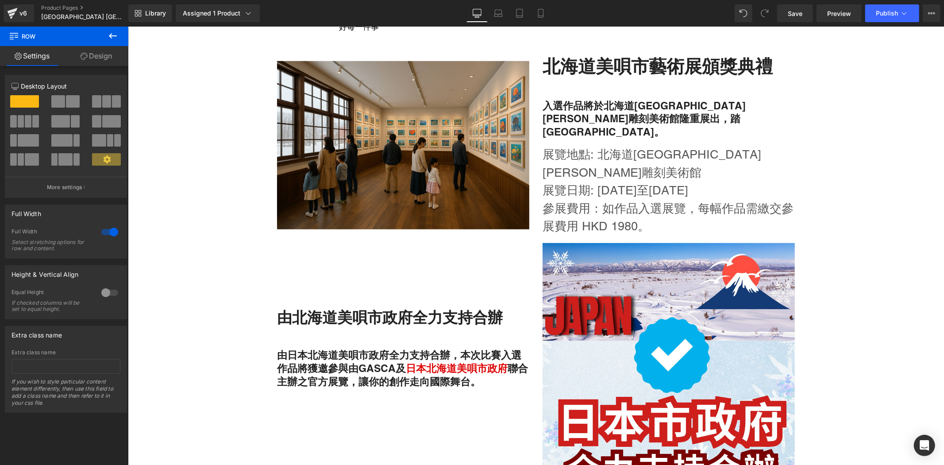
click at [747, 203] on p "參展費用：如作品入選展覽，每幅作品需繳交參展費用 HKD 1980。" at bounding box center [668, 217] width 252 height 36
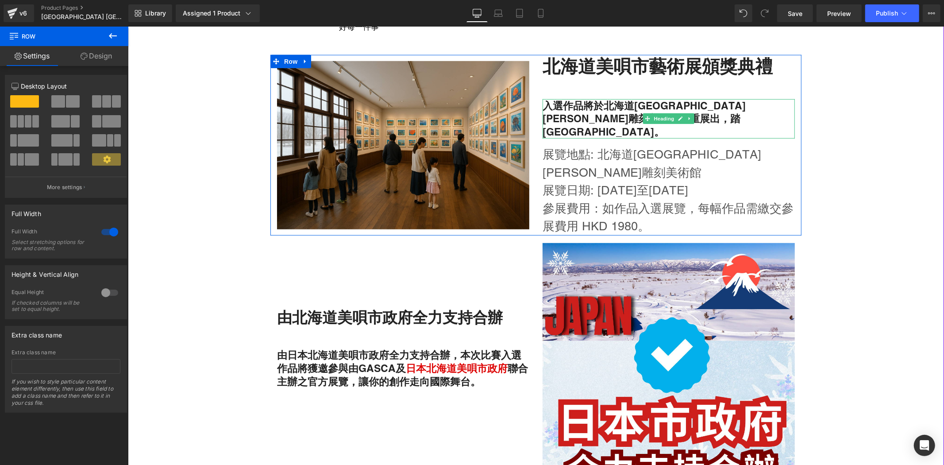
click at [725, 115] on h4 "入選作品將於北海道[GEOGRAPHIC_DATA][PERSON_NAME]雕刻美術館隆重展出，踏[GEOGRAPHIC_DATA]。" at bounding box center [668, 119] width 252 height 40
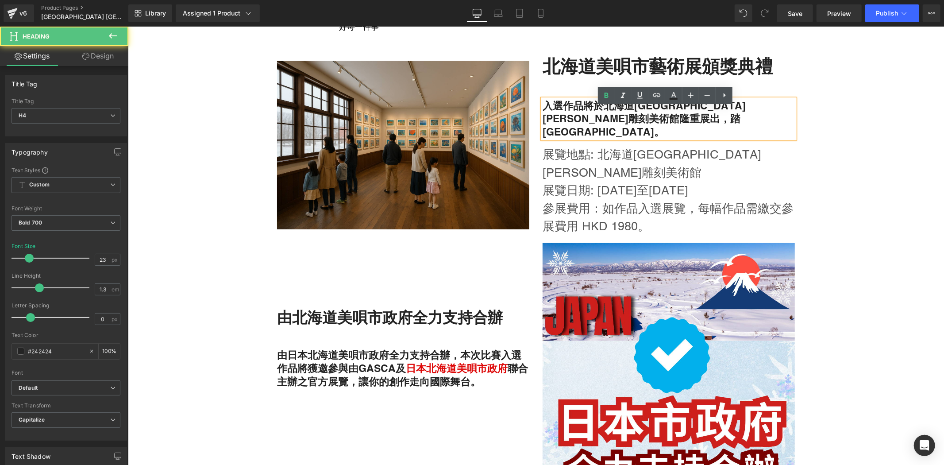
click at [740, 112] on h4 "入選作品將於北海道[GEOGRAPHIC_DATA][PERSON_NAME]雕刻美術館隆重展出，踏[GEOGRAPHIC_DATA]。" at bounding box center [668, 119] width 252 height 40
click at [756, 77] on h2 "北海道美唄市藝術展頒獎典禮" at bounding box center [668, 65] width 252 height 23
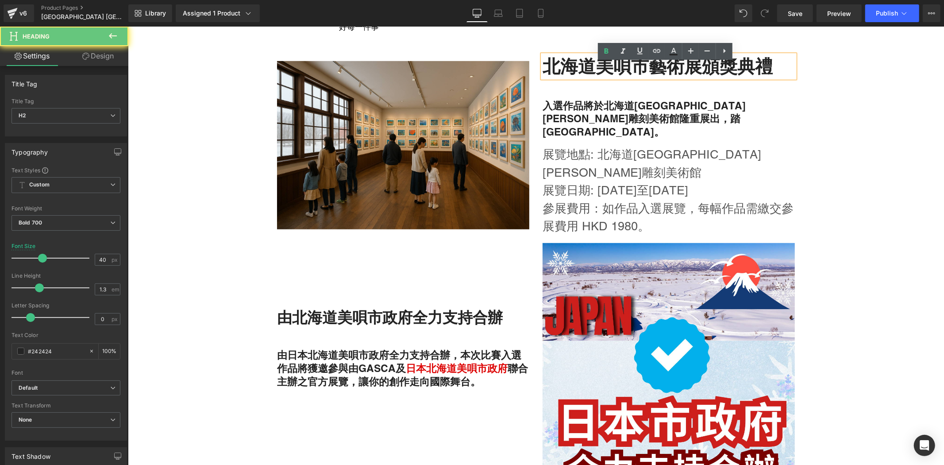
click at [723, 74] on h2 "北海道美唄市藝術展頒獎典禮" at bounding box center [668, 65] width 252 height 23
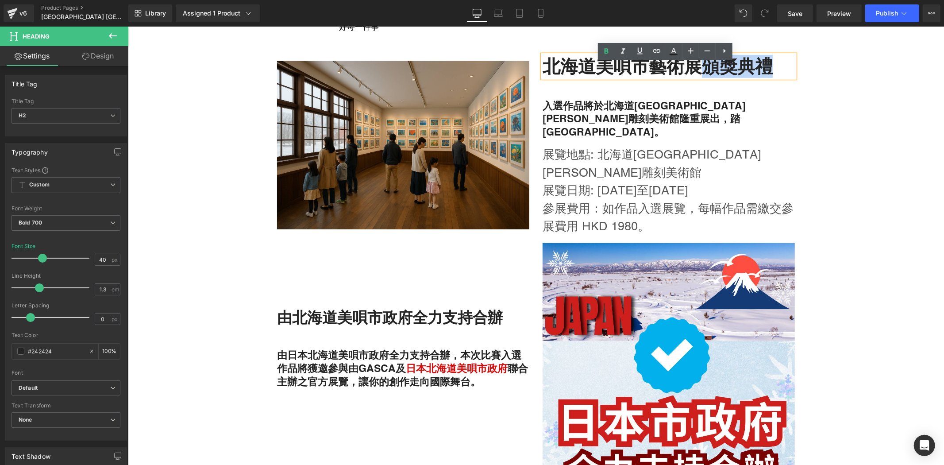
drag, startPoint x: 706, startPoint y: 77, endPoint x: 788, endPoint y: 81, distance: 81.5
click at [788, 77] on h2 "北海道美唄市藝術展頒獎典禮" at bounding box center [668, 65] width 252 height 23
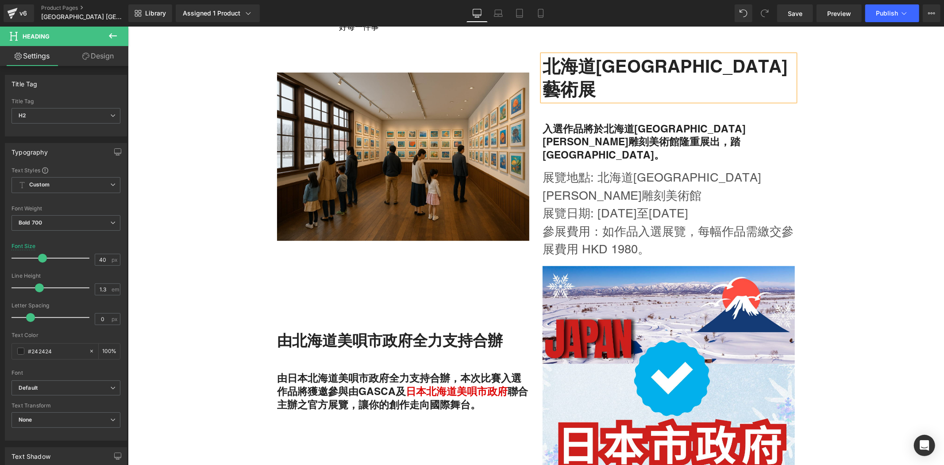
drag, startPoint x: 639, startPoint y: 77, endPoint x: 607, endPoint y: 76, distance: 31.9
click at [640, 77] on h2 "北海道[GEOGRAPHIC_DATA]藝術展" at bounding box center [668, 77] width 252 height 46
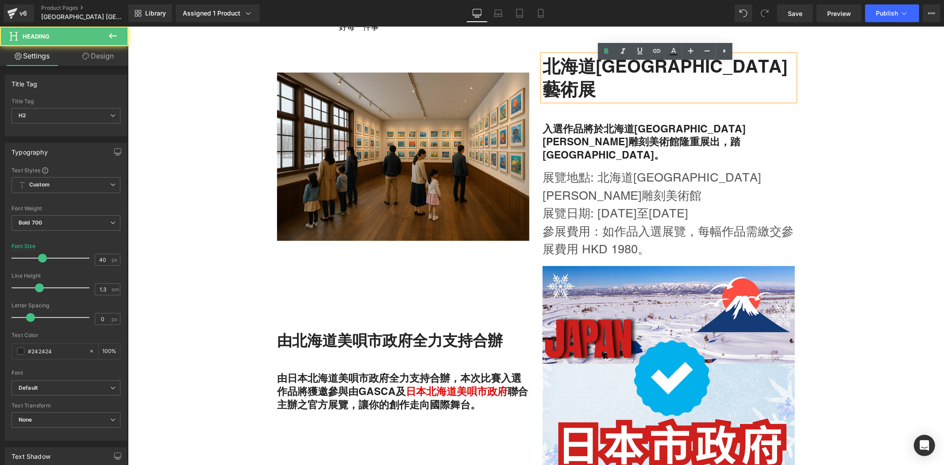
click at [542, 75] on h2 "北海道[GEOGRAPHIC_DATA]藝術展" at bounding box center [668, 77] width 252 height 46
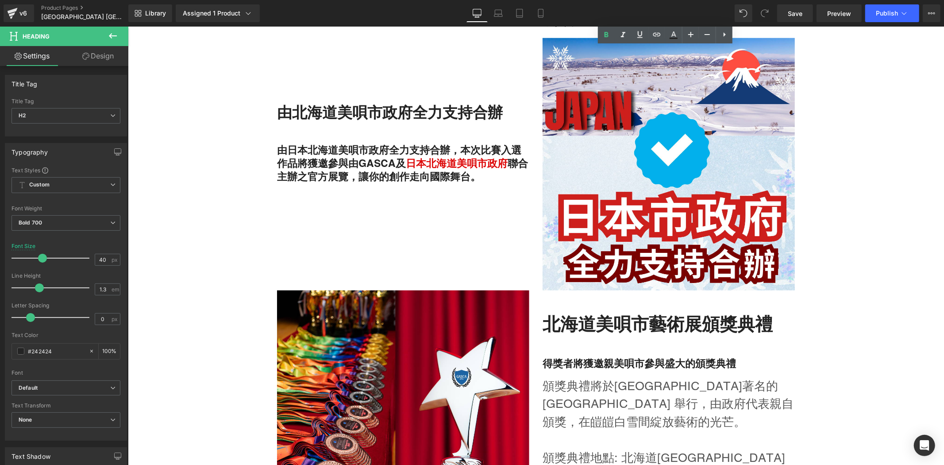
scroll to position [742, 0]
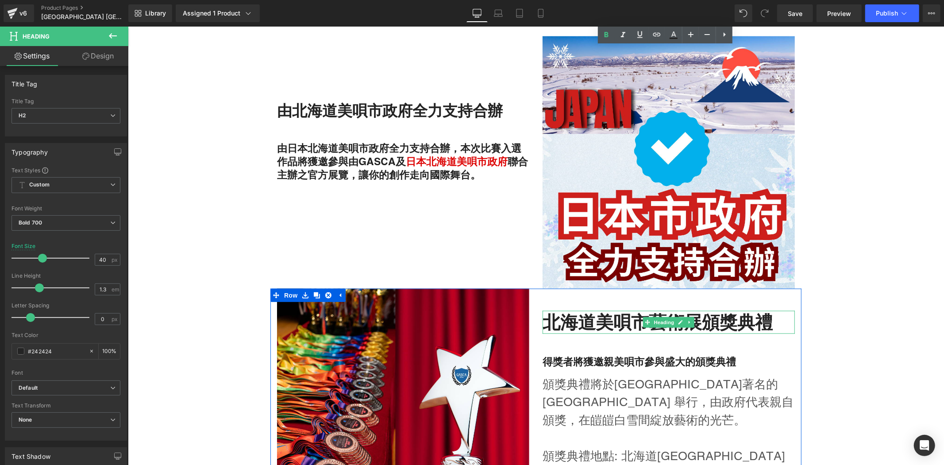
click at [706, 310] on h2 "北海道美唄市藝術展頒獎典禮" at bounding box center [668, 321] width 252 height 23
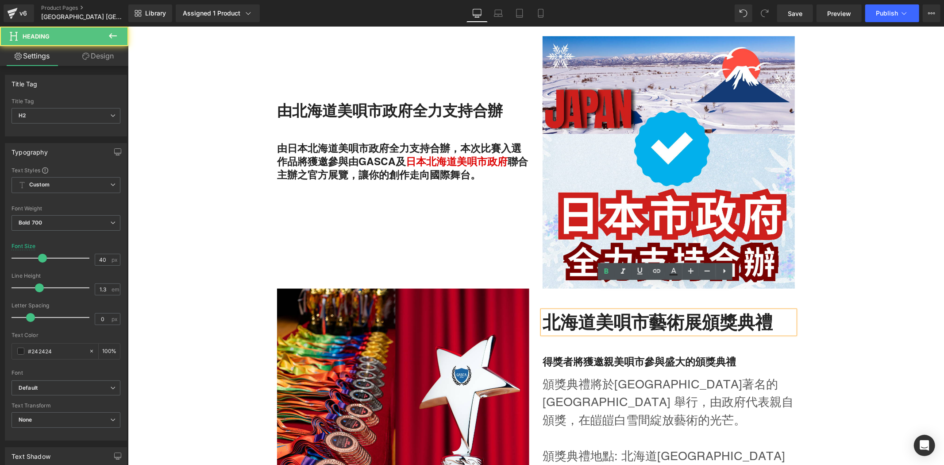
click at [599, 310] on h2 "北海道美唄市藝術展頒獎典禮" at bounding box center [668, 321] width 252 height 23
click at [648, 310] on h2 "北海道美唄市藝術展頒獎典禮" at bounding box center [668, 321] width 252 height 23
click at [701, 310] on h2 "北海道美唄市藝術展頒獎典禮" at bounding box center [668, 321] width 252 height 23
click at [668, 310] on h2 "北海道美唄市藝術展頒獎典禮" at bounding box center [668, 321] width 252 height 23
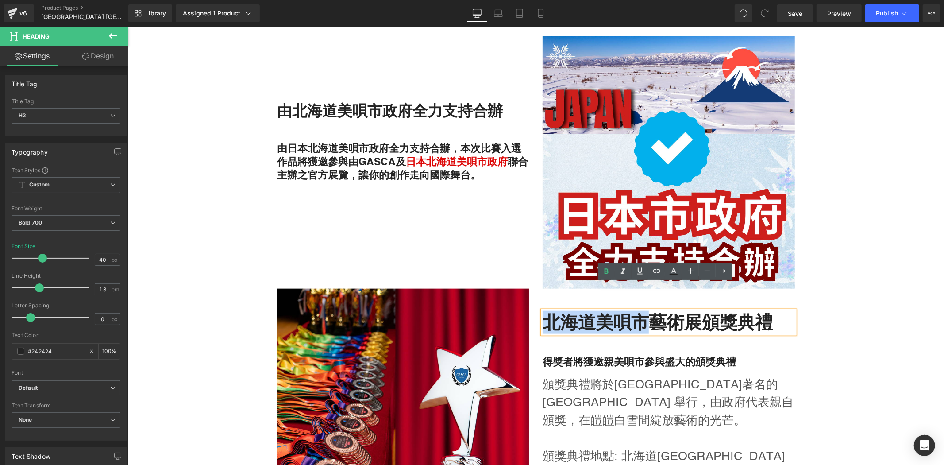
drag, startPoint x: 644, startPoint y: 303, endPoint x: 540, endPoint y: 300, distance: 105.0
click at [542, 310] on h2 "北海道美唄市藝術展頒獎典禮" at bounding box center [668, 321] width 252 height 23
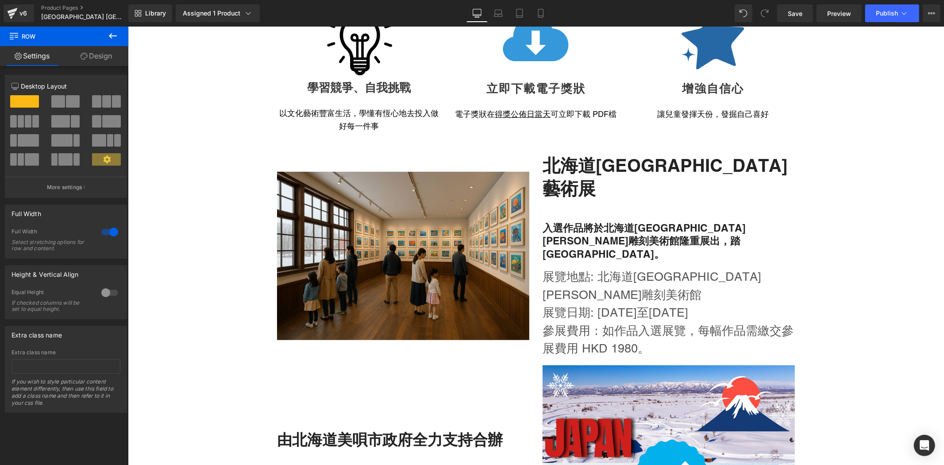
scroll to position [398, 0]
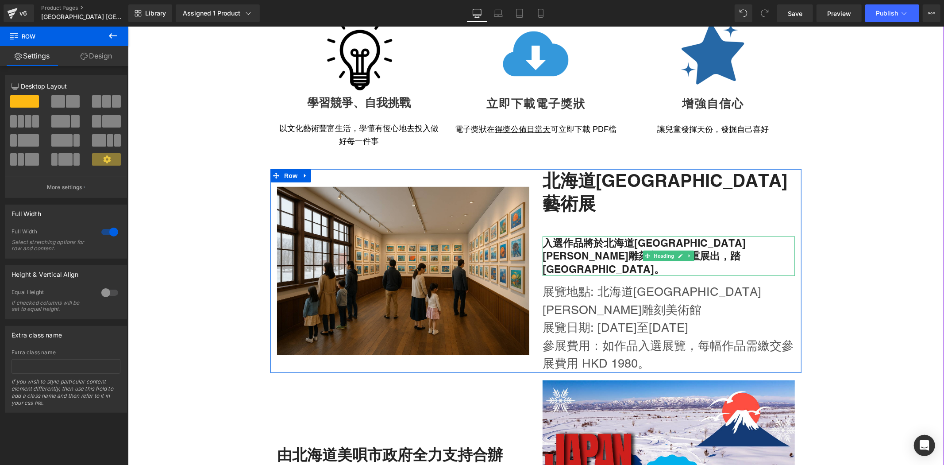
click at [713, 236] on div at bounding box center [668, 237] width 252 height 2
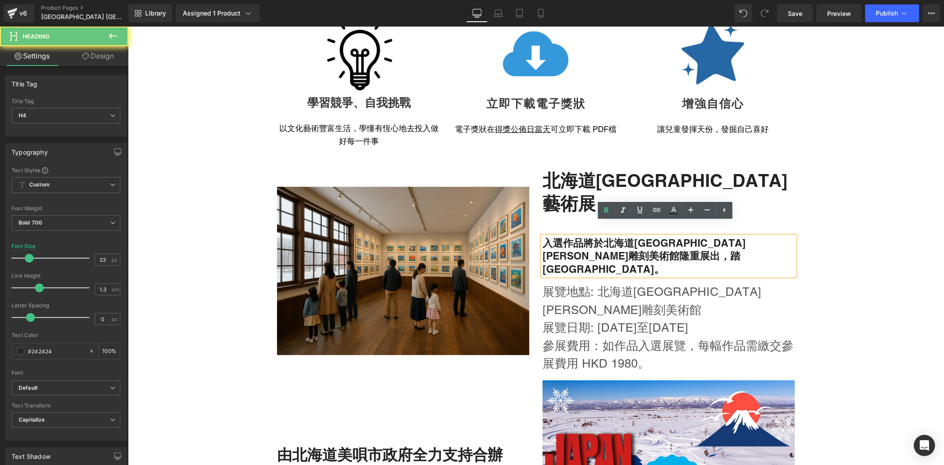
click at [582, 236] on h4 "入選作品將於北海道[GEOGRAPHIC_DATA][PERSON_NAME]雕刻美術館隆重展出，踏[GEOGRAPHIC_DATA]。" at bounding box center [668, 256] width 252 height 40
click at [720, 236] on h4 "入選作品將於北海道[GEOGRAPHIC_DATA][PERSON_NAME]雕刻美術館隆重展出，踏[GEOGRAPHIC_DATA]。" at bounding box center [668, 256] width 252 height 40
drag, startPoint x: 743, startPoint y: 228, endPoint x: 762, endPoint y: 227, distance: 18.6
click at [762, 236] on h4 "入選作品將於北海道[GEOGRAPHIC_DATA][PERSON_NAME]雕刻美術館隆重展出，踏[GEOGRAPHIC_DATA]。" at bounding box center [668, 256] width 252 height 40
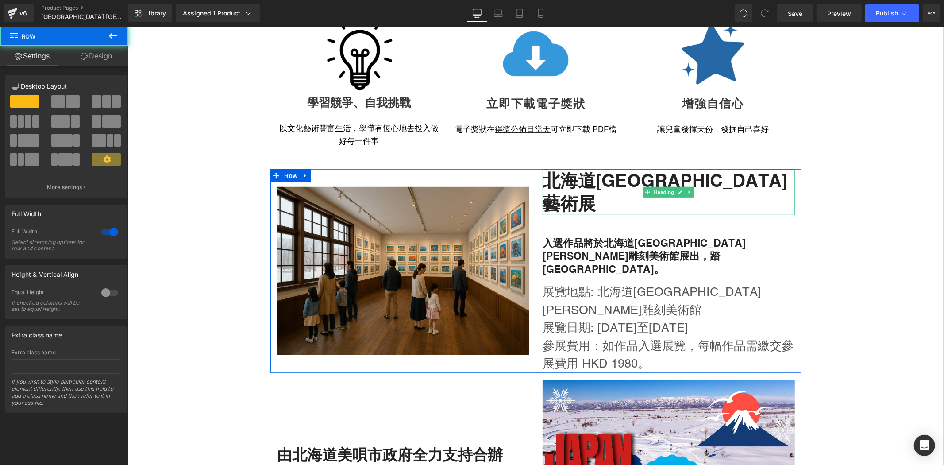
click at [566, 190] on h2 "北海道[GEOGRAPHIC_DATA]藝術展" at bounding box center [668, 192] width 252 height 46
click at [542, 184] on div "北海道[GEOGRAPHIC_DATA]藝術展" at bounding box center [668, 192] width 252 height 46
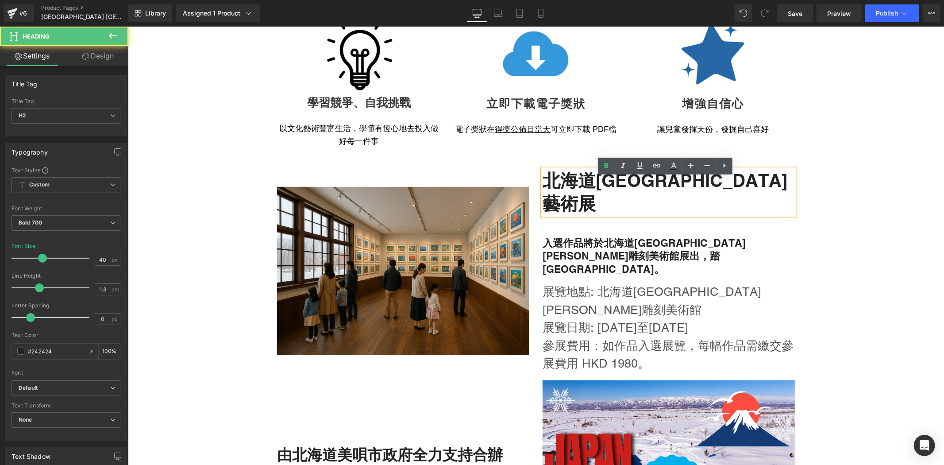
click at [558, 192] on h2 "北海道[GEOGRAPHIC_DATA]藝術展" at bounding box center [668, 192] width 252 height 46
click at [545, 193] on h2 "北海道[GEOGRAPHIC_DATA]藝術展" at bounding box center [668, 192] width 252 height 46
click at [702, 195] on h2 "北海道[GEOGRAPHIC_DATA]藝術展" at bounding box center [668, 192] width 252 height 46
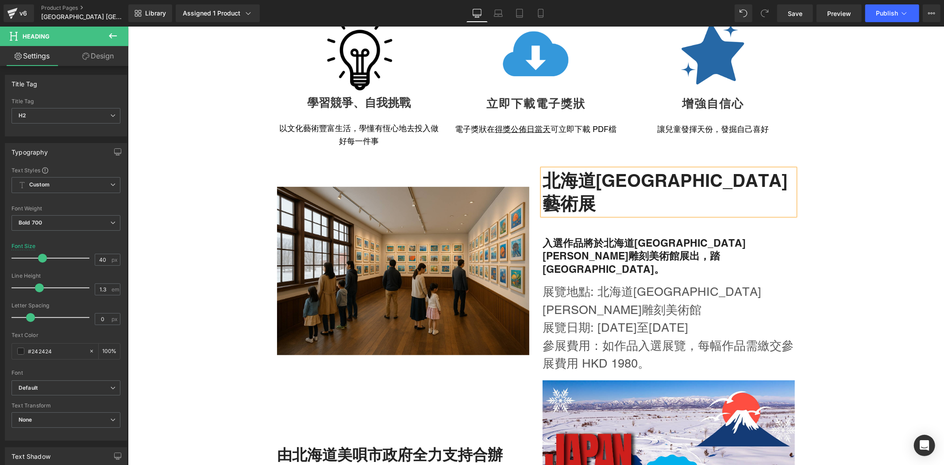
click at [712, 200] on h2 "北海道[GEOGRAPHIC_DATA]藝術展" at bounding box center [668, 192] width 252 height 46
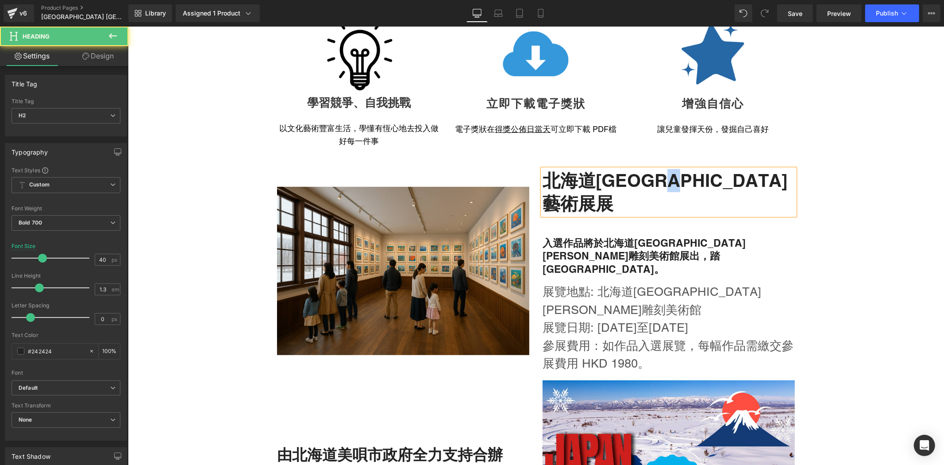
drag, startPoint x: 697, startPoint y: 188, endPoint x: 719, endPoint y: 187, distance: 21.7
click at [719, 187] on h2 "北海道[GEOGRAPHIC_DATA]藝術展展" at bounding box center [668, 192] width 252 height 46
drag, startPoint x: 680, startPoint y: 187, endPoint x: 698, endPoint y: 185, distance: 17.8
click at [698, 185] on h2 "北海道[GEOGRAPHIC_DATA]藝術展" at bounding box center [668, 192] width 252 height 46
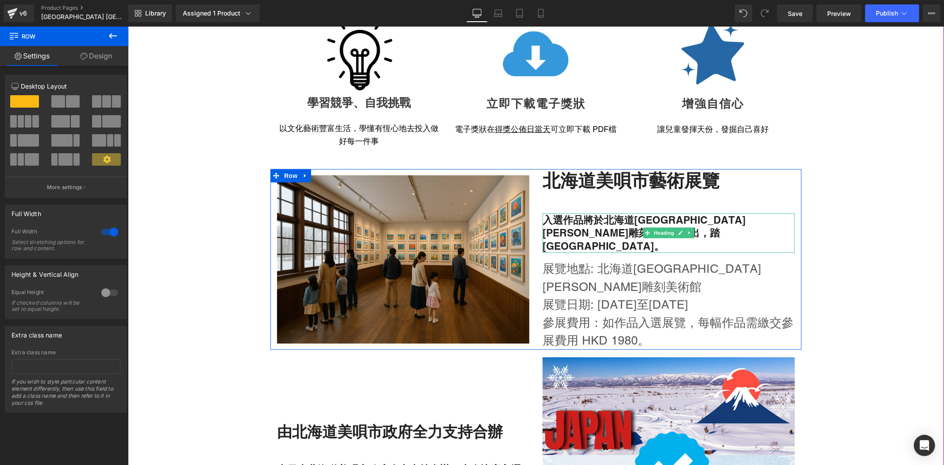
click at [592, 242] on h4 "入選作品將於北海道[GEOGRAPHIC_DATA][PERSON_NAME]雕刻美術館展出，踏[GEOGRAPHIC_DATA]。" at bounding box center [668, 233] width 252 height 40
click at [608, 239] on h4 "入選作品將於北海道[GEOGRAPHIC_DATA][PERSON_NAME]雕刻美術館展出，踏[GEOGRAPHIC_DATA]。" at bounding box center [668, 233] width 252 height 40
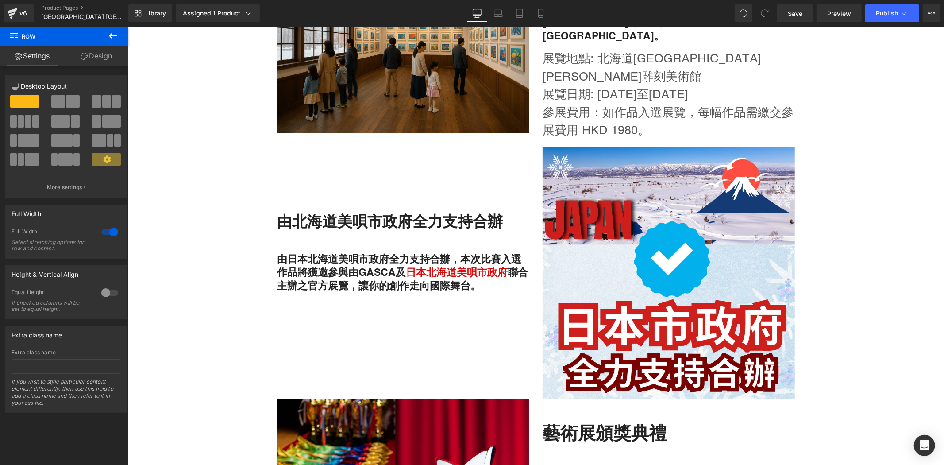
scroll to position [628, 0]
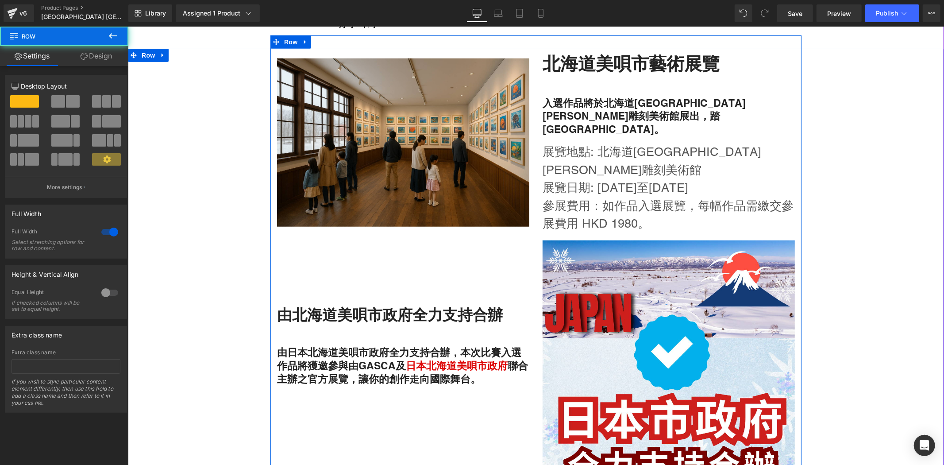
scroll to position [513, 0]
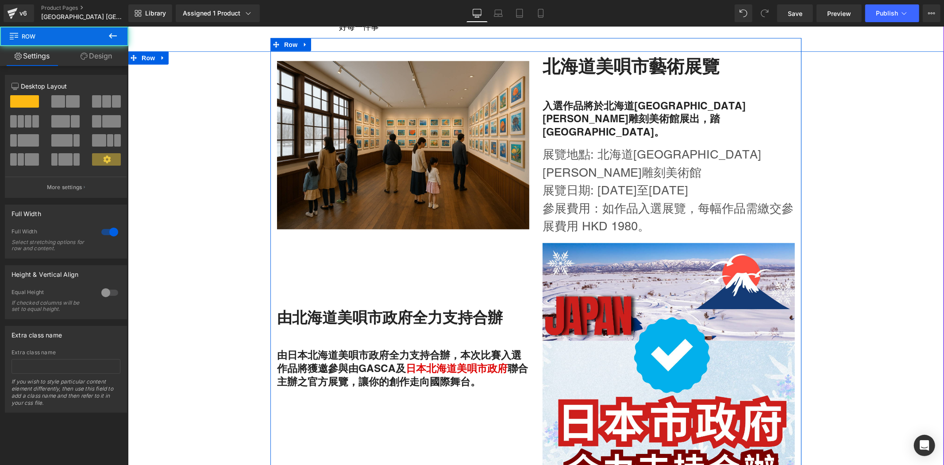
click at [642, 199] on p "參展費用：如作品入選展覽，每幅作品需繳交參展費用 HKD 1980。" at bounding box center [668, 217] width 252 height 36
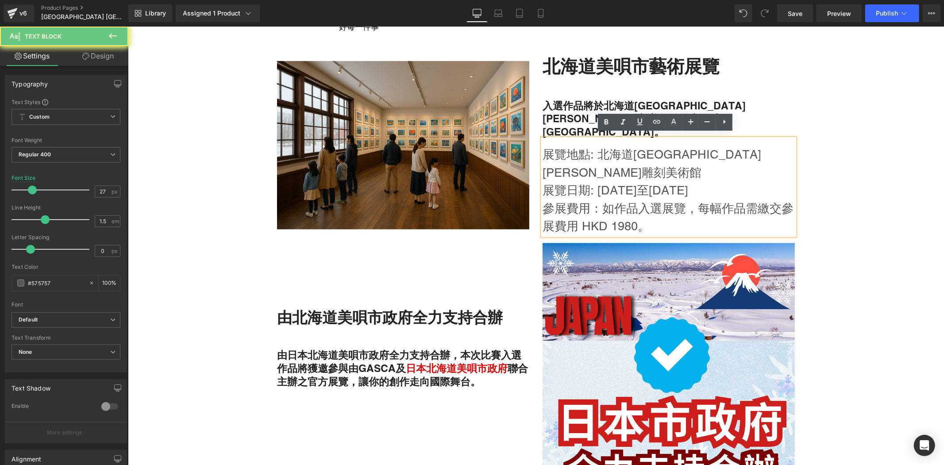
click at [616, 199] on p "參展費用：如作品入選展覽，每幅作品需繳交參展費用 HKD 1980。" at bounding box center [668, 217] width 252 height 36
drag, startPoint x: 650, startPoint y: 201, endPoint x: 536, endPoint y: 147, distance: 126.3
click at [542, 147] on div "展覽地點: [GEOGRAPHIC_DATA][PERSON_NAME]雕刻美術館 展覽日期: [DATE]至[DATE] 參展費用：如作品入選展覽，每幅作…" at bounding box center [668, 186] width 252 height 97
click at [585, 181] on p "展覽日期: [DATE]至[DATE]" at bounding box center [668, 190] width 252 height 18
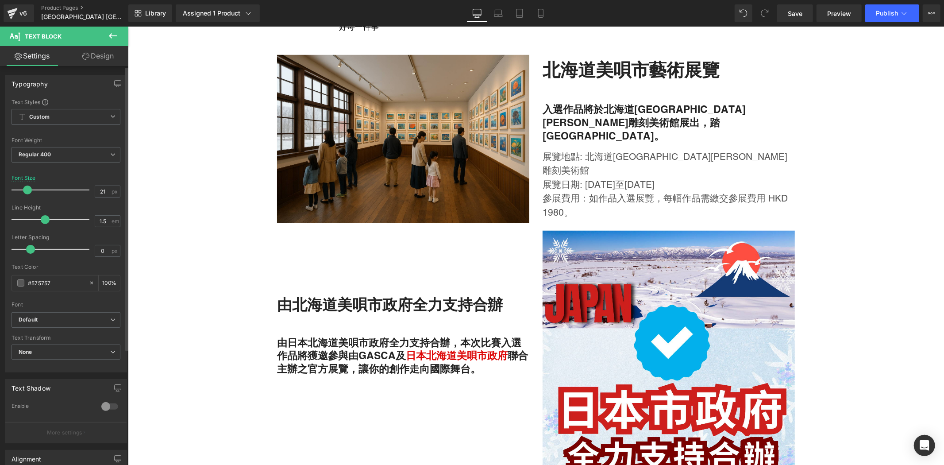
type input "22"
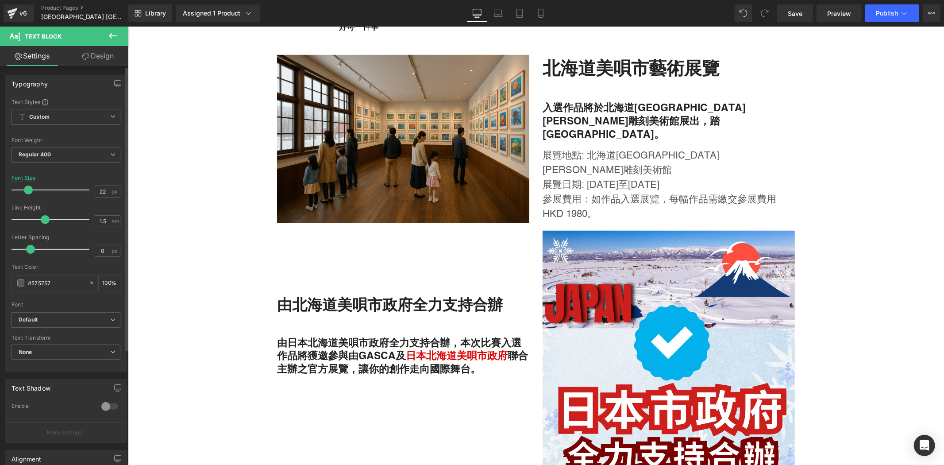
click at [25, 192] on span at bounding box center [28, 189] width 9 height 9
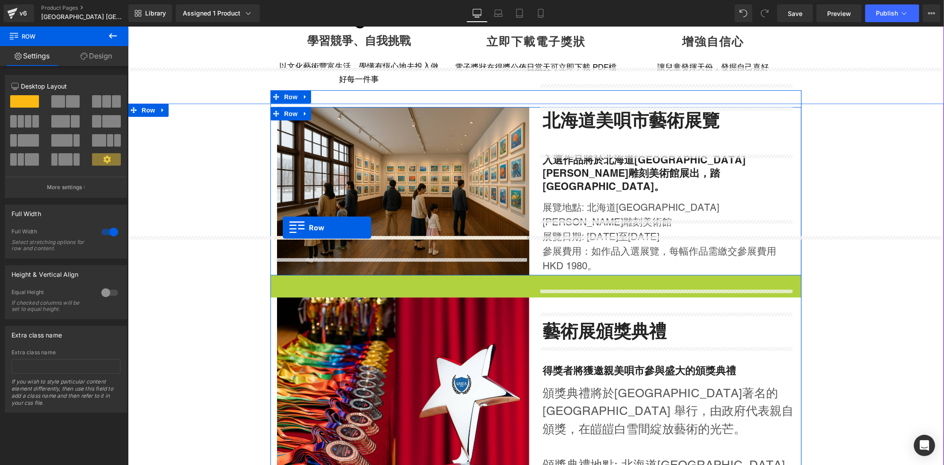
scroll to position [459, 0]
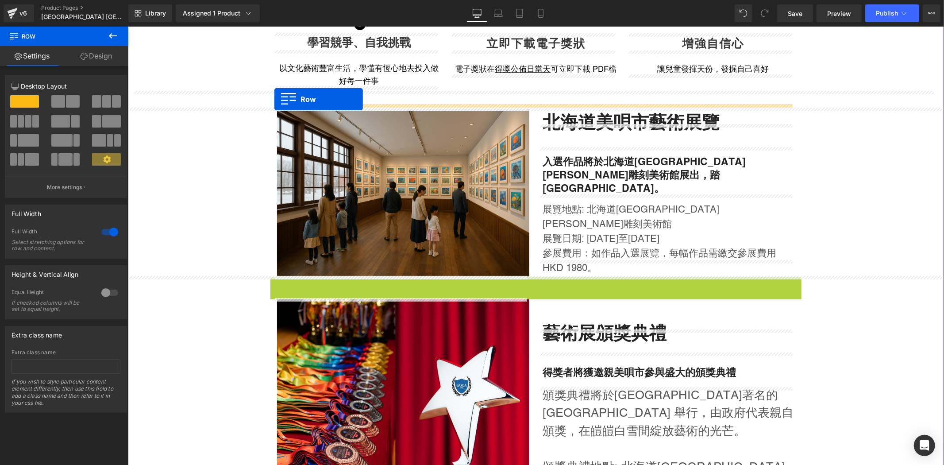
drag, startPoint x: 276, startPoint y: 171, endPoint x: 274, endPoint y: 99, distance: 72.6
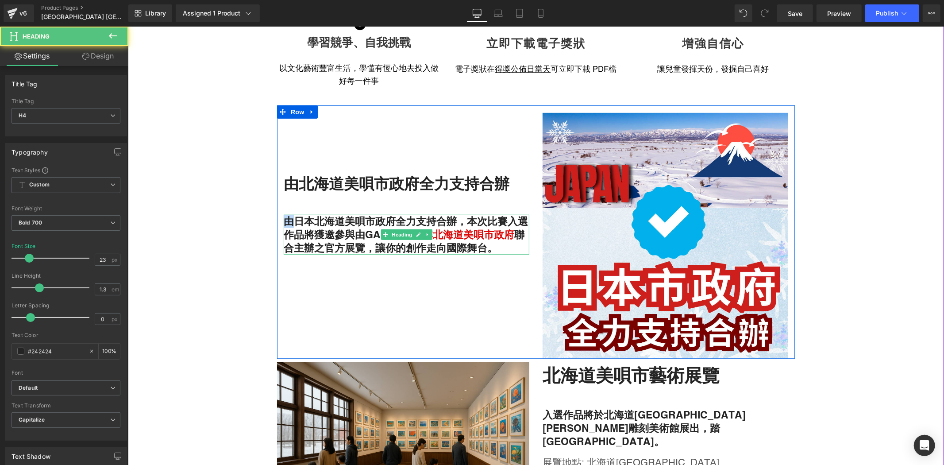
drag, startPoint x: 293, startPoint y: 219, endPoint x: 284, endPoint y: 216, distance: 10.4
click at [284, 216] on h4 "由日本北海道美唄市政府全力支持合辦，本次比賽入選作品將獲邀參與由GASCA及 日本北海道美唄市政府 聯合主辦之官方展覽，讓你的創作走向國際舞台。" at bounding box center [406, 234] width 246 height 40
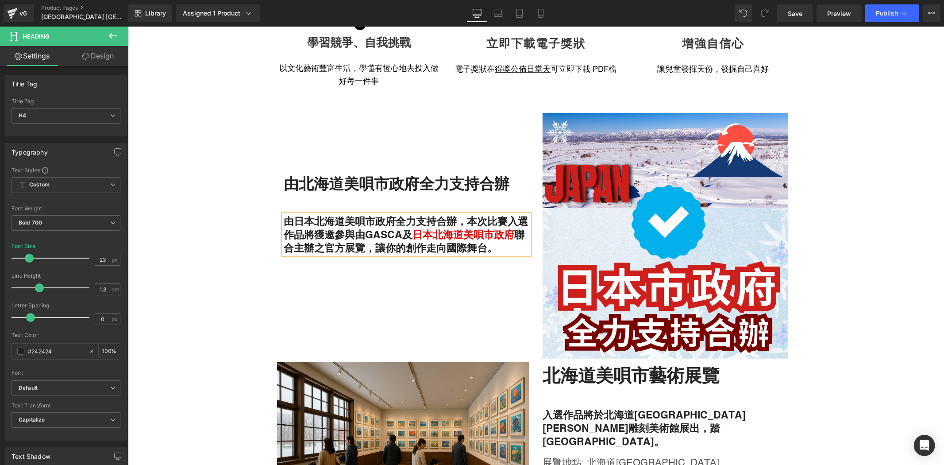
click at [309, 227] on h4 "由日本北海道美唄市政府全力支持合辦，本次比賽入選作品將獲邀參與由GASCA及 日本北海道美唄市政府 聯合主辦之官方展覽，讓你的創作走向國際舞台。" at bounding box center [406, 234] width 246 height 40
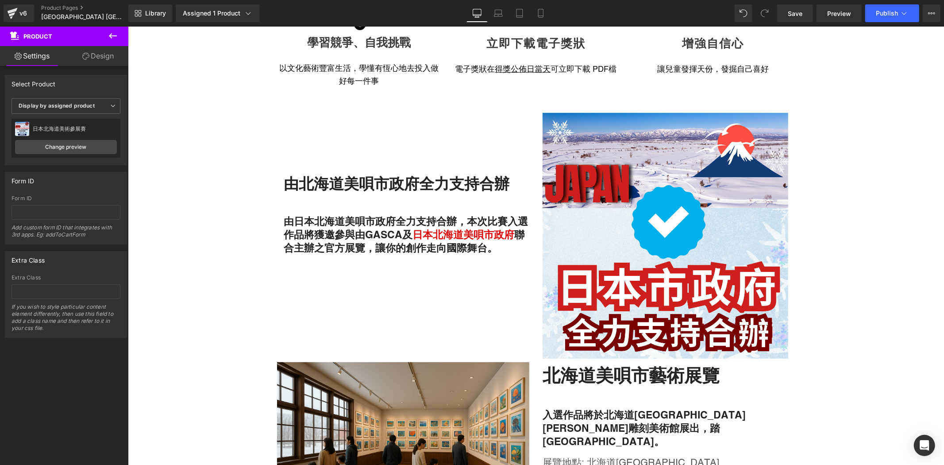
click at [283, 218] on h4 "由日本北海道美唄市政府全力支持合辦，本次比賽入選作品將獲邀參與由GASCA及 日本北海道美唄市政府 聯合主辦之官方展覽，讓你的創作走向國際舞台。" at bounding box center [406, 234] width 246 height 40
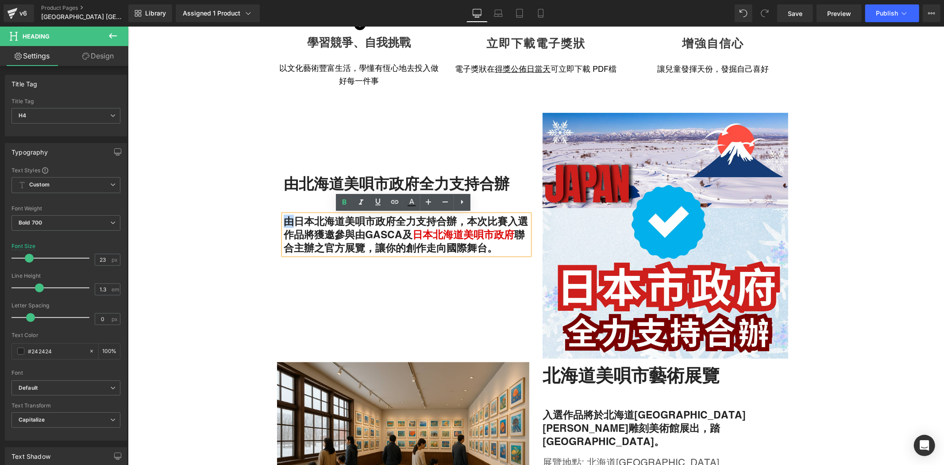
drag, startPoint x: 289, startPoint y: 218, endPoint x: 285, endPoint y: 217, distance: 4.9
click at [285, 217] on h4 "由日本北海道美唄市政府全力支持合辦，本次比賽入選作品將獲邀參與由GASCA及 日本北海道美唄市政府 聯合主辦之官方展覽，讓你的創作走向國際舞台。" at bounding box center [406, 234] width 246 height 40
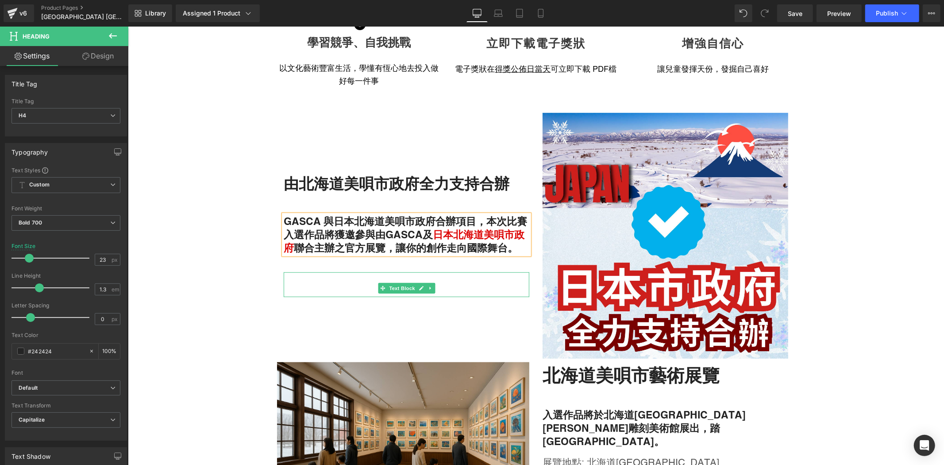
click at [332, 288] on p at bounding box center [406, 288] width 246 height 18
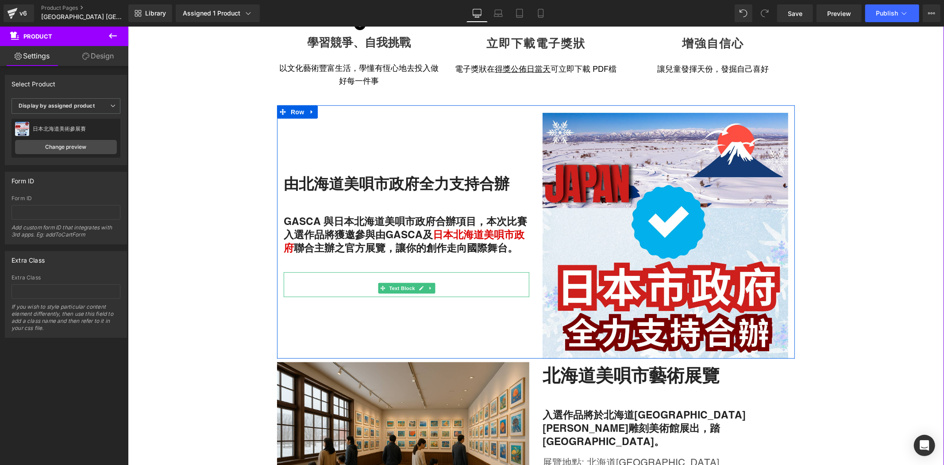
click at [425, 290] on link at bounding box center [429, 287] width 9 height 11
click at [430, 291] on link at bounding box center [434, 287] width 9 height 11
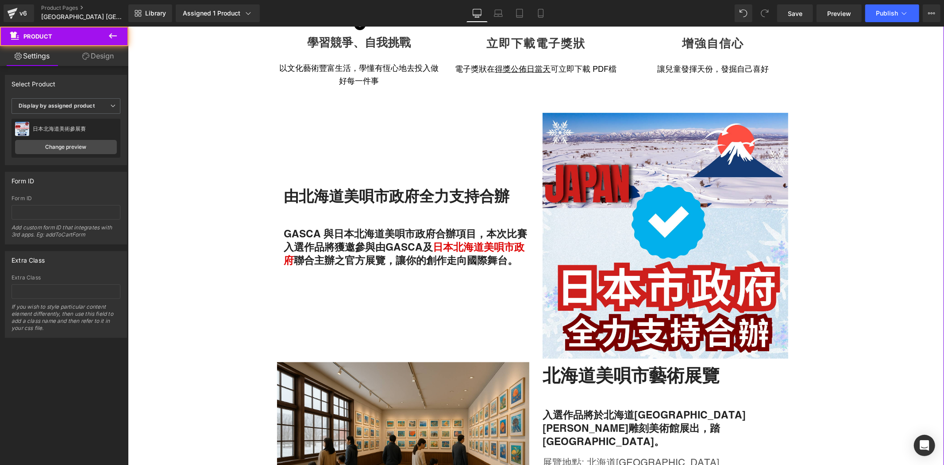
drag, startPoint x: 872, startPoint y: 273, endPoint x: 852, endPoint y: 279, distance: 20.9
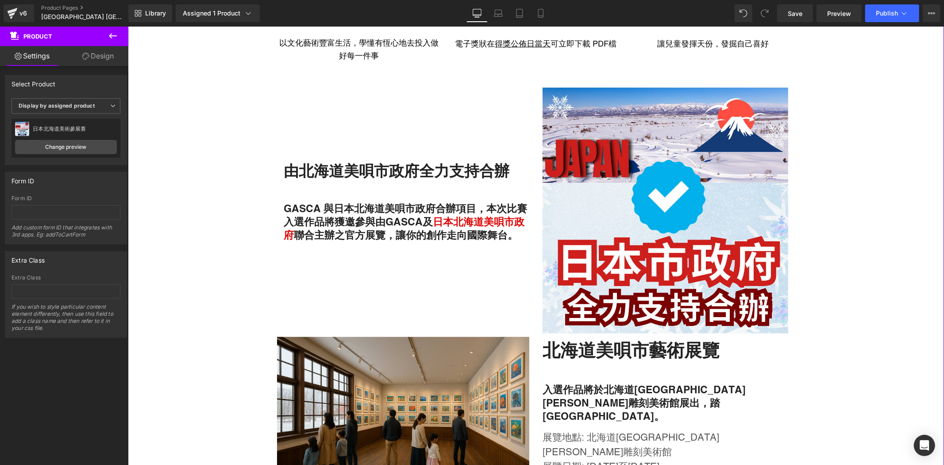
scroll to position [574, 0]
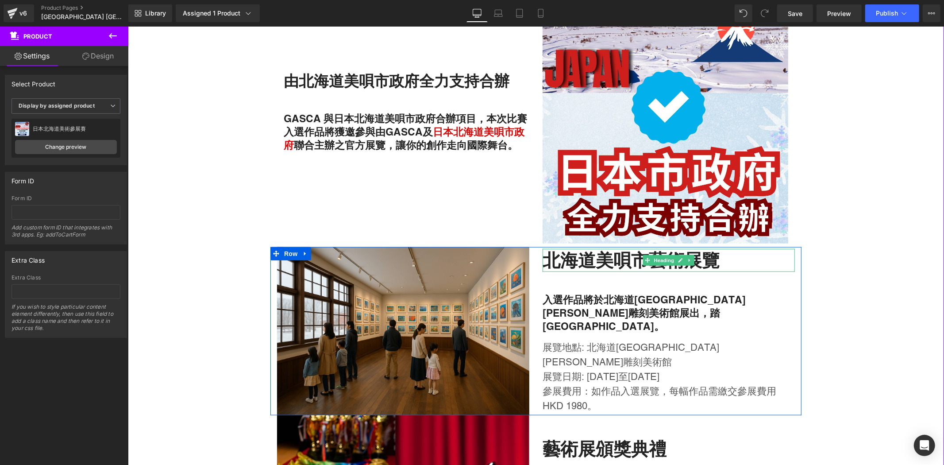
click at [621, 270] on h2 "北海道美唄市藝術展覽" at bounding box center [668, 259] width 252 height 23
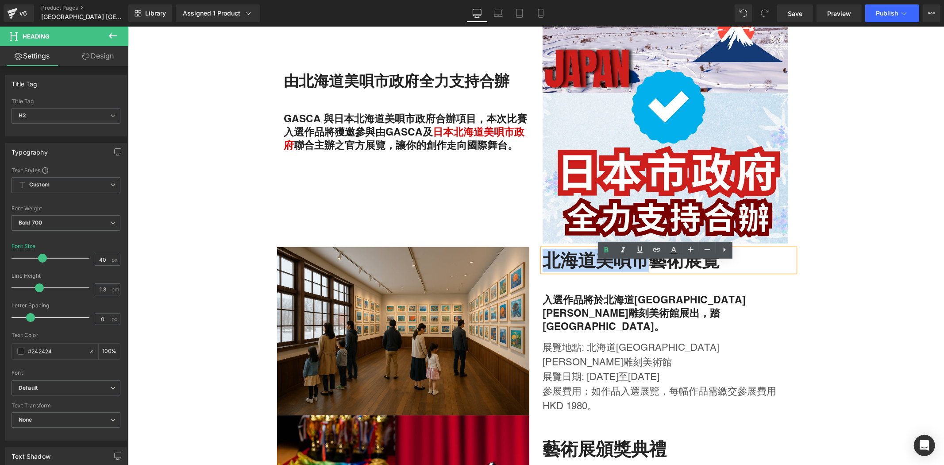
drag, startPoint x: 640, startPoint y: 272, endPoint x: 543, endPoint y: 280, distance: 98.1
click at [543, 271] on h2 "北海道美唄市藝術展覽" at bounding box center [668, 259] width 252 height 23
drag, startPoint x: 844, startPoint y: 295, endPoint x: 834, endPoint y: 300, distance: 10.7
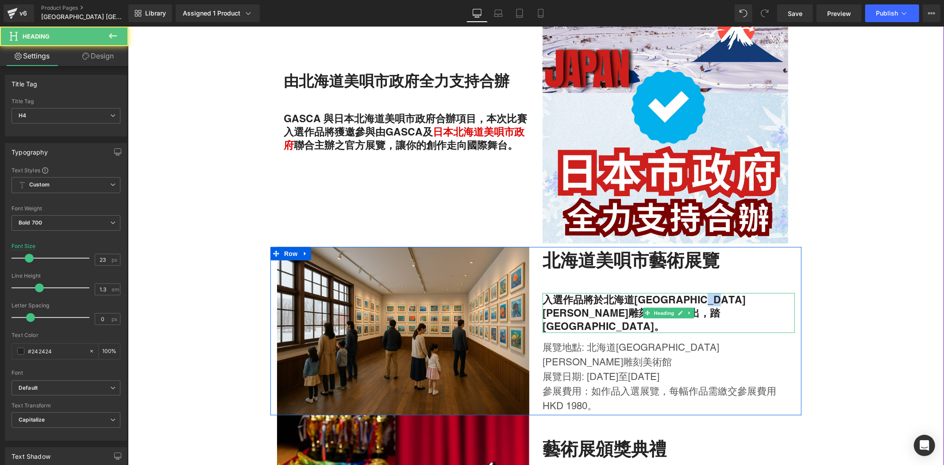
drag, startPoint x: 742, startPoint y: 313, endPoint x: 759, endPoint y: 313, distance: 16.8
click at [759, 313] on h4 "入選作品將於北海道[GEOGRAPHIC_DATA][PERSON_NAME]雕刻美術館展出，踏[GEOGRAPHIC_DATA]。" at bounding box center [668, 313] width 252 height 40
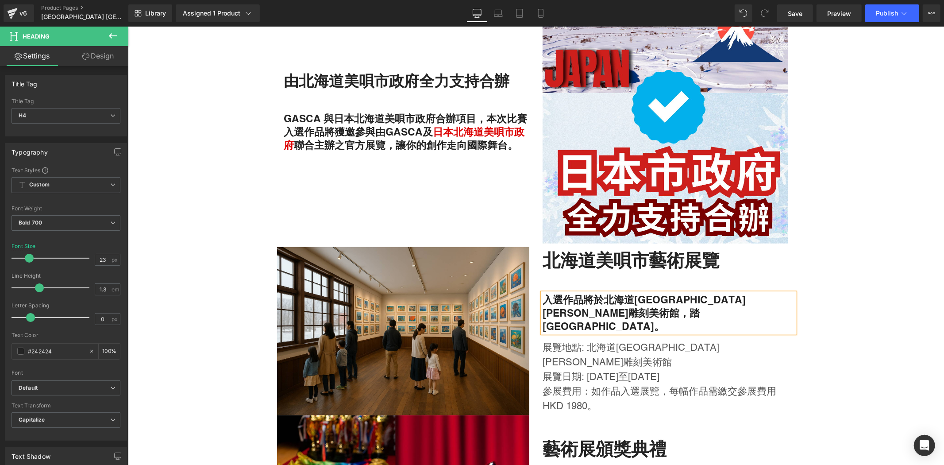
click at [587, 310] on h4 "入選作品將於北海道[GEOGRAPHIC_DATA][PERSON_NAME]雕刻美術館，踏[GEOGRAPHIC_DATA]。" at bounding box center [668, 313] width 252 height 40
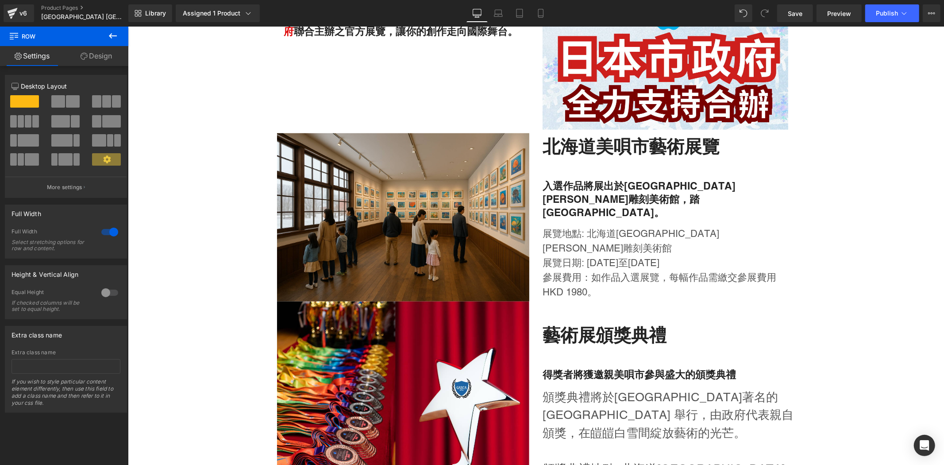
scroll to position [688, 0]
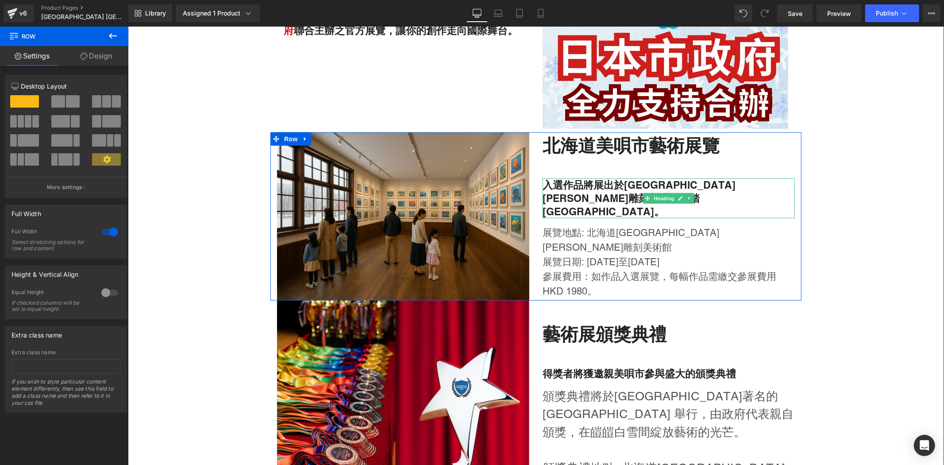
click at [715, 209] on h4 "入選作品將展出於[GEOGRAPHIC_DATA][PERSON_NAME]雕刻美術館，踏[GEOGRAPHIC_DATA]。" at bounding box center [668, 198] width 252 height 40
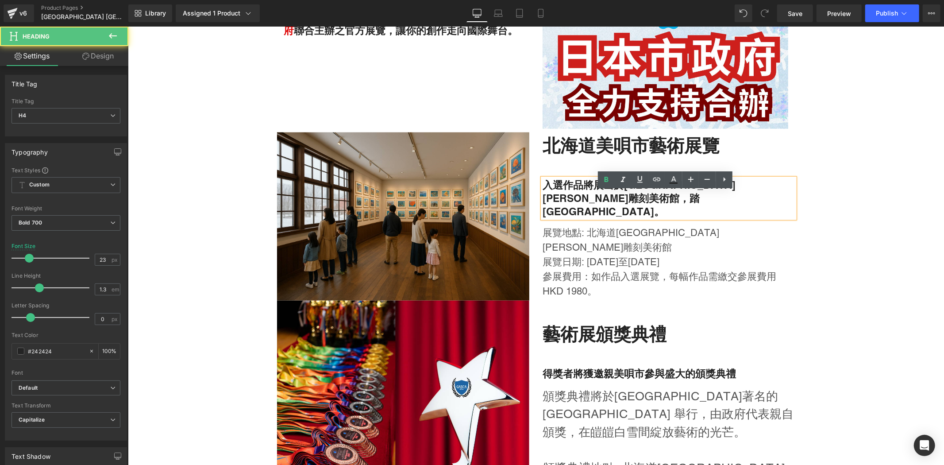
click at [606, 199] on h4 "入選作品將展出於[GEOGRAPHIC_DATA][PERSON_NAME]雕刻美術館，踏[GEOGRAPHIC_DATA]。" at bounding box center [668, 198] width 252 height 40
click at [618, 196] on h4 "入選作品將展出於[GEOGRAPHIC_DATA][PERSON_NAME]雕刻美術館，踏[GEOGRAPHIC_DATA]。" at bounding box center [668, 198] width 252 height 40
click at [599, 197] on h4 "入選作品將展出於[GEOGRAPHIC_DATA][PERSON_NAME]雕刻美術館，踏[GEOGRAPHIC_DATA]。" at bounding box center [668, 198] width 252 height 40
click at [591, 197] on h4 "入選作品將展出於[GEOGRAPHIC_DATA][PERSON_NAME]雕刻美術館，踏[GEOGRAPHIC_DATA]。" at bounding box center [668, 198] width 252 height 40
click at [606, 199] on h4 "入選作品將展出於[GEOGRAPHIC_DATA][PERSON_NAME]雕刻美術館，踏[GEOGRAPHIC_DATA]。" at bounding box center [668, 198] width 252 height 40
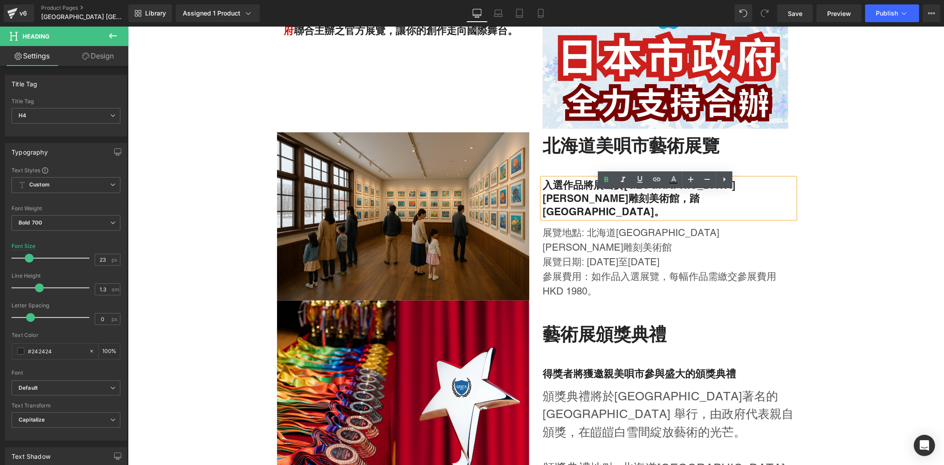
click at [598, 199] on h4 "入選作品將展出於[GEOGRAPHIC_DATA][PERSON_NAME]雕刻美術館，踏[GEOGRAPHIC_DATA]。" at bounding box center [668, 198] width 252 height 40
click at [588, 199] on h4 "入選作品將展出於[GEOGRAPHIC_DATA][PERSON_NAME]雕刻美術館，踏[GEOGRAPHIC_DATA]。" at bounding box center [668, 198] width 252 height 40
click at [637, 211] on h4 "入選作品將展出於[GEOGRAPHIC_DATA][PERSON_NAME]雕刻美術館，踏[GEOGRAPHIC_DATA]。" at bounding box center [668, 198] width 252 height 40
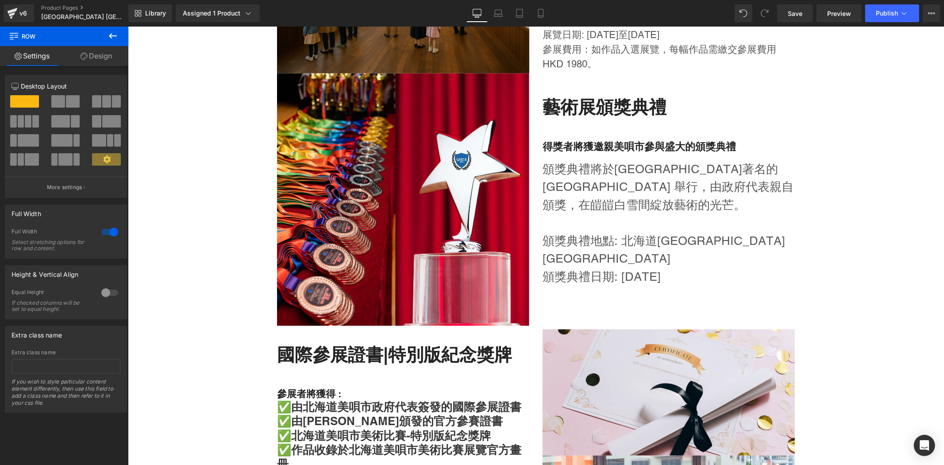
scroll to position [918, 0]
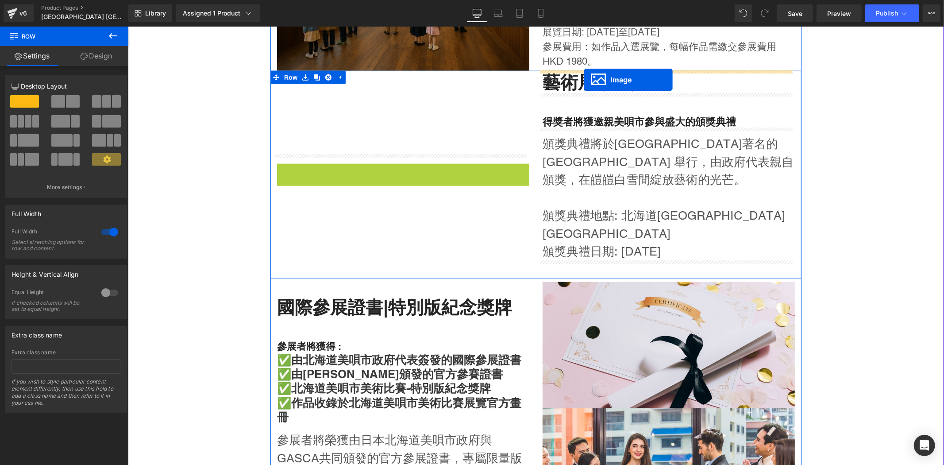
drag, startPoint x: 384, startPoint y: 190, endPoint x: 586, endPoint y: 78, distance: 230.4
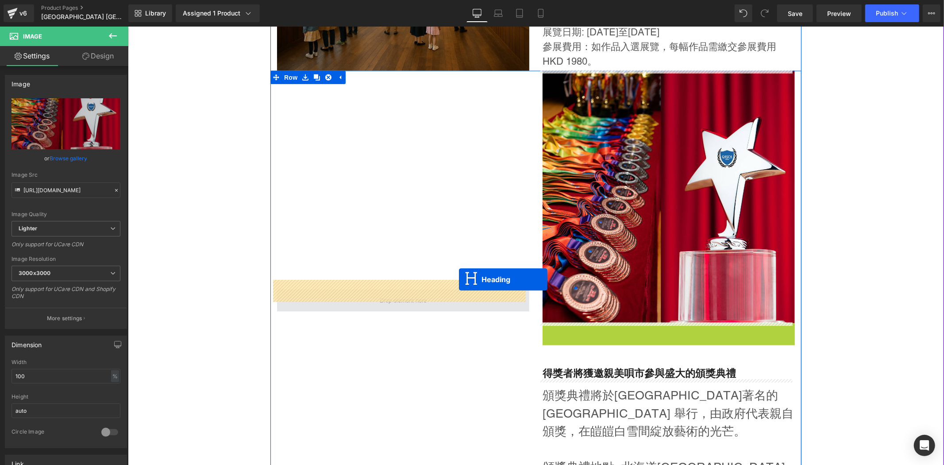
drag, startPoint x: 642, startPoint y: 332, endPoint x: 459, endPoint y: 279, distance: 191.1
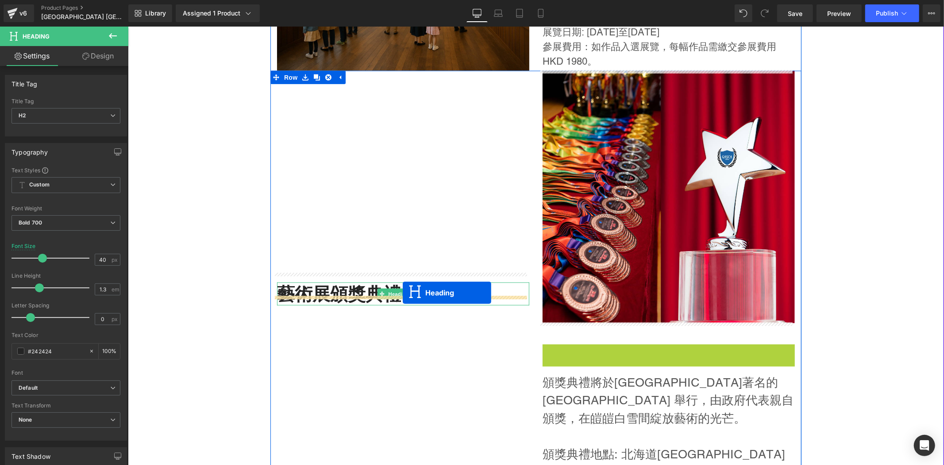
drag, startPoint x: 645, startPoint y: 349, endPoint x: 402, endPoint y: 292, distance: 249.2
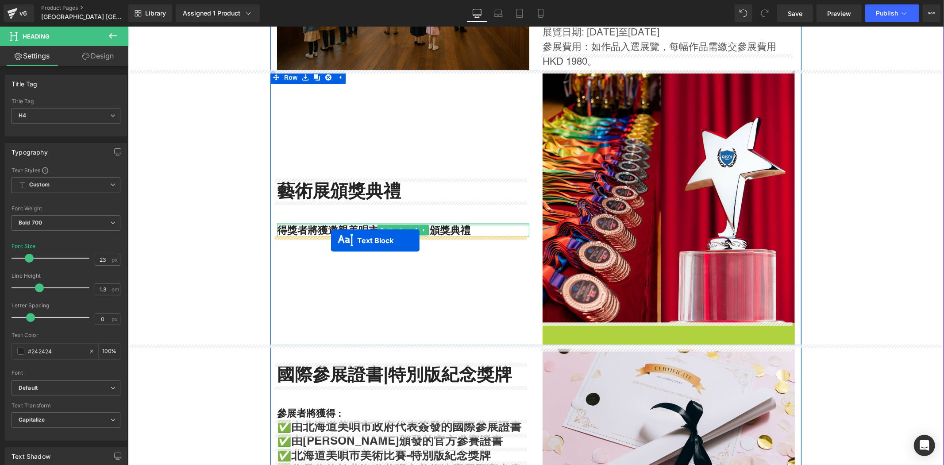
drag, startPoint x: 639, startPoint y: 388, endPoint x: 331, endPoint y: 240, distance: 342.1
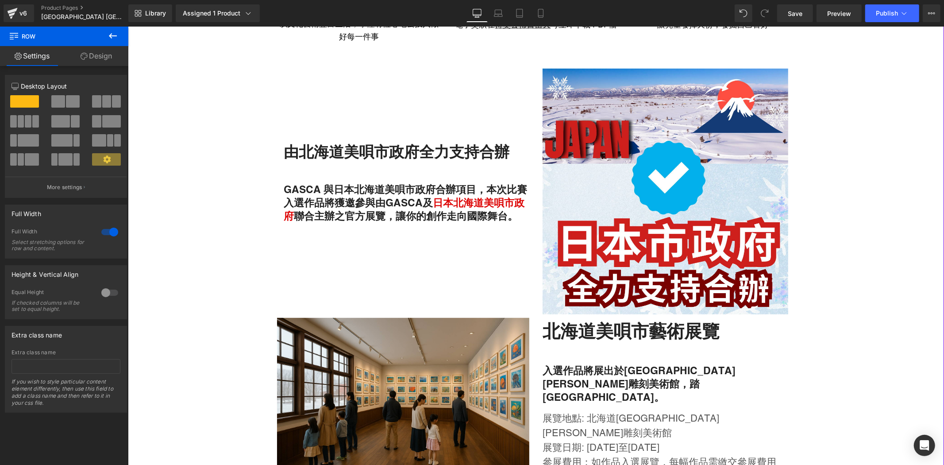
scroll to position [574, 0]
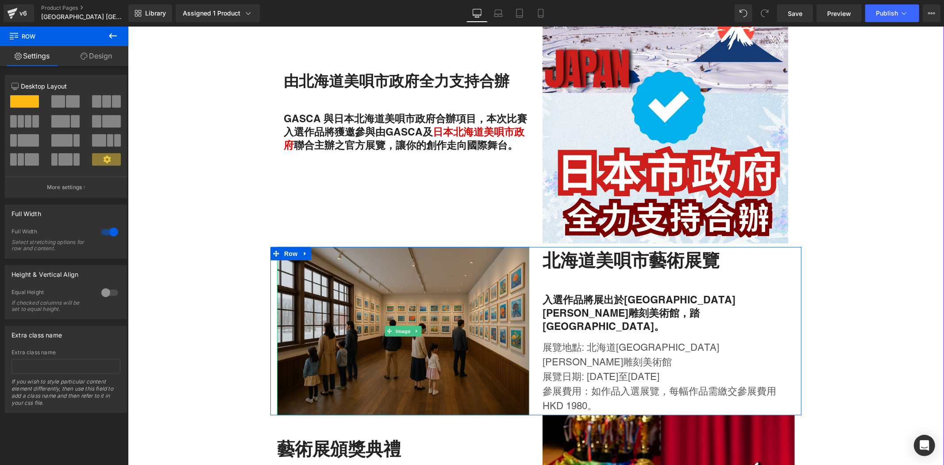
click at [321, 336] on img at bounding box center [403, 331] width 252 height 168
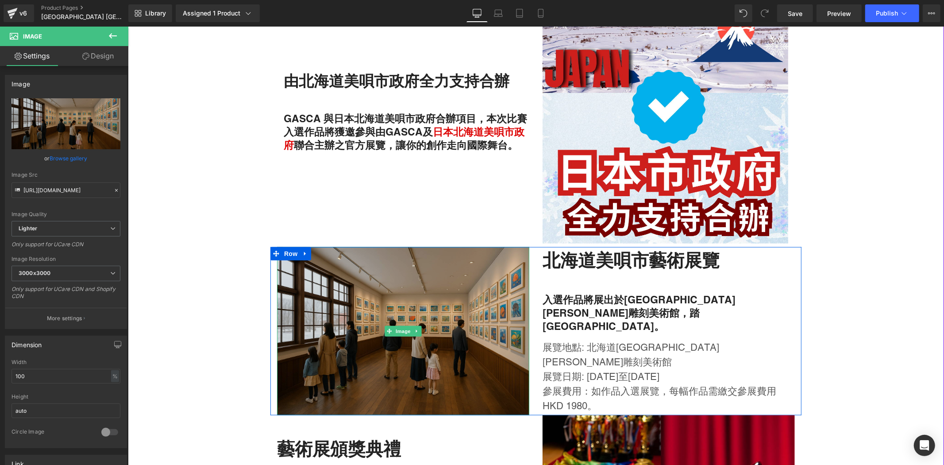
click at [476, 289] on img at bounding box center [403, 331] width 252 height 168
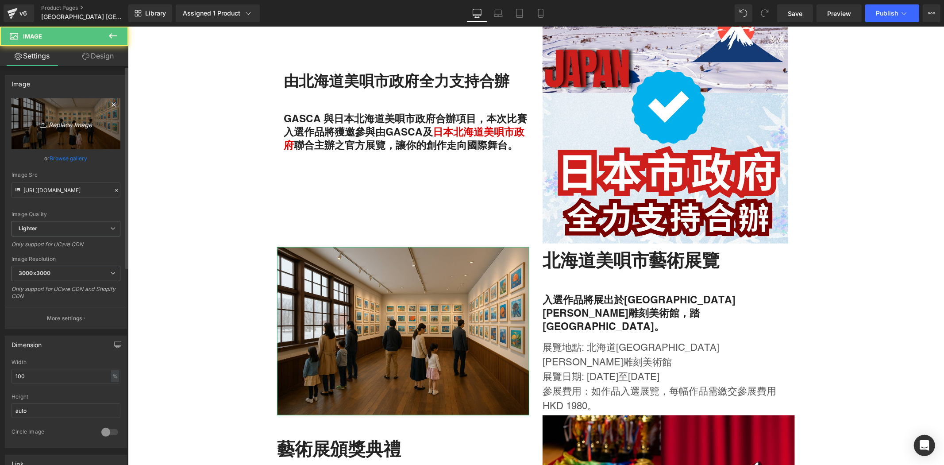
click at [69, 138] on link "Replace Image" at bounding box center [66, 123] width 109 height 51
type input "C:\fakepath\Gasca x bibai city promo (1).png"
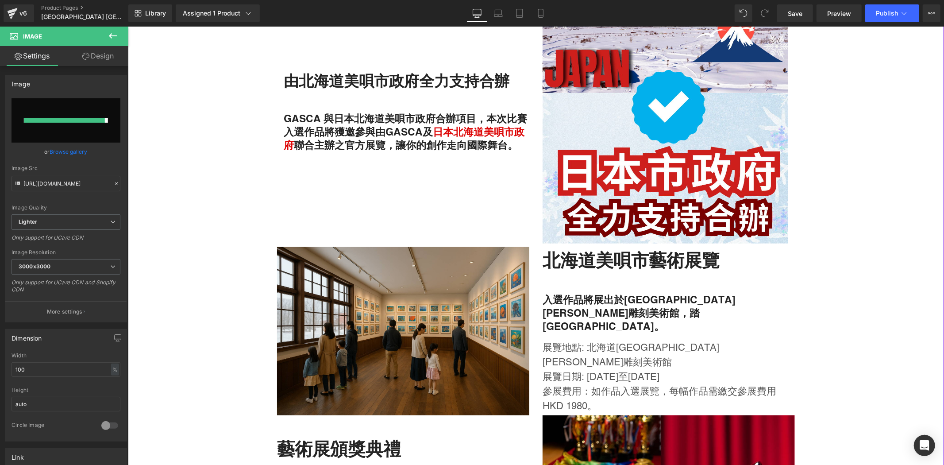
type input "[URL][DOMAIN_NAME]"
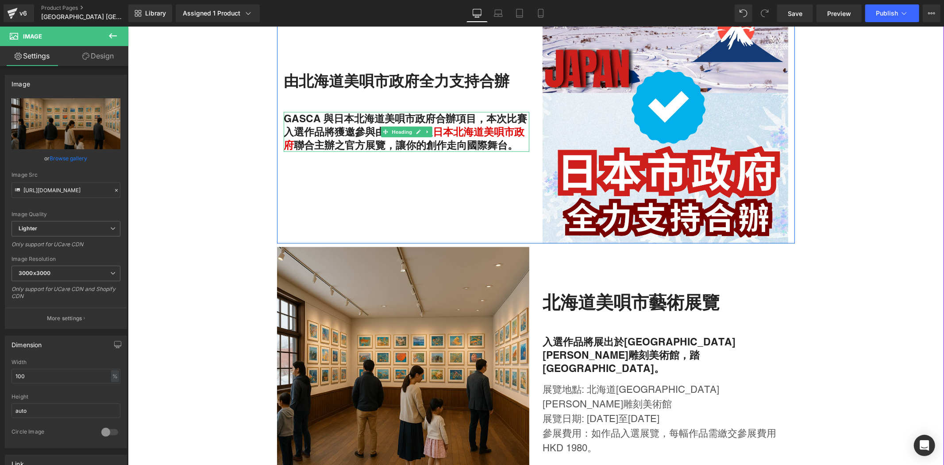
drag, startPoint x: 381, startPoint y: 143, endPoint x: 495, endPoint y: 148, distance: 114.7
click at [490, 148] on div "GASCA 與日本北海道美唄市政府合辦項目，本次比賽入選作品將獲邀參與由GASCA及 日本北海道美唄市政府 聯合主辦之官方展覽，讓你的創作走向國際舞台。 He…" at bounding box center [406, 132] width 246 height 40
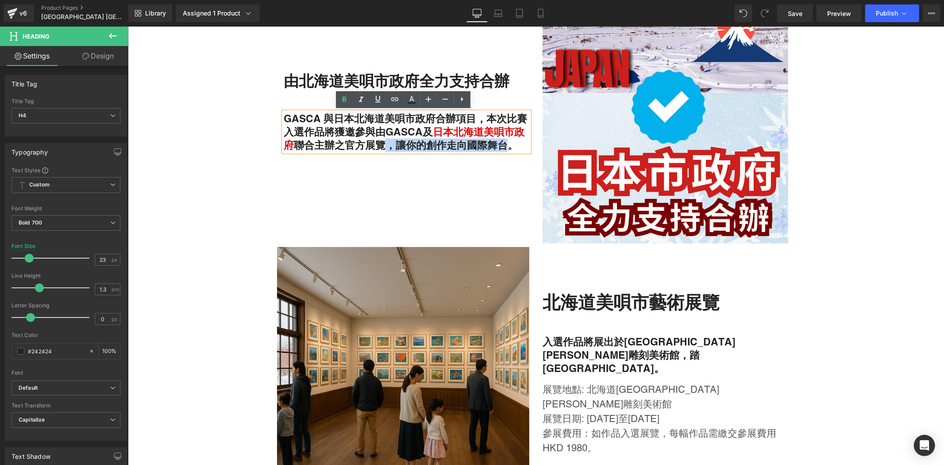
drag, startPoint x: 505, startPoint y: 144, endPoint x: 383, endPoint y: 148, distance: 121.3
click at [383, 148] on h4 "GASCA 與日本北海道美唄市政府合辦項目，本次比賽入選作品將獲邀參與由GASCA及 日本北海道美唄市政府 聯合主辦之官方展覽，讓你的創作走向國際舞台。" at bounding box center [406, 132] width 246 height 40
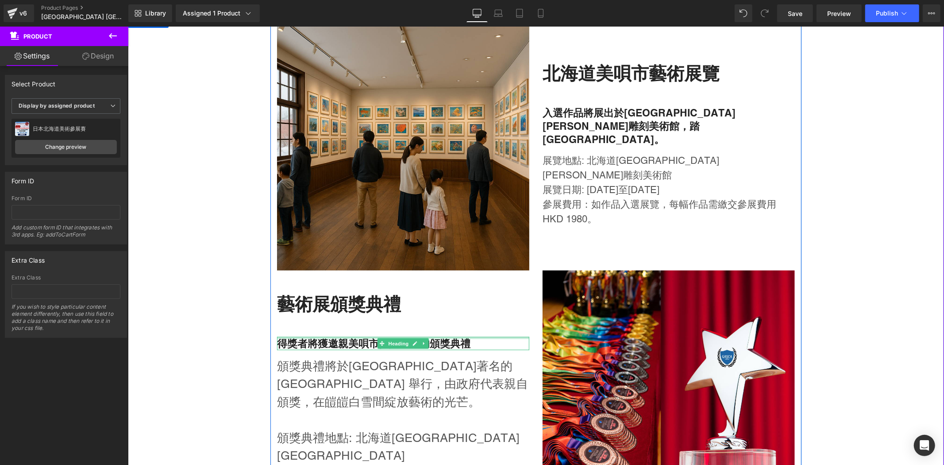
scroll to position [803, 0]
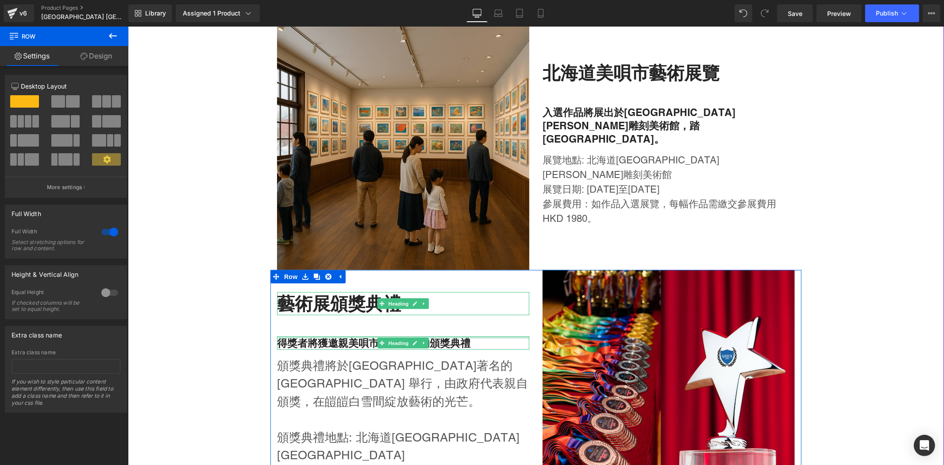
click at [327, 307] on h2 "藝術展頒獎典禮" at bounding box center [403, 303] width 252 height 23
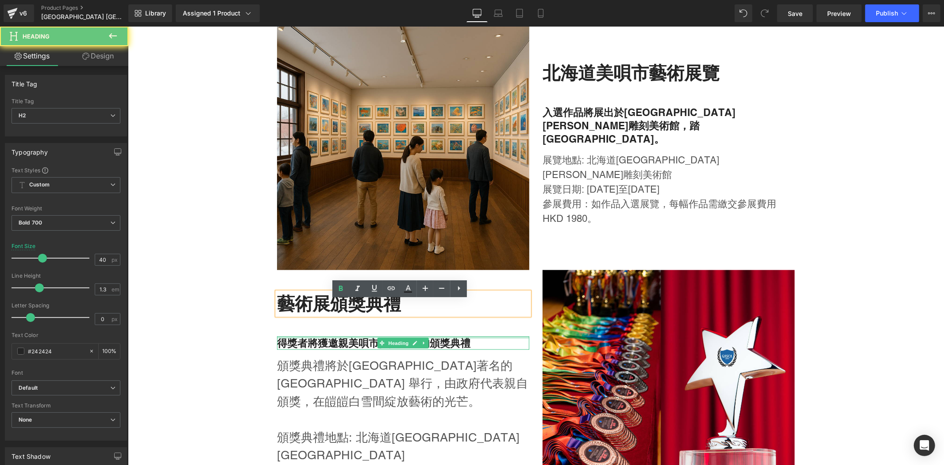
drag, startPoint x: 291, startPoint y: 314, endPoint x: 266, endPoint y: 319, distance: 25.8
click at [270, 319] on div "藝術展頒獎典禮 Heading 得獎者將獲邀親美唄市參與盛大的頒獎典禮 Heading 頒獎典禮將於[GEOGRAPHIC_DATA]著名的[GEOGRAPH…" at bounding box center [403, 396] width 266 height 252
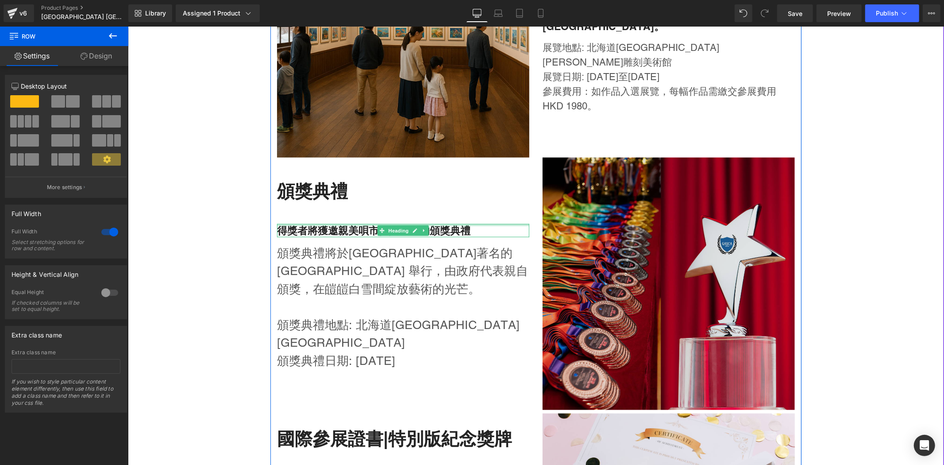
scroll to position [918, 0]
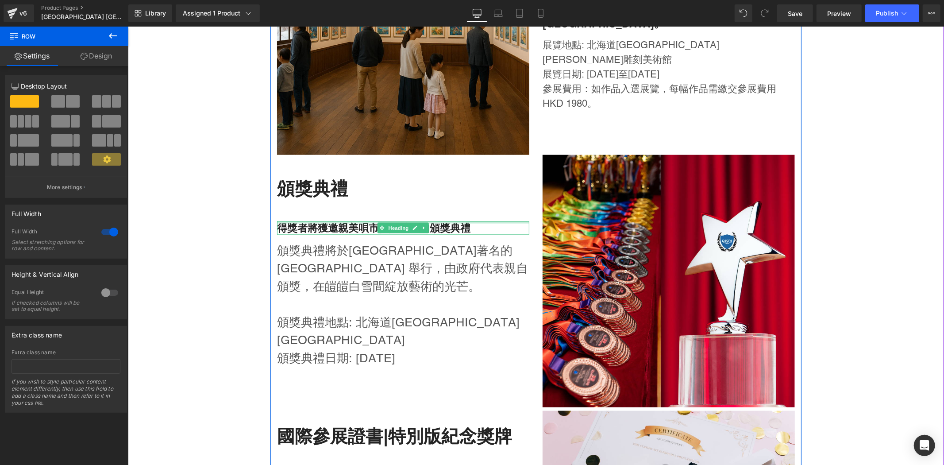
click at [363, 289] on p "頒獎典禮將於[GEOGRAPHIC_DATA]著名的[GEOGRAPHIC_DATA] 舉行，由政府代表親自頒獎，在皚皚白雪間綻放藝術的光芒。" at bounding box center [403, 268] width 252 height 54
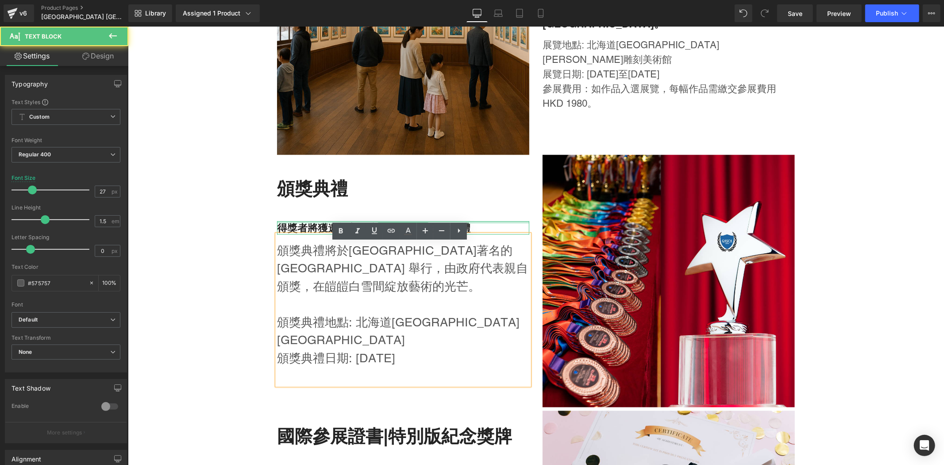
click at [435, 324] on p "頒獎典禮地點: 北海道[GEOGRAPHIC_DATA] [GEOGRAPHIC_DATA]" at bounding box center [403, 331] width 252 height 36
click at [419, 333] on p "頒獎典禮地點: 北海道[GEOGRAPHIC_DATA] [GEOGRAPHIC_DATA]" at bounding box center [403, 331] width 252 height 36
drag, startPoint x: 451, startPoint y: 341, endPoint x: 446, endPoint y: 355, distance: 14.6
click at [451, 349] on p "頒獎典禮日期: [DATE]" at bounding box center [403, 358] width 252 height 18
click at [443, 366] on p at bounding box center [403, 375] width 252 height 18
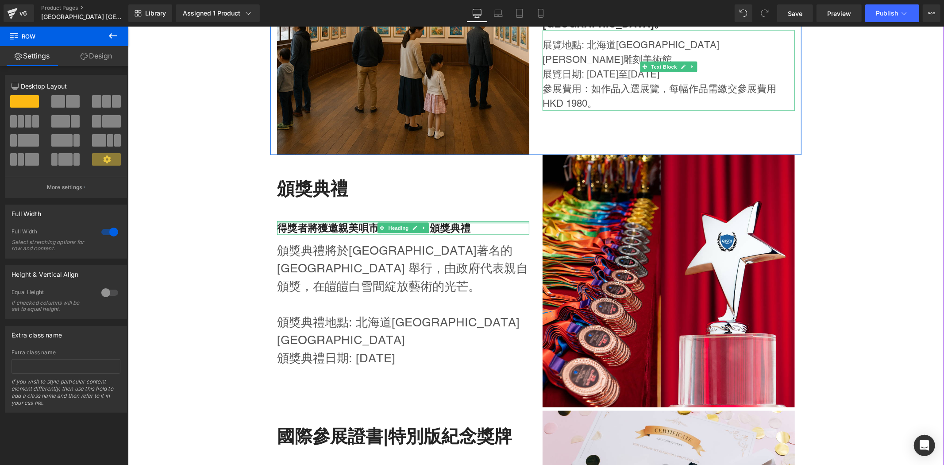
click at [623, 50] on p "展覽地點: 北海道[GEOGRAPHIC_DATA][PERSON_NAME]雕刻美術館" at bounding box center [668, 51] width 252 height 29
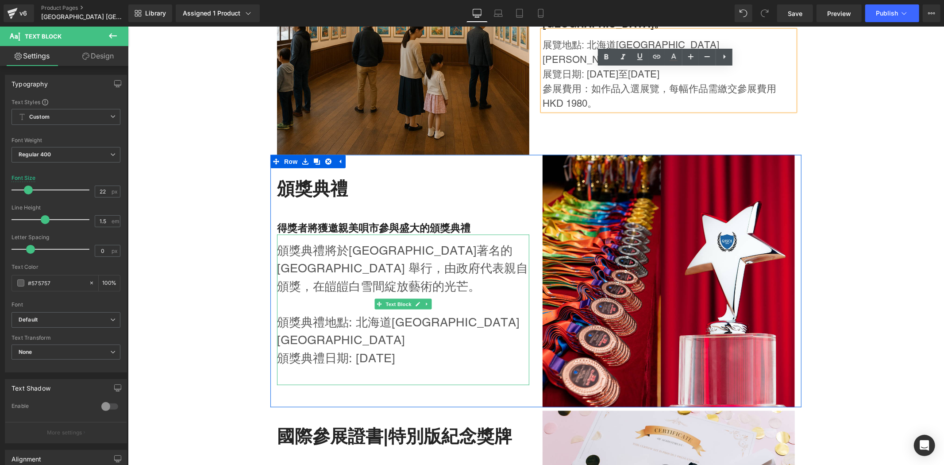
drag, startPoint x: 389, startPoint y: 312, endPoint x: 385, endPoint y: 305, distance: 8.1
click at [389, 309] on span "Text Block" at bounding box center [397, 303] width 29 height 11
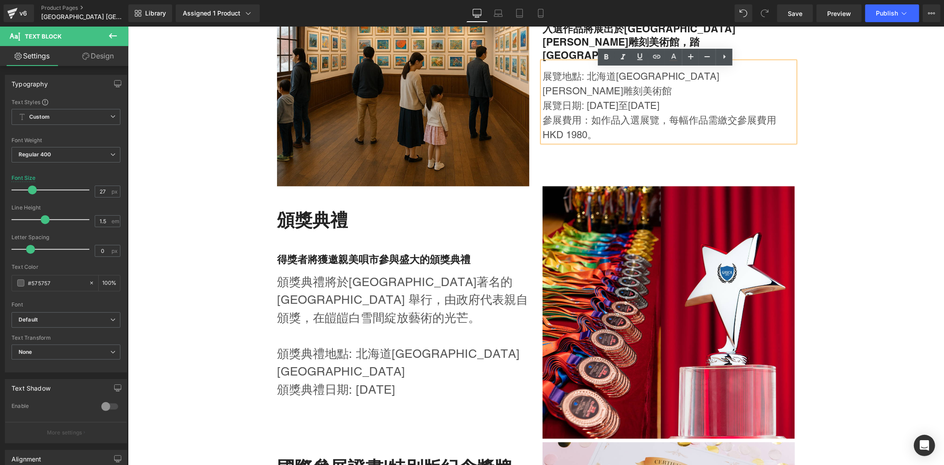
scroll to position [803, 0]
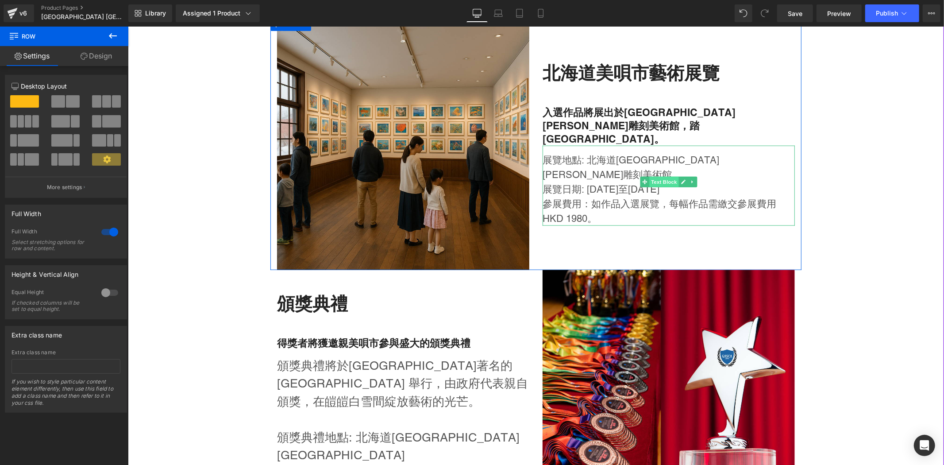
click at [663, 182] on span "Text Block" at bounding box center [663, 181] width 29 height 11
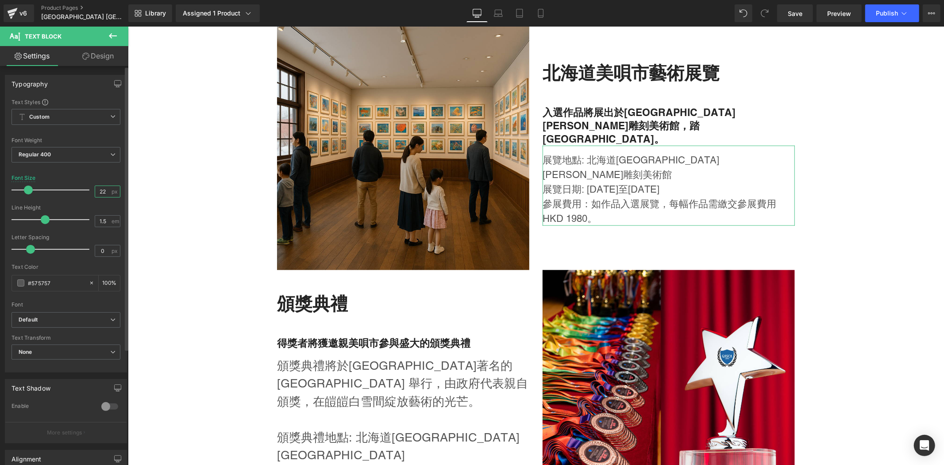
click at [102, 190] on input "22" at bounding box center [102, 191] width 15 height 11
drag, startPoint x: 102, startPoint y: 190, endPoint x: 88, endPoint y: 191, distance: 14.6
click at [88, 191] on div "Font Size 22 px" at bounding box center [66, 190] width 109 height 30
type input "21"
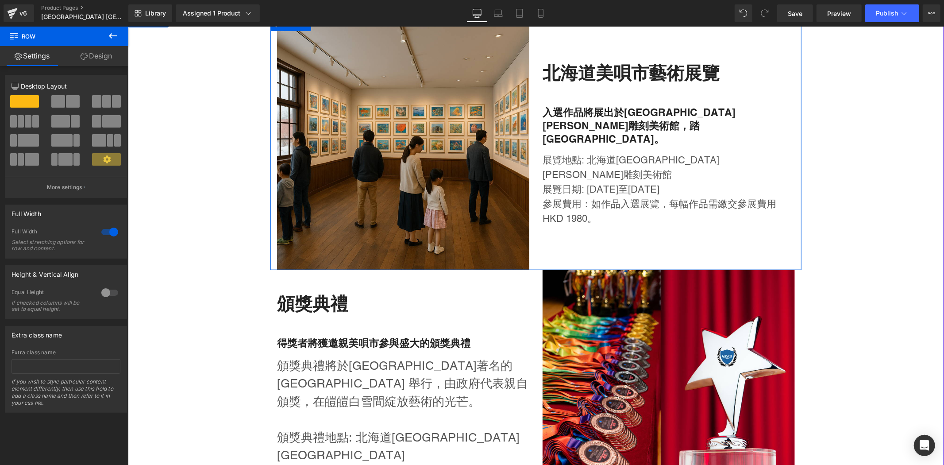
click at [650, 181] on p "展覽日期: [DATE]至[DATE]" at bounding box center [668, 188] width 252 height 15
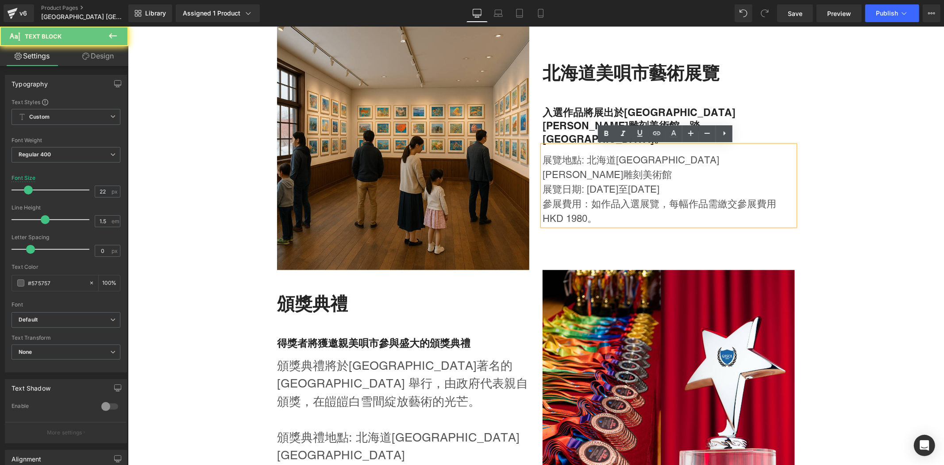
click at [582, 199] on p "參展費用：如作品入選展覽，每幅作品需繳交參展費用 HKD 1980。" at bounding box center [668, 210] width 252 height 29
drag, startPoint x: 595, startPoint y: 203, endPoint x: 538, endPoint y: 160, distance: 72.1
click at [542, 160] on div "展覽地點: [GEOGRAPHIC_DATA][PERSON_NAME]雕刻美術館 展覽日期: [DATE]至[DATE] 參展費用：如作品入選展覽，每幅作…" at bounding box center [668, 185] width 252 height 80
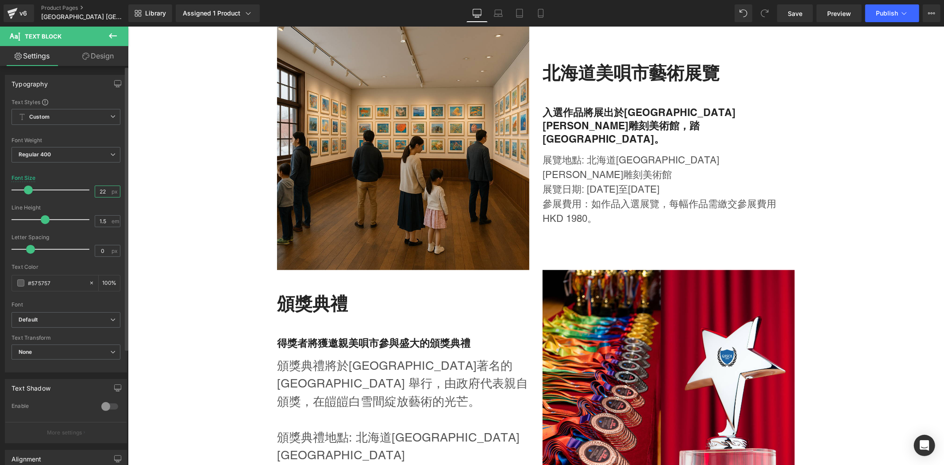
drag, startPoint x: 100, startPoint y: 189, endPoint x: 77, endPoint y: 185, distance: 22.9
click at [77, 185] on div "Font Size 22 px" at bounding box center [66, 190] width 109 height 30
drag, startPoint x: 109, startPoint y: 190, endPoint x: 96, endPoint y: 190, distance: 13.7
click at [74, 180] on div "Font Size 22 px" at bounding box center [66, 190] width 109 height 30
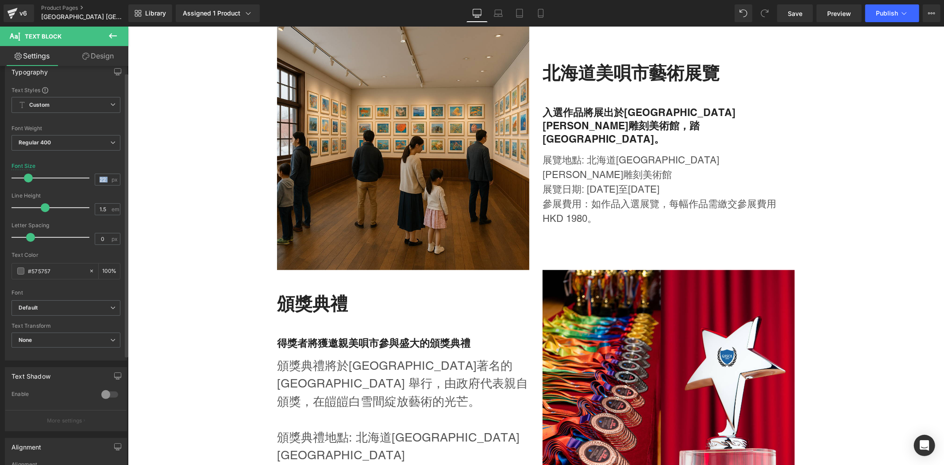
scroll to position [19, 0]
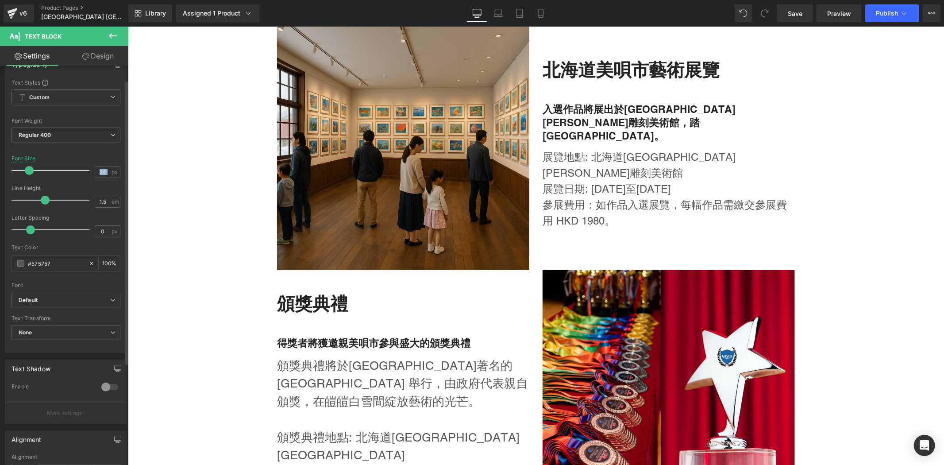
type input "26"
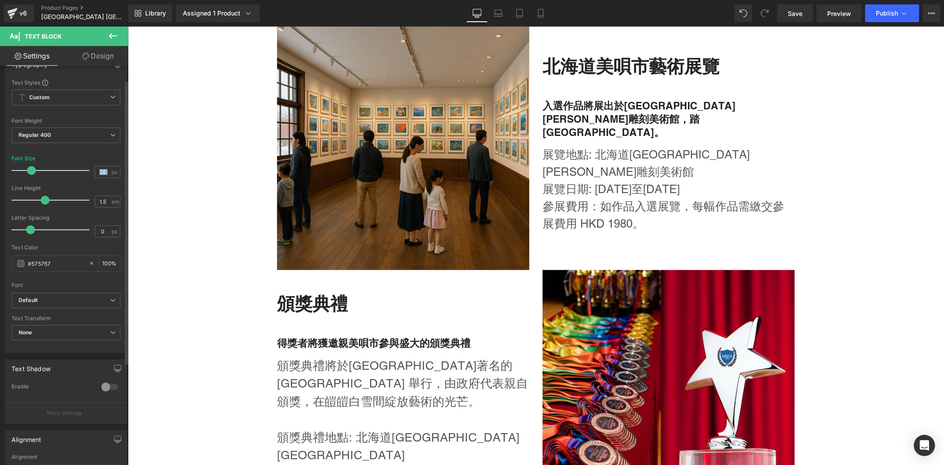
click at [31, 170] on span at bounding box center [31, 170] width 9 height 9
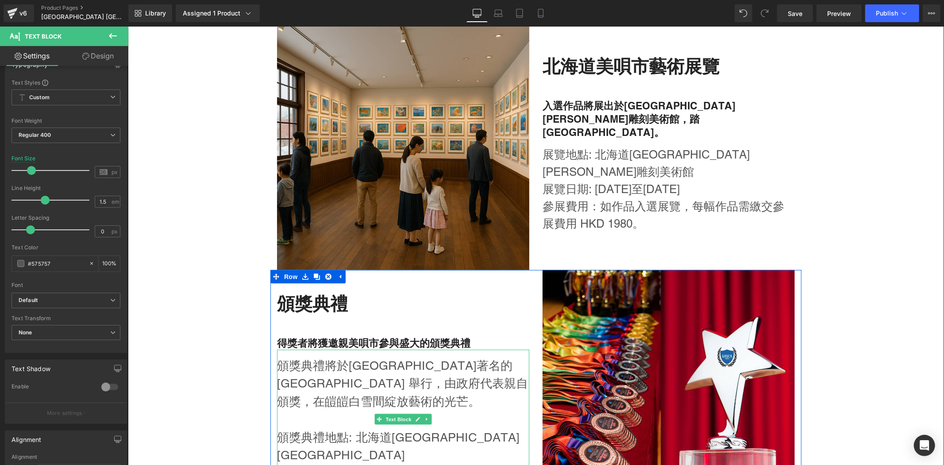
drag, startPoint x: 406, startPoint y: 410, endPoint x: 396, endPoint y: 401, distance: 13.8
click at [411, 409] on p "頒獎典禮將於[GEOGRAPHIC_DATA]著名的[GEOGRAPHIC_DATA] 舉行，由政府代表親自頒獎，在皚皚白雪間綻放藝術的光芒。" at bounding box center [403, 383] width 252 height 54
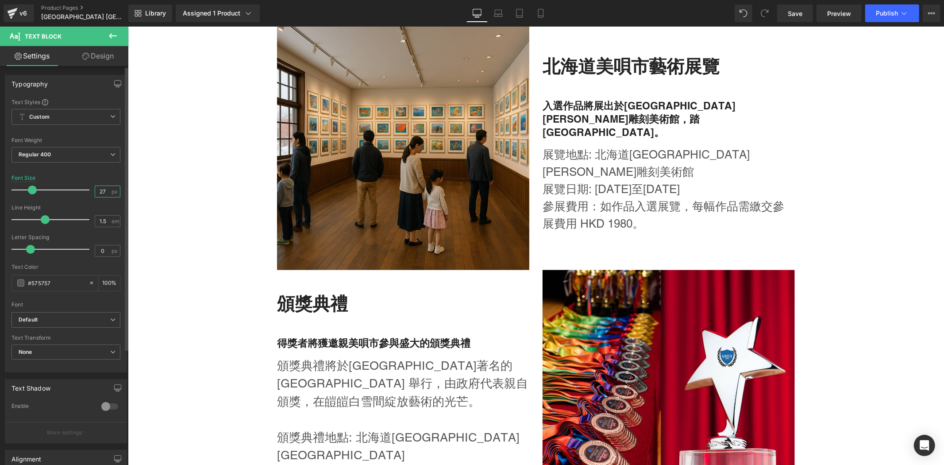
click at [100, 192] on input "27" at bounding box center [102, 191] width 15 height 11
click at [99, 191] on input "27" at bounding box center [102, 191] width 15 height 11
type input "26"
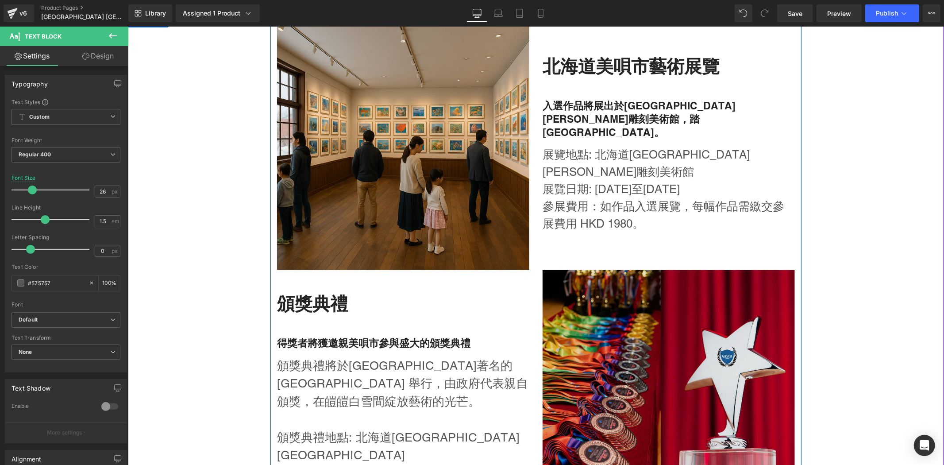
drag, startPoint x: 153, startPoint y: 222, endPoint x: 578, endPoint y: 294, distance: 431.1
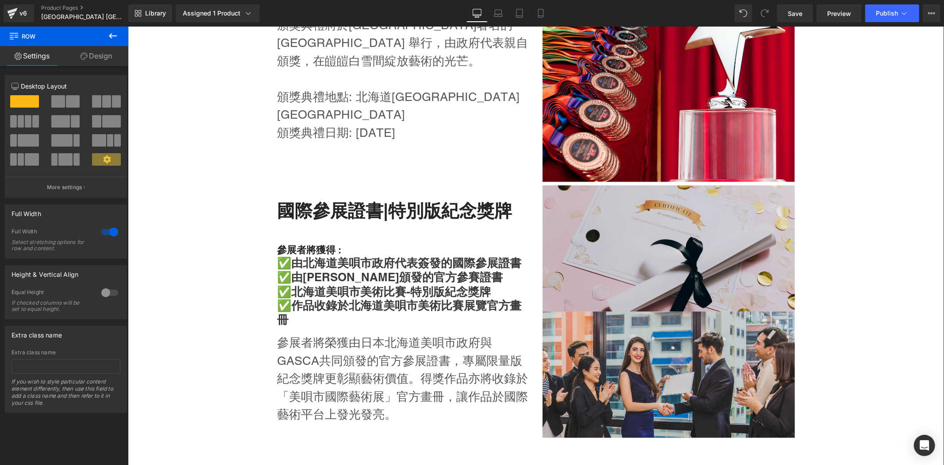
scroll to position [1147, 0]
